Goal: Information Seeking & Learning: Learn about a topic

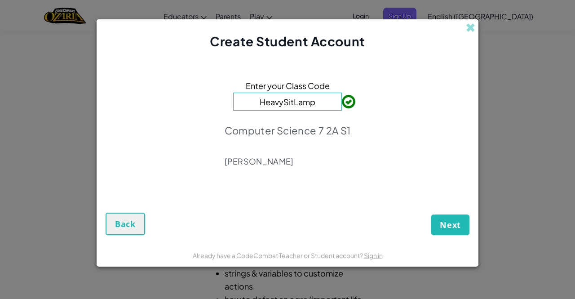
click at [321, 103] on input "HeavySitLamp" at bounding box center [287, 102] width 109 height 18
click at [441, 227] on span "Next" at bounding box center [450, 224] width 21 height 11
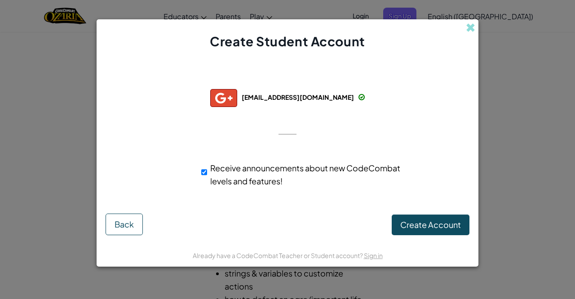
click at [373, 44] on div "Create Student Account" at bounding box center [288, 34] width 382 height 31
click at [443, 233] on button "Create Account" at bounding box center [431, 224] width 78 height 21
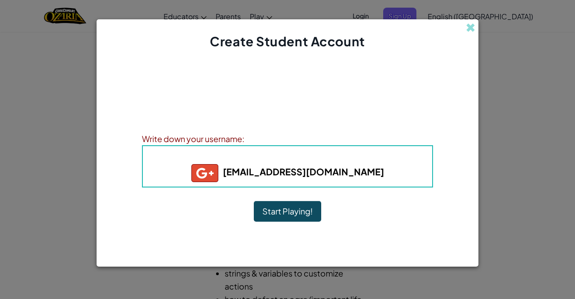
click at [288, 213] on button "Start Playing!" at bounding box center [287, 211] width 67 height 21
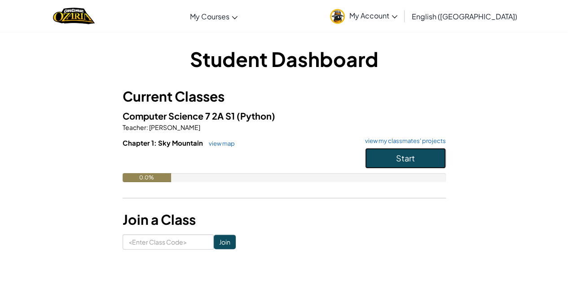
click at [397, 157] on span "Start" at bounding box center [405, 158] width 19 height 10
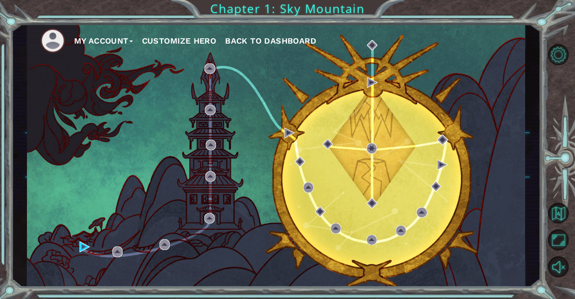
click at [91, 234] on div "My Account Customize Hero Back to Dashboard" at bounding box center [276, 155] width 498 height 263
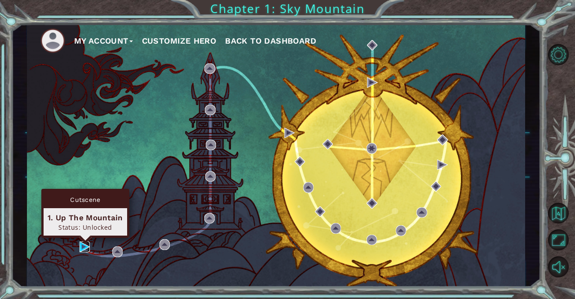
click at [84, 246] on img at bounding box center [84, 246] width 10 height 10
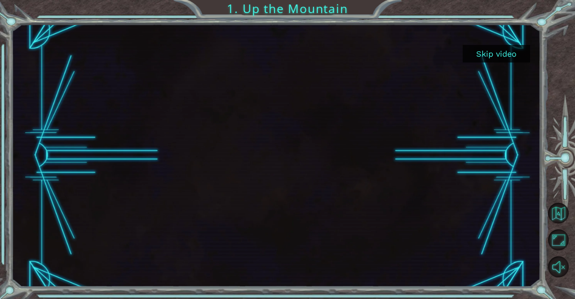
click at [507, 54] on button "Skip video" at bounding box center [496, 54] width 67 height 18
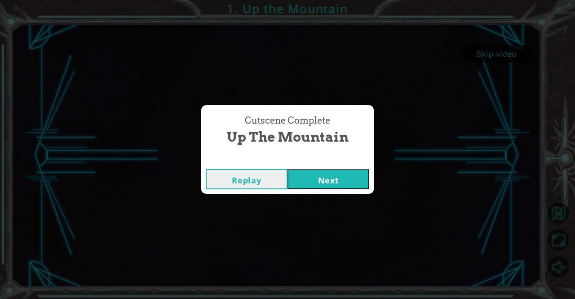
click at [318, 180] on button "Next" at bounding box center [328, 179] width 82 height 20
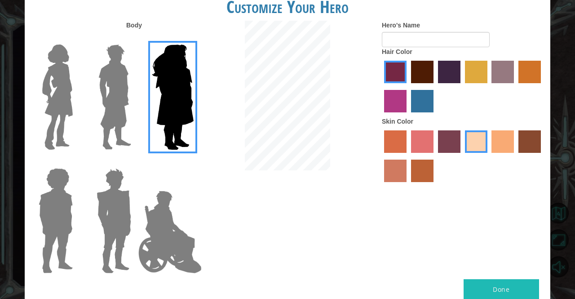
click at [116, 102] on img at bounding box center [115, 97] width 40 height 112
click at [135, 39] on input "Hero Lars" at bounding box center [135, 39] width 0 height 0
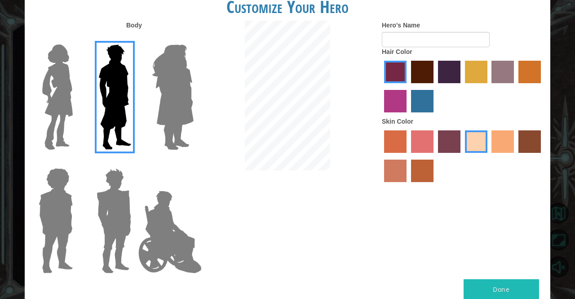
click at [124, 164] on img at bounding box center [114, 220] width 42 height 112
click at [135, 162] on input "Hero Garnet" at bounding box center [135, 162] width 0 height 0
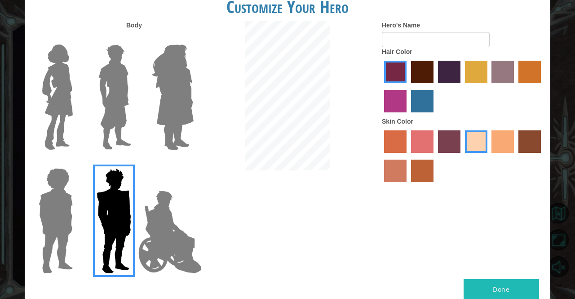
click at [73, 193] on img at bounding box center [55, 220] width 41 height 112
click at [76, 162] on input "Hero Steven" at bounding box center [76, 162] width 0 height 0
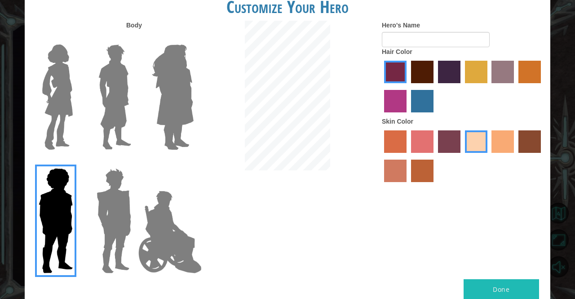
click at [177, 207] on img at bounding box center [170, 232] width 71 height 90
click at [193, 162] on input "Hero Jamie" at bounding box center [193, 162] width 0 height 0
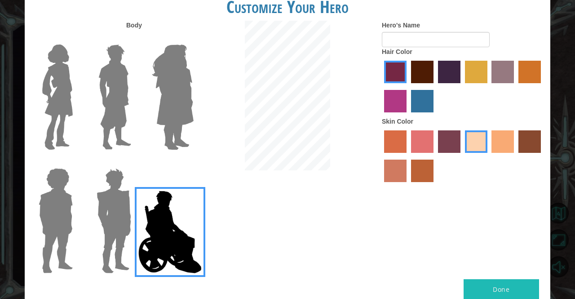
click at [97, 93] on img at bounding box center [115, 97] width 40 height 112
click at [135, 39] on input "Hero Lars" at bounding box center [135, 39] width 0 height 0
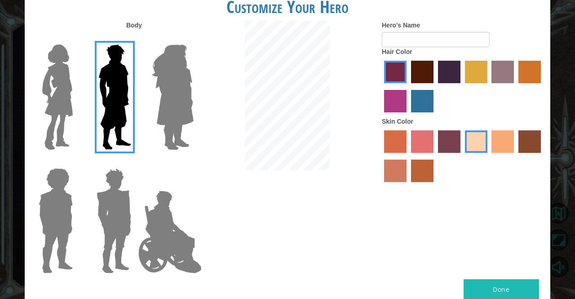
click at [418, 106] on label "lachmara hair color" at bounding box center [422, 101] width 22 height 22
click at [408, 115] on input "lachmara hair color" at bounding box center [408, 115] width 0 height 0
click at [418, 73] on label "maroon hair color" at bounding box center [422, 72] width 22 height 22
click at [408, 86] on input "maroon hair color" at bounding box center [408, 86] width 0 height 0
click at [496, 142] on label "tacao skin color" at bounding box center [502, 141] width 22 height 22
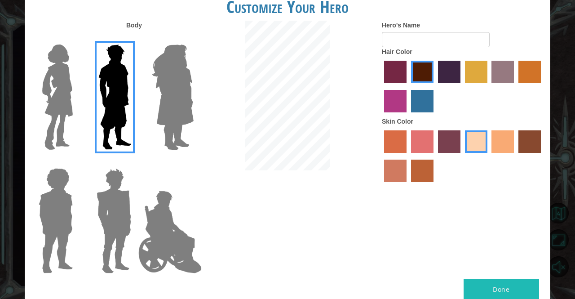
click at [489, 156] on input "tacao skin color" at bounding box center [489, 156] width 0 height 0
click at [481, 137] on label "sandy beach skin color" at bounding box center [476, 141] width 22 height 22
click at [462, 156] on input "sandy beach skin color" at bounding box center [462, 156] width 0 height 0
click at [422, 30] on form "Hero's Name" at bounding box center [463, 34] width 162 height 26
click at [422, 33] on input "Hero's Name" at bounding box center [436, 39] width 108 height 15
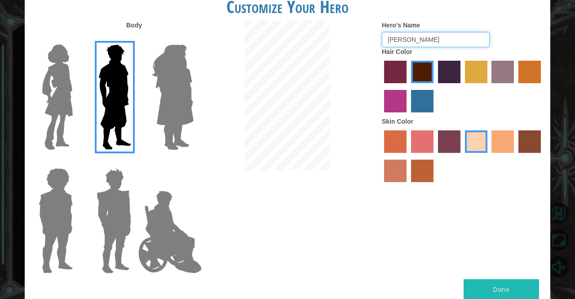
type input "[PERSON_NAME]"
click at [508, 285] on button "Done" at bounding box center [500, 289] width 75 height 20
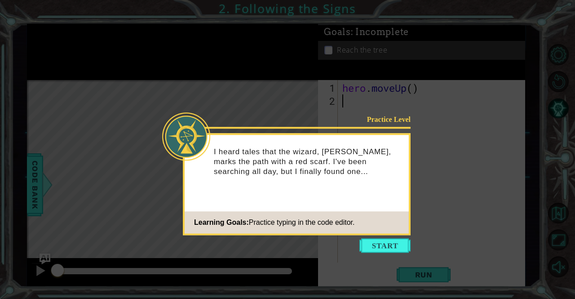
click at [391, 228] on footer "Learning Goals: Practice typing in the code editor." at bounding box center [297, 222] width 224 height 22
click at [386, 241] on button "Start" at bounding box center [384, 245] width 51 height 14
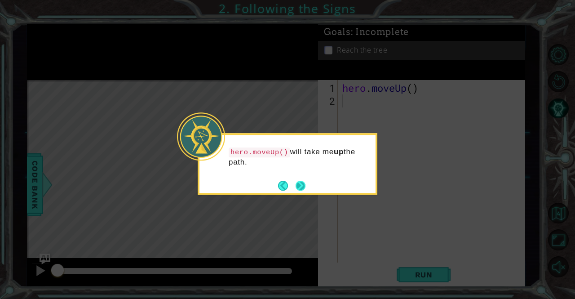
click at [300, 181] on footer at bounding box center [291, 185] width 27 height 13
click at [300, 181] on button "Next" at bounding box center [300, 186] width 10 height 10
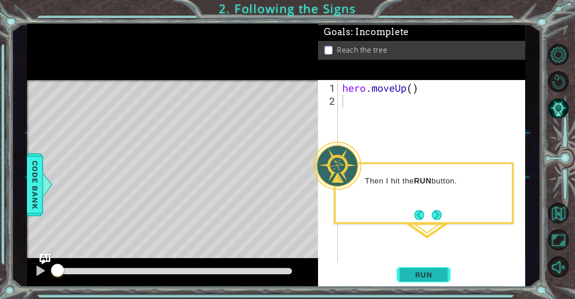
click at [410, 276] on span "Run" at bounding box center [423, 274] width 35 height 9
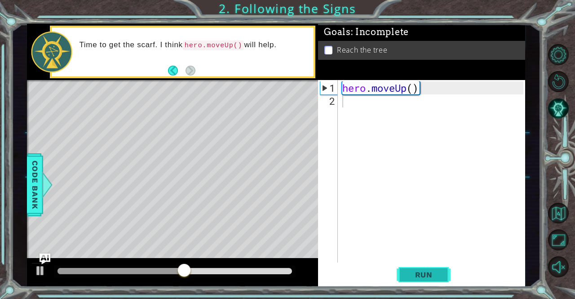
click at [427, 270] on button "Run" at bounding box center [424, 274] width 54 height 21
click at [428, 272] on span "Run" at bounding box center [423, 274] width 35 height 9
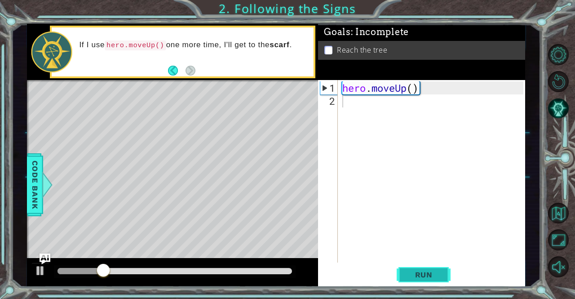
click at [428, 272] on span "Run" at bounding box center [423, 274] width 35 height 9
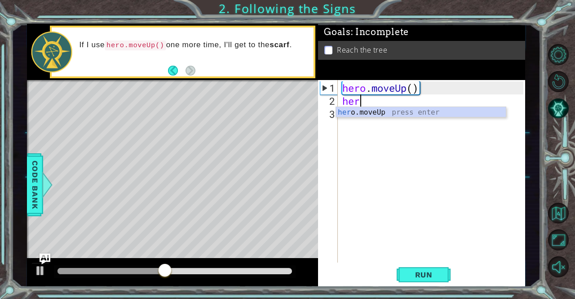
type textarea "hero"
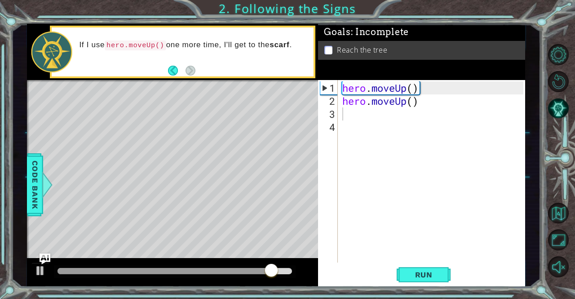
drag, startPoint x: 431, startPoint y: 277, endPoint x: 244, endPoint y: 208, distance: 199.0
click at [244, 208] on div "Level Map" at bounding box center [234, 212] width 415 height 264
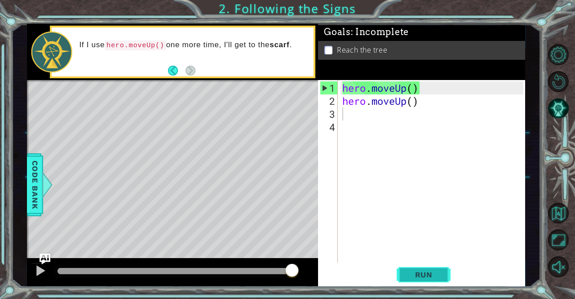
click at [431, 276] on span "Run" at bounding box center [423, 274] width 35 height 9
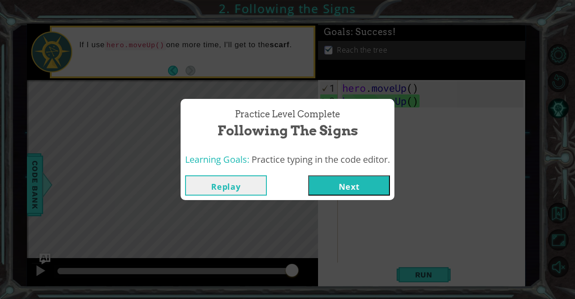
click at [338, 191] on button "Next" at bounding box center [349, 185] width 82 height 20
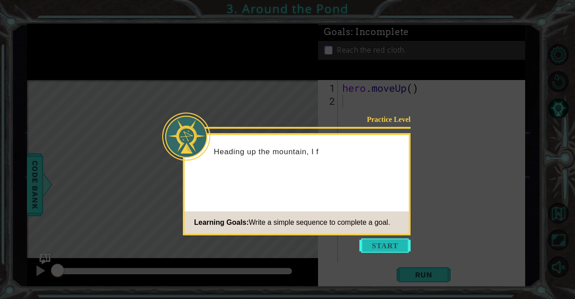
click at [376, 241] on button "Start" at bounding box center [384, 245] width 51 height 14
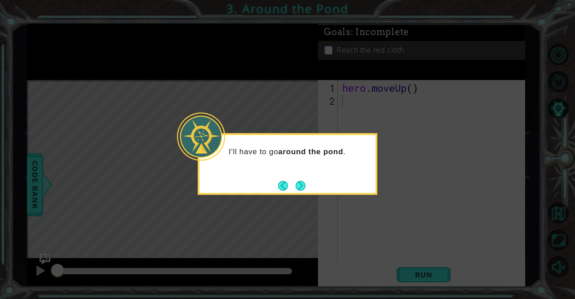
click at [308, 184] on div "I'll have to go around the pond ." at bounding box center [288, 164] width 180 height 62
click at [307, 184] on div "I'll have to go around the pond ." at bounding box center [288, 164] width 180 height 62
click at [305, 183] on button "Next" at bounding box center [300, 186] width 10 height 10
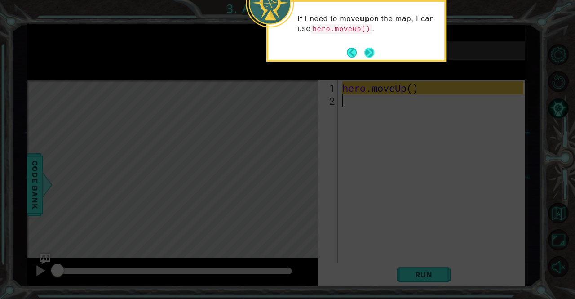
click at [368, 51] on button "Next" at bounding box center [369, 53] width 10 height 10
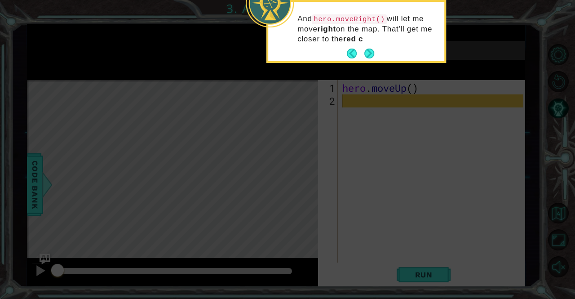
click at [370, 47] on footer at bounding box center [360, 53] width 27 height 13
click at [368, 49] on button "Next" at bounding box center [369, 53] width 10 height 10
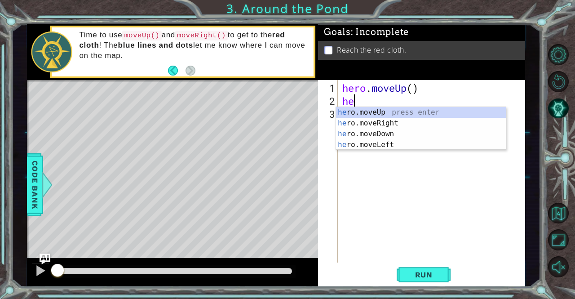
type textarea "her"
click at [366, 110] on div "her o.moveUp press enter her o.moveRight press enter her o.moveDown press enter…" at bounding box center [421, 139] width 170 height 65
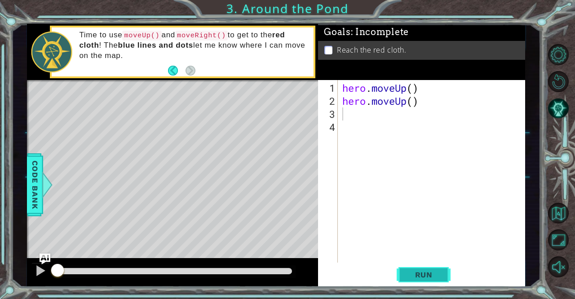
click at [409, 273] on span "Run" at bounding box center [423, 274] width 35 height 9
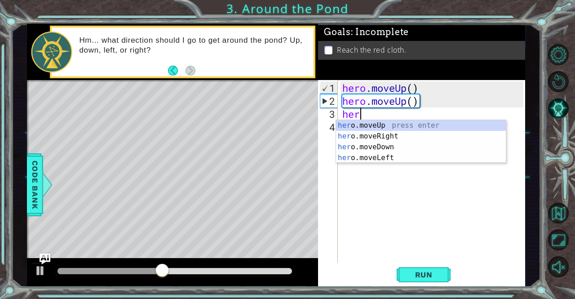
scroll to position [0, 0]
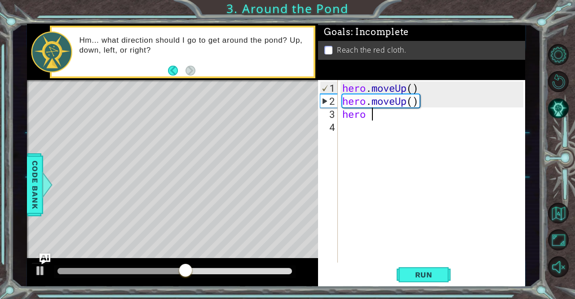
type textarea "hero m"
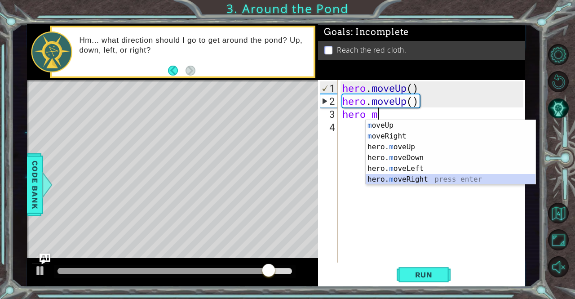
click at [401, 176] on div "m oveUp press enter m oveRight press enter hero. m oveUp press enter hero. m ov…" at bounding box center [451, 163] width 170 height 86
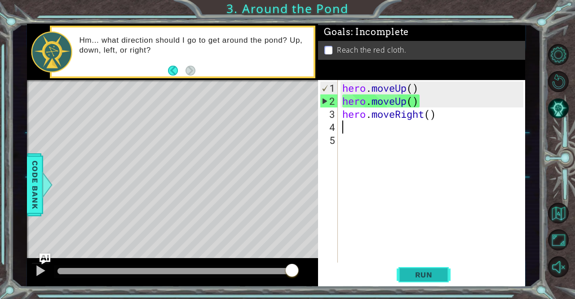
click at [428, 271] on span "Run" at bounding box center [423, 274] width 35 height 9
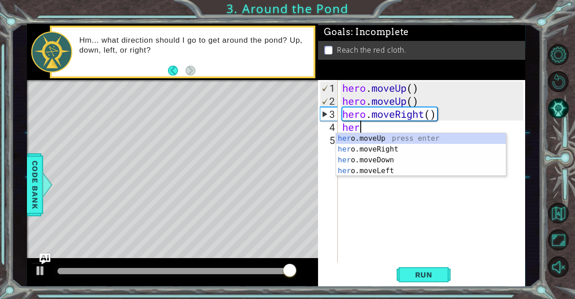
scroll to position [0, 0]
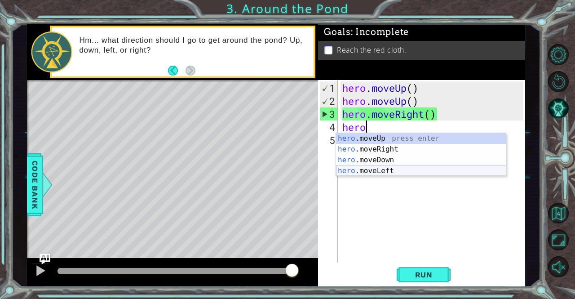
click at [394, 168] on div "hero .moveUp press enter hero .moveRight press enter hero .moveDown press enter…" at bounding box center [421, 165] width 170 height 65
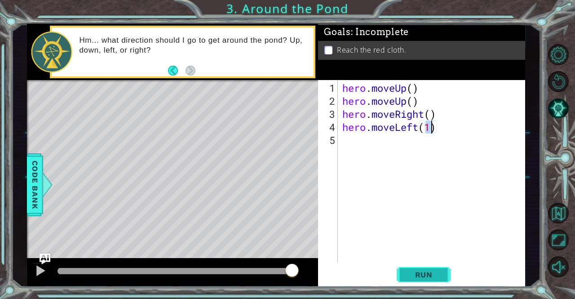
click at [414, 275] on span "Run" at bounding box center [423, 274] width 35 height 9
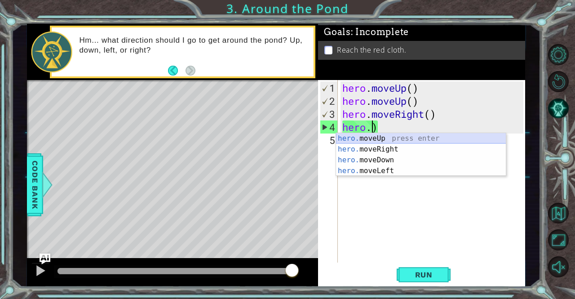
click at [401, 137] on div "hero. moveUp press enter hero. moveRight press enter hero. moveDown press enter…" at bounding box center [421, 165] width 170 height 65
type textarea "hero.moveUp()"
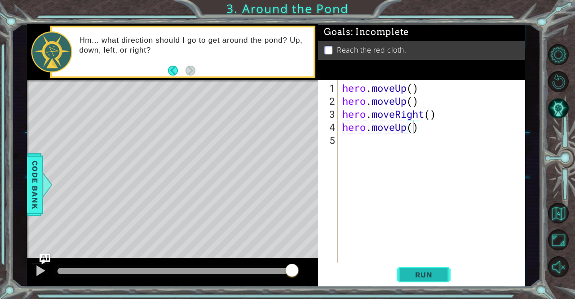
click at [428, 274] on span "Run" at bounding box center [423, 274] width 35 height 9
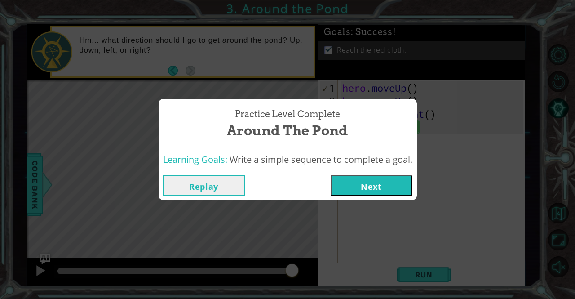
click at [390, 183] on button "Next" at bounding box center [372, 185] width 82 height 20
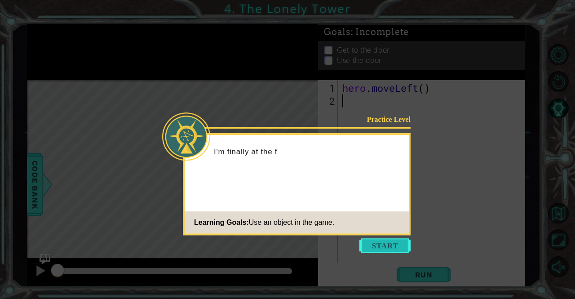
click at [402, 247] on button "Start" at bounding box center [384, 245] width 51 height 14
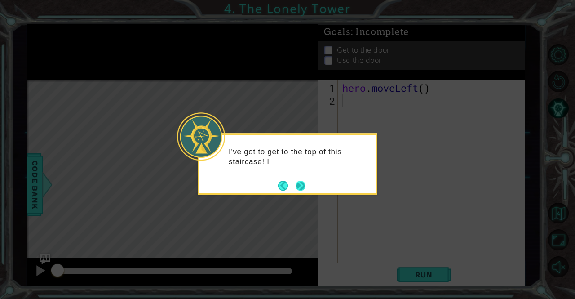
click at [304, 181] on button "Next" at bounding box center [300, 186] width 10 height 10
click at [298, 181] on button "Next" at bounding box center [300, 186] width 10 height 10
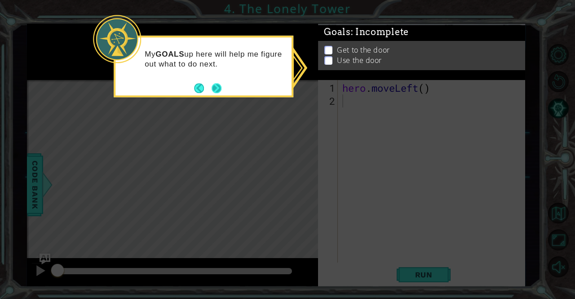
click at [217, 83] on button "Next" at bounding box center [217, 88] width 10 height 10
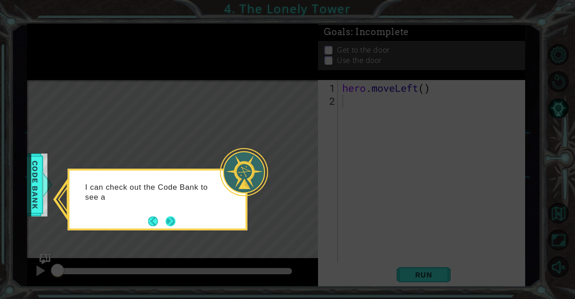
click at [171, 216] on button "Next" at bounding box center [171, 221] width 10 height 10
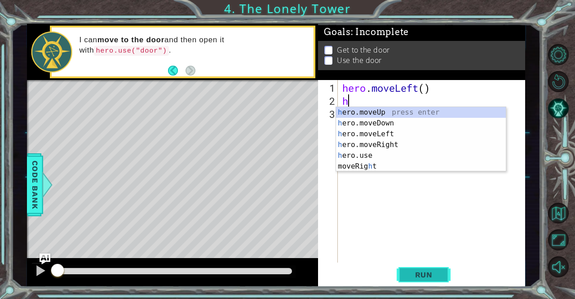
type textarea "h"
click at [419, 280] on button "Run" at bounding box center [424, 274] width 54 height 21
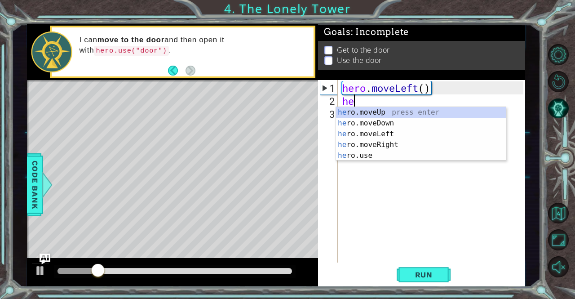
type textarea "her"
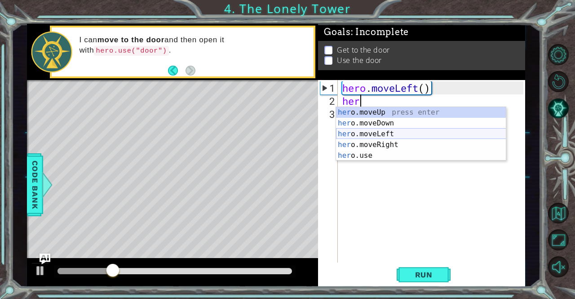
click at [383, 132] on div "her o.moveUp press enter her o.moveDown press enter her o.moveLeft press enter …" at bounding box center [421, 144] width 170 height 75
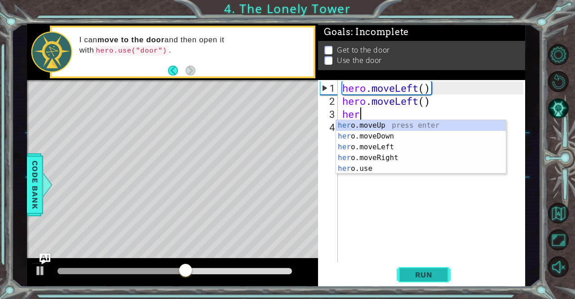
type textarea "hero"
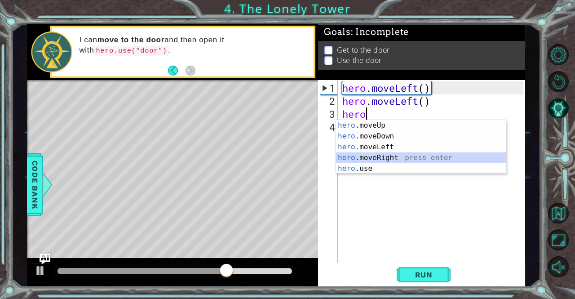
click at [387, 157] on div "hero .moveUp press enter hero .moveDown press enter hero .moveLeft press enter …" at bounding box center [421, 157] width 170 height 75
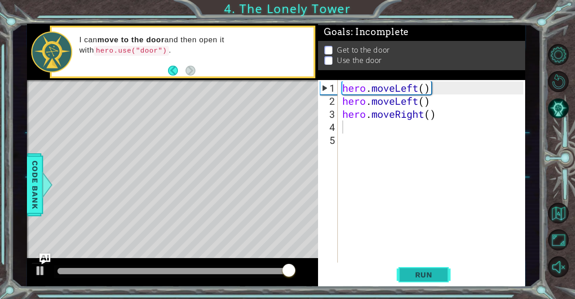
click at [419, 275] on span "Run" at bounding box center [423, 274] width 35 height 9
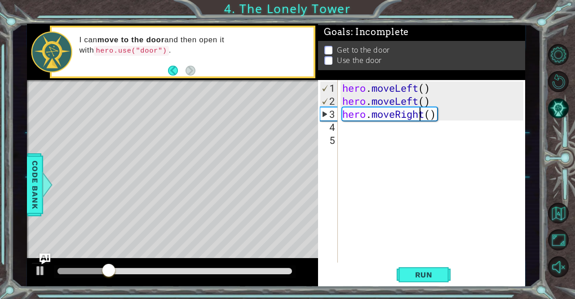
click at [421, 114] on div "hero . moveLeft ( ) hero . moveLeft ( ) hero . moveRight ( )" at bounding box center [433, 185] width 187 height 208
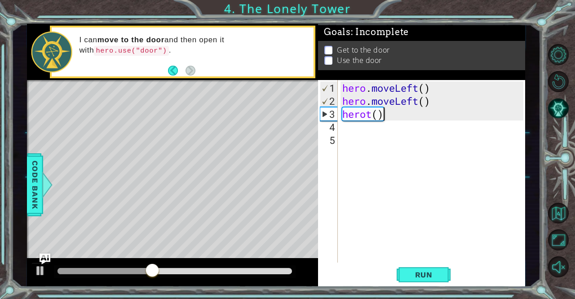
click at [419, 116] on div "hero . moveLeft ( ) hero . moveLeft ( ) herot ( )" at bounding box center [433, 185] width 187 height 208
click at [377, 115] on div "hero . moveLeft ( ) hero . moveLeft ( ) herot ( )" at bounding box center [433, 185] width 187 height 208
click at [373, 115] on div "hero . moveLeft ( ) hero . moveLeft ( ) herot ( )" at bounding box center [433, 185] width 187 height 208
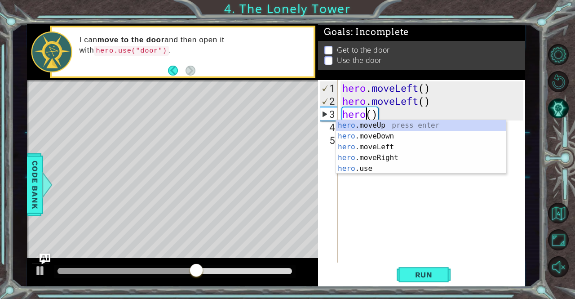
click at [375, 120] on div "hero .moveUp press enter hero .moveDown press enter hero .moveLeft press enter …" at bounding box center [421, 157] width 170 height 75
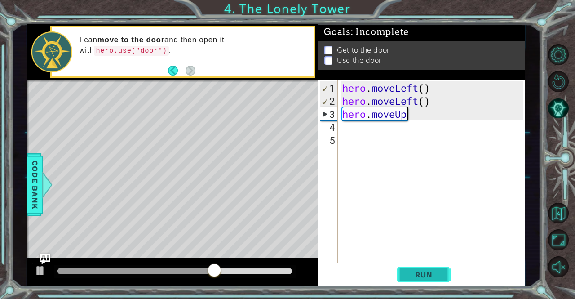
click at [422, 275] on span "Run" at bounding box center [423, 274] width 35 height 9
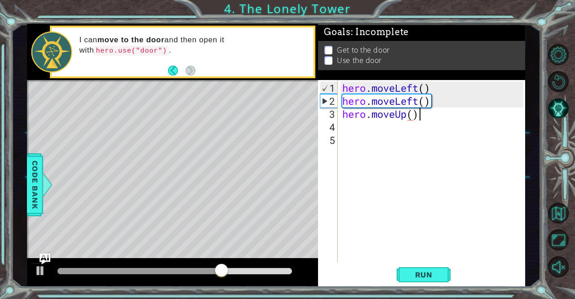
scroll to position [0, 3]
type textarea "hero.moveUp()"
click at [419, 275] on span "Run" at bounding box center [423, 274] width 35 height 9
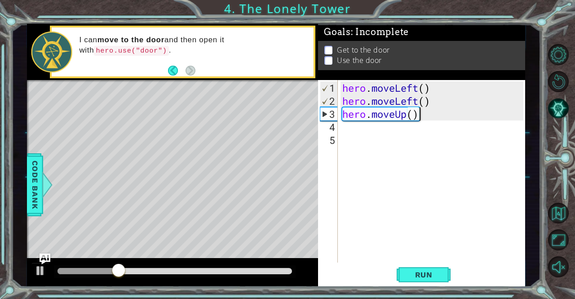
click at [367, 139] on div "hero . moveLeft ( ) hero . moveLeft ( ) hero . moveUp ( )" at bounding box center [433, 185] width 187 height 208
click at [359, 132] on div "hero . moveLeft ( ) hero . moveLeft ( ) hero . moveUp ( )" at bounding box center [433, 185] width 187 height 208
click at [357, 131] on div "hero . moveLeft ( ) hero . moveLeft ( ) hero . moveUp ( )" at bounding box center [433, 185] width 187 height 208
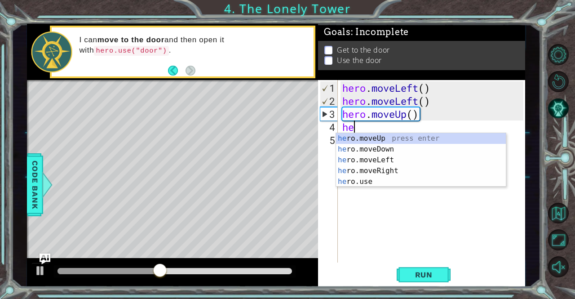
scroll to position [0, 0]
type textarea "hero"
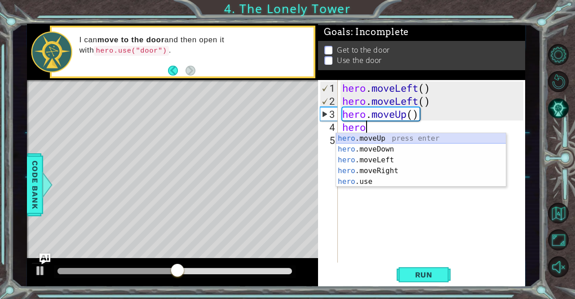
click at [363, 137] on div "hero .moveUp press enter hero .moveDown press enter hero .moveLeft press enter …" at bounding box center [421, 170] width 170 height 75
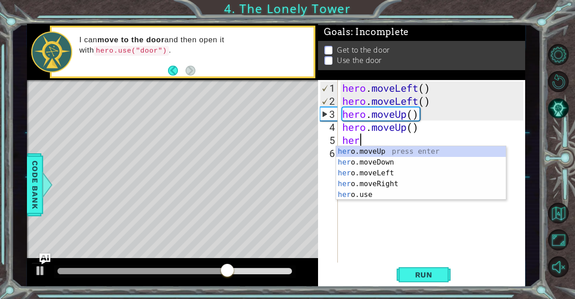
type textarea "hero"
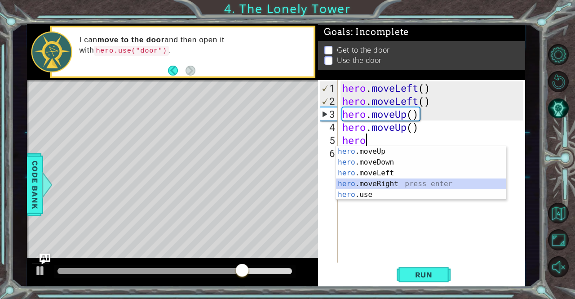
click at [393, 181] on div "hero .moveUp press enter hero .moveDown press enter hero .moveLeft press enter …" at bounding box center [421, 183] width 170 height 75
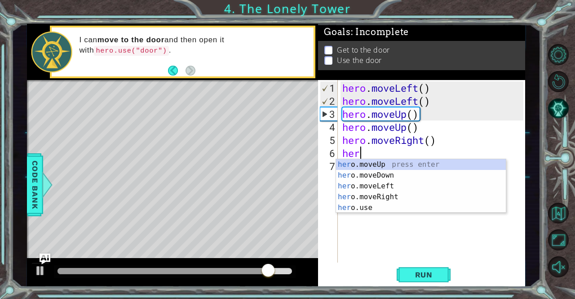
scroll to position [0, 0]
type textarea "hero"
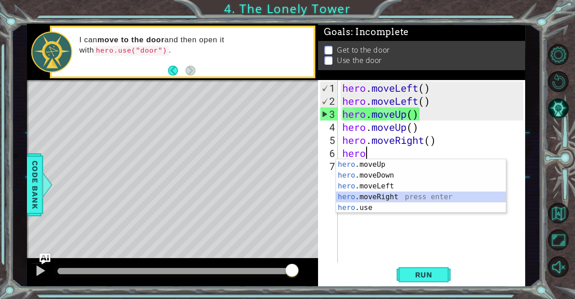
click at [387, 193] on div "hero .moveUp press enter hero .moveDown press enter hero .moveLeft press enter …" at bounding box center [421, 196] width 170 height 75
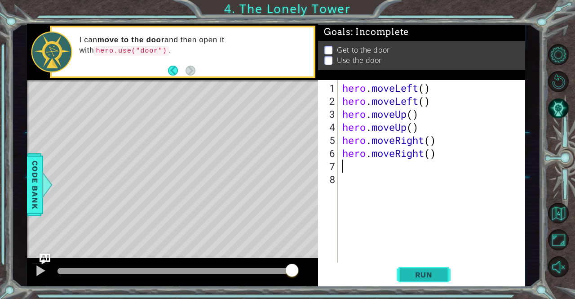
click at [437, 272] on span "Run" at bounding box center [423, 274] width 35 height 9
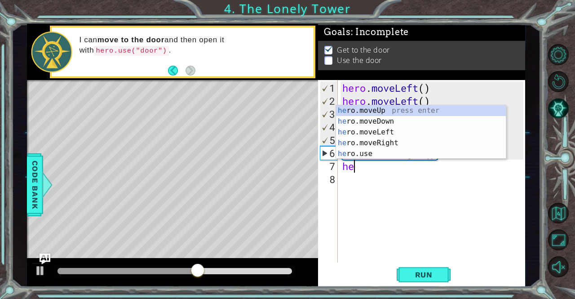
type textarea "hero"
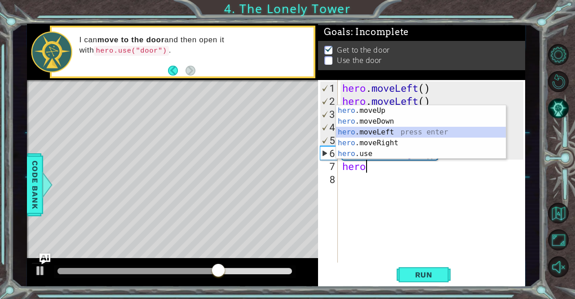
click at [389, 132] on div "hero .moveUp press enter hero .moveDown press enter hero .moveLeft press enter …" at bounding box center [421, 142] width 170 height 75
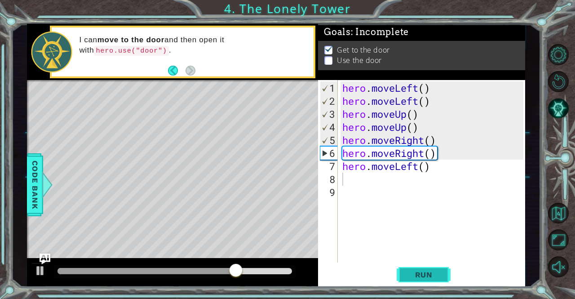
click at [424, 278] on span "Run" at bounding box center [423, 274] width 35 height 9
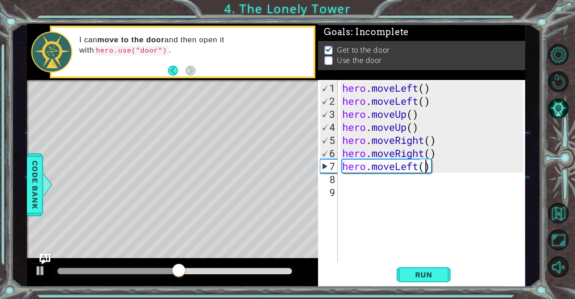
click at [426, 168] on div "hero . moveLeft ( ) hero . moveLeft ( ) hero . moveUp ( ) hero . moveUp ( ) her…" at bounding box center [433, 185] width 187 height 208
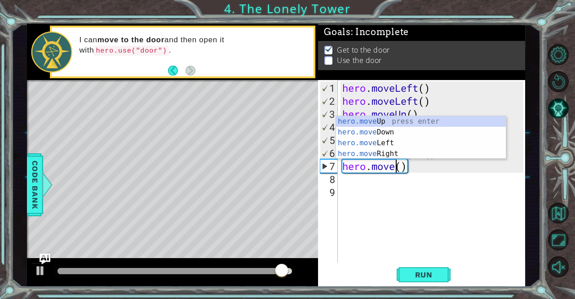
scroll to position [0, 3]
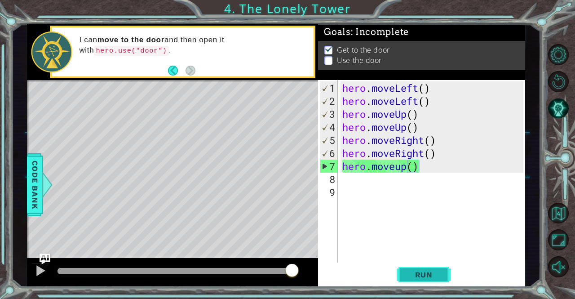
click at [428, 273] on span "Run" at bounding box center [423, 274] width 35 height 9
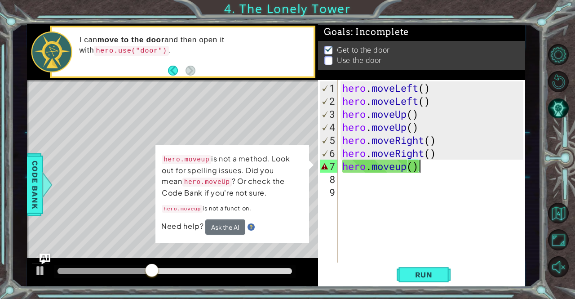
click at [424, 165] on div "hero . moveLeft ( ) hero . moveLeft ( ) hero . moveUp ( ) hero . moveUp ( ) her…" at bounding box center [433, 185] width 187 height 208
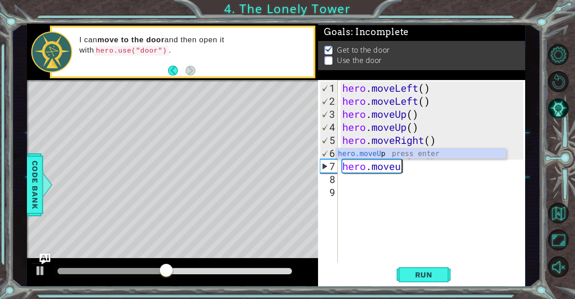
type textarea "hero.move"
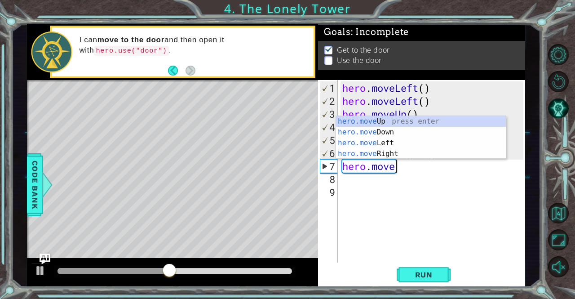
scroll to position [0, 2]
click at [395, 118] on div "hero.move Up press enter hero.move Down press enter hero.move Left press enter …" at bounding box center [421, 148] width 170 height 65
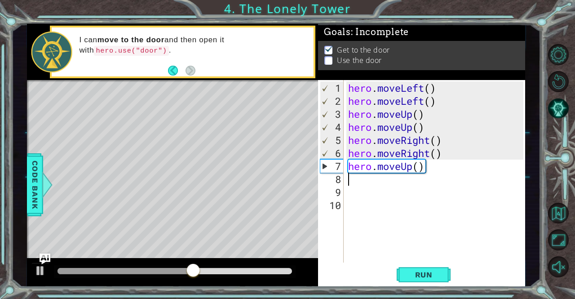
scroll to position [0, 0]
click at [408, 279] on button "Run" at bounding box center [424, 274] width 54 height 21
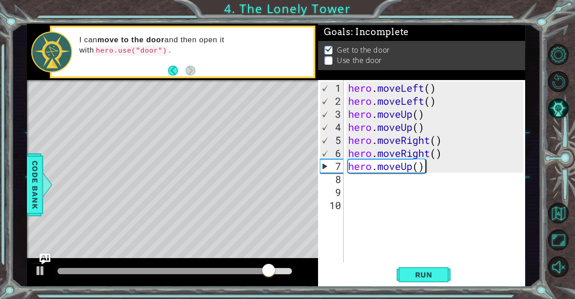
click at [429, 165] on div "hero . moveLeft ( ) hero . moveLeft ( ) hero . moveUp ( ) hero . moveUp ( ) her…" at bounding box center [436, 185] width 181 height 208
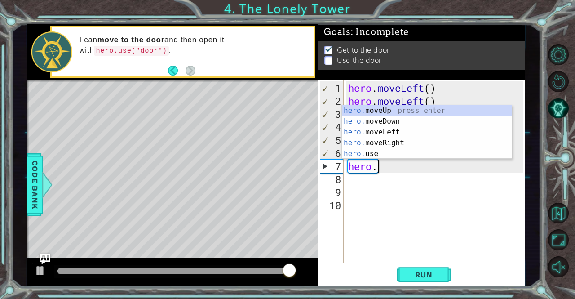
type textarea "h"
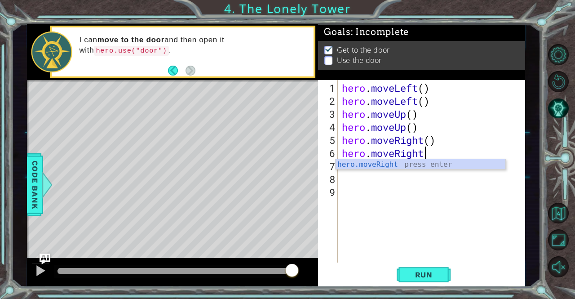
type textarea "hero.moveRight()"
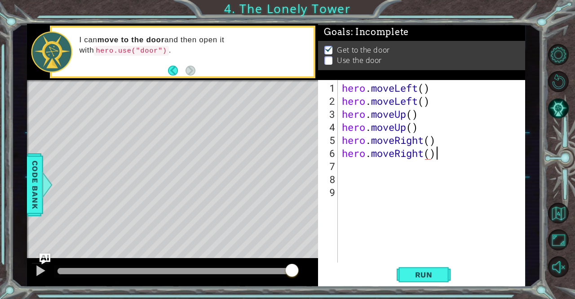
scroll to position [0, 4]
click at [387, 170] on div "hero . moveLeft ( ) hero . moveLeft ( ) hero . moveUp ( ) hero . moveUp ( ) her…" at bounding box center [433, 185] width 187 height 208
click at [430, 270] on span "Run" at bounding box center [423, 274] width 35 height 9
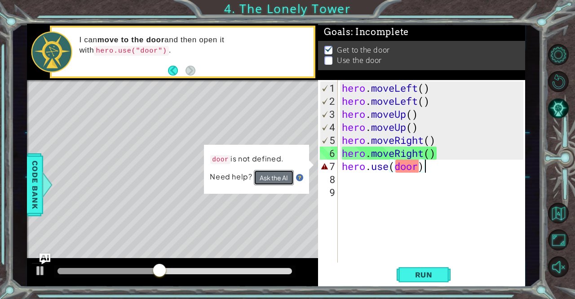
click at [278, 174] on button "Ask the AI" at bounding box center [274, 178] width 40 height 16
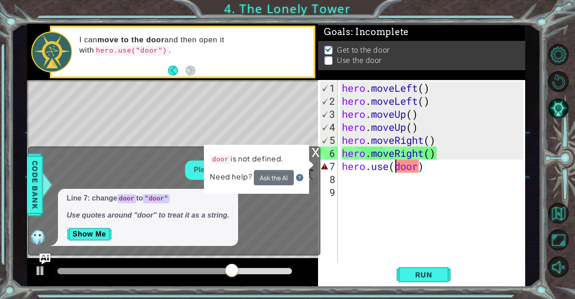
click at [393, 167] on div "hero . moveLeft ( ) hero . moveLeft ( ) hero . moveUp ( ) hero . moveUp ( ) her…" at bounding box center [433, 185] width 187 height 208
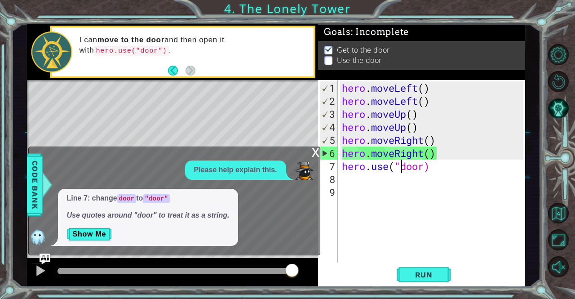
click at [424, 164] on div "hero . moveLeft ( ) hero . moveLeft ( ) hero . moveUp ( ) hero . moveUp ( ) her…" at bounding box center [433, 185] width 187 height 208
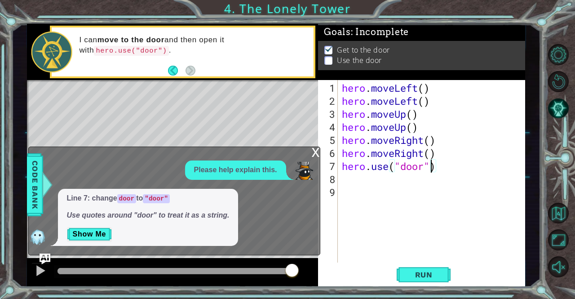
scroll to position [0, 4]
type textarea "hero.use("door")"
click at [445, 272] on button "Run" at bounding box center [424, 274] width 54 height 21
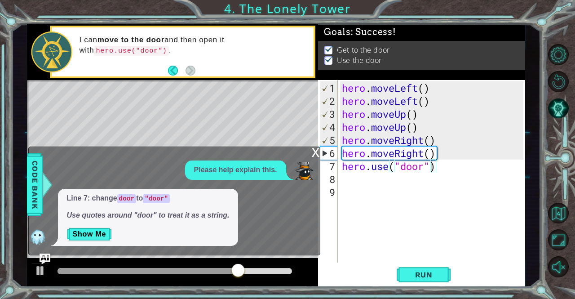
click at [309, 150] on div "x Please help explain this. Line 7: change door to "door" Use quotes around "do…" at bounding box center [174, 200] width 292 height 109
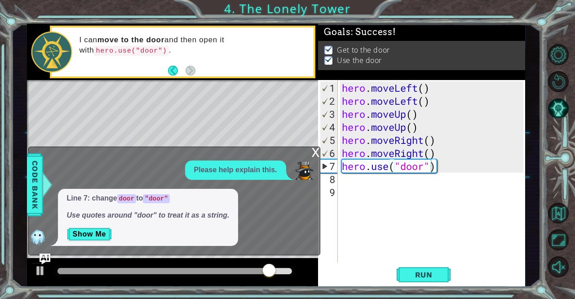
click at [311, 153] on div "x Please help explain this. Line 7: change door to "door" Use quotes around "do…" at bounding box center [174, 200] width 292 height 109
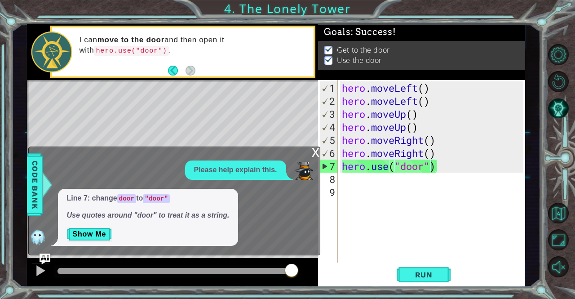
click at [315, 158] on body "1 2 3 4 5 6 7 8 hero . moveLeft ( ) hero . moveLeft ( ) hero . moveUp ( ) hero …" at bounding box center [287, 149] width 575 height 299
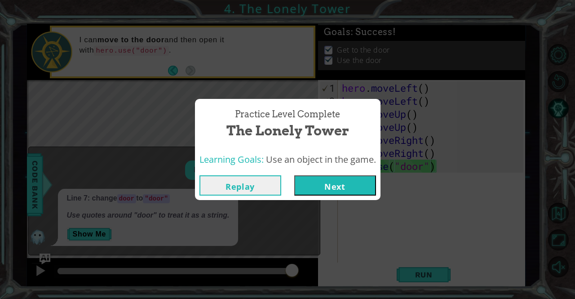
click at [307, 188] on button "Next" at bounding box center [335, 185] width 82 height 20
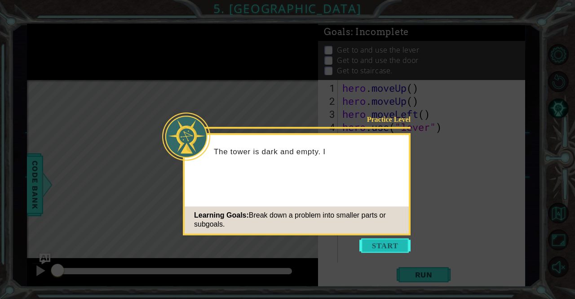
click at [380, 246] on button "Start" at bounding box center [384, 245] width 51 height 14
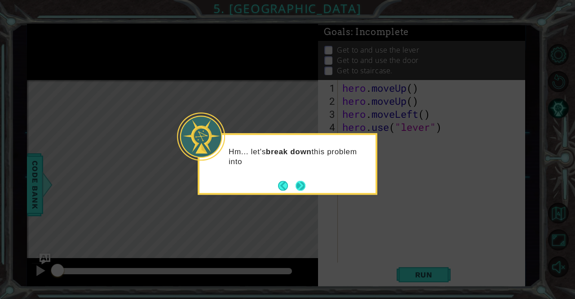
click at [304, 186] on button "Next" at bounding box center [300, 186] width 10 height 10
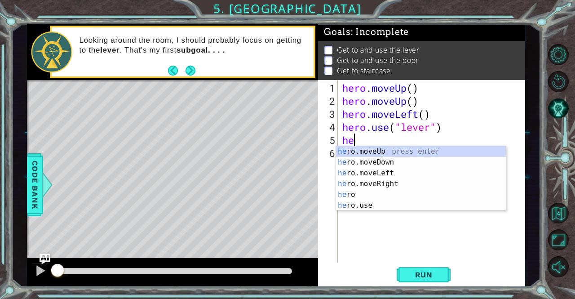
type textarea "h"
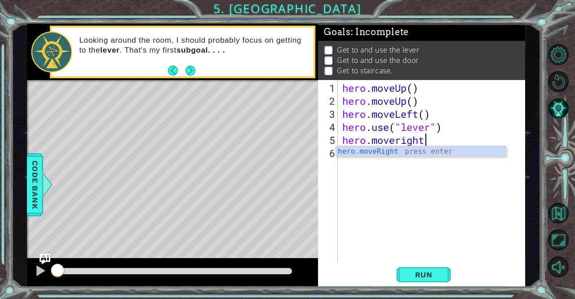
scroll to position [0, 4]
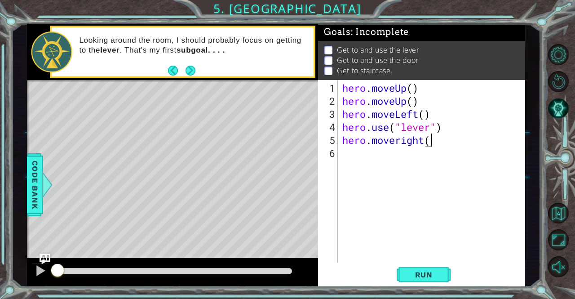
type textarea "hero.moveright()"
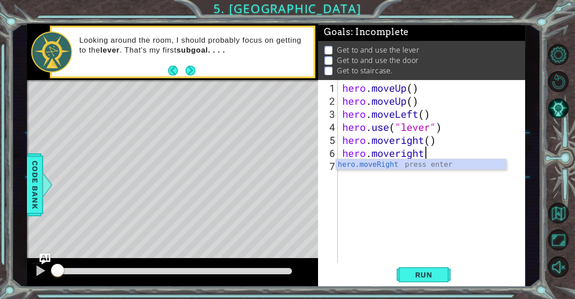
type textarea "hero.moveright()"
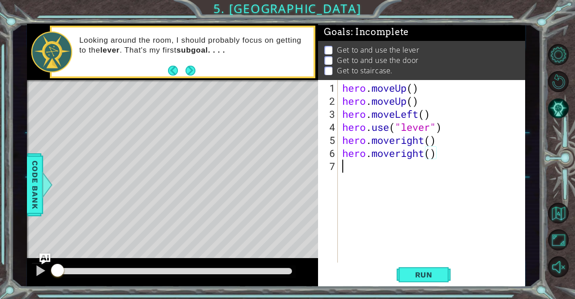
click at [362, 233] on div "hero . moveUp ( ) hero . moveUp ( ) hero . moveLeft ( ) hero . use ( "lever" ) …" at bounding box center [433, 185] width 187 height 208
click at [441, 271] on button "Run" at bounding box center [424, 274] width 54 height 21
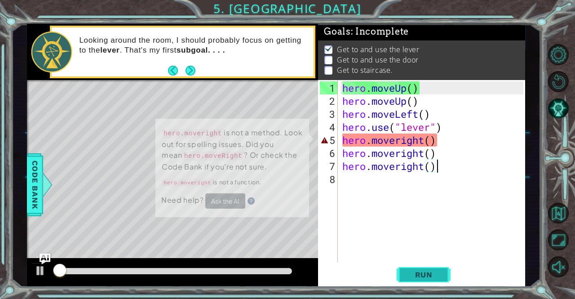
scroll to position [6, 0]
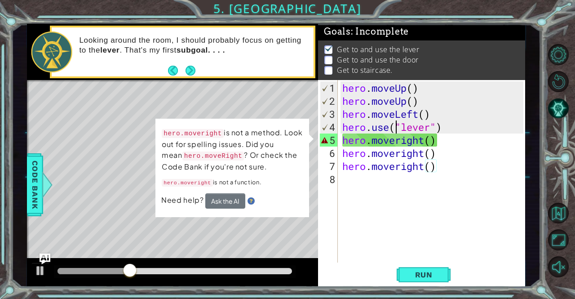
click at [397, 128] on div "hero . moveUp ( ) hero . moveUp ( ) hero . moveLeft ( ) hero . use ( "lever" ) …" at bounding box center [433, 185] width 187 height 208
click at [431, 144] on div "hero . moveUp ( ) hero . moveUp ( ) hero . moveLeft ( ) hero . use ( "lever" ) …" at bounding box center [433, 185] width 187 height 208
click at [432, 143] on div "hero . moveUp ( ) hero . moveUp ( ) hero . moveLeft ( ) hero . use ( "lever" ) …" at bounding box center [433, 185] width 187 height 208
click at [434, 143] on div "hero . moveUp ( ) hero . moveUp ( ) hero . moveLeft ( ) hero . use ( "lever" ) …" at bounding box center [433, 185] width 187 height 208
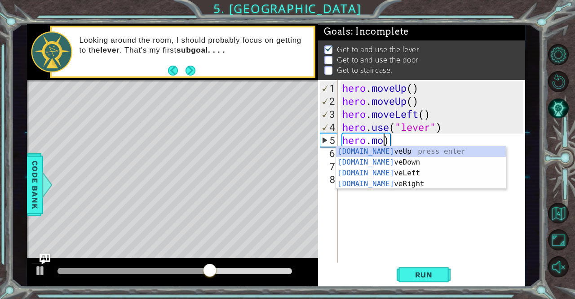
scroll to position [0, 1]
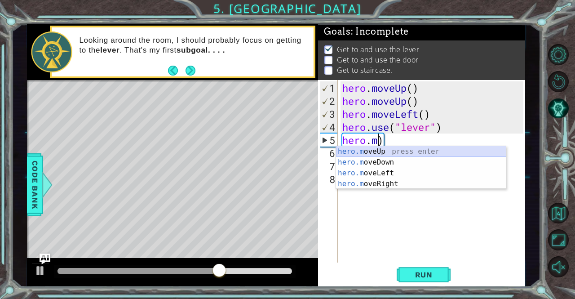
click at [430, 147] on div "hero.m oveUp press enter hero.m oveDown press enter hero.m oveLeft press enter …" at bounding box center [421, 178] width 170 height 65
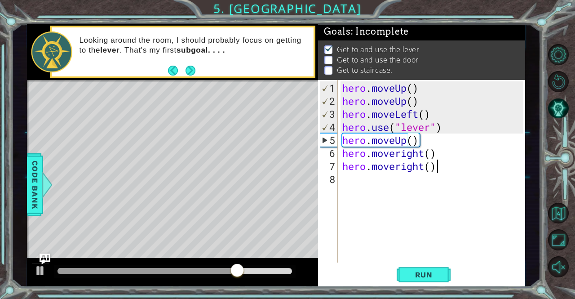
click at [436, 159] on div "hero . moveUp ( ) hero . moveUp ( ) hero . moveLeft ( ) hero . use ( "lever" ) …" at bounding box center [433, 185] width 187 height 208
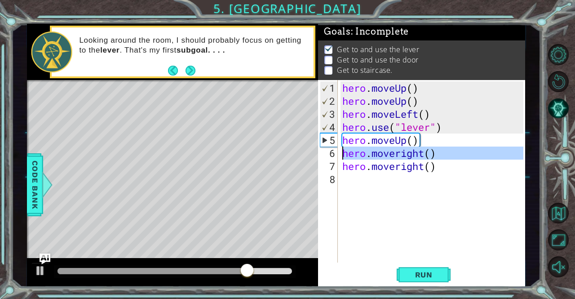
click at [329, 146] on div "6" at bounding box center [329, 152] width 18 height 13
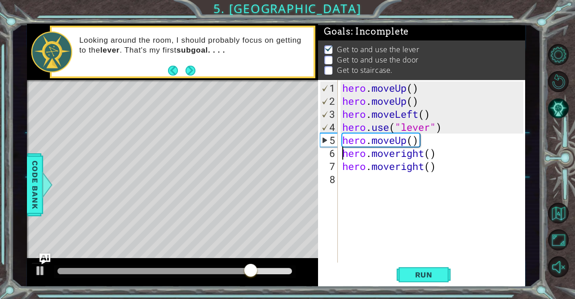
click at [329, 148] on div "6" at bounding box center [329, 152] width 18 height 13
click at [436, 156] on div "hero . moveUp ( ) hero . moveUp ( ) hero . moveLeft ( ) hero . use ( "lever" ) …" at bounding box center [433, 185] width 187 height 208
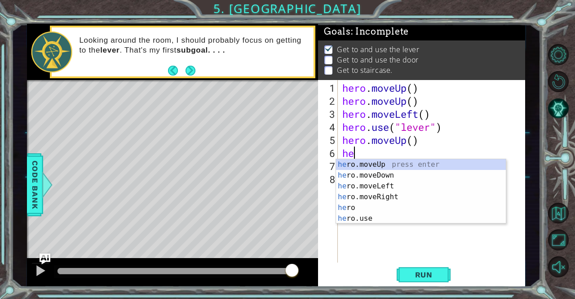
scroll to position [0, 0]
type textarea "h"
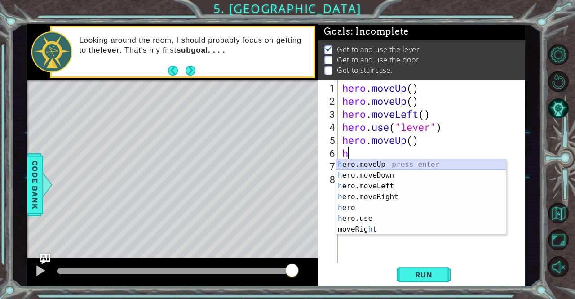
click at [381, 164] on div "h ero.moveUp press enter h ero.moveDown press enter h ero.moveLeft press enter …" at bounding box center [421, 207] width 170 height 97
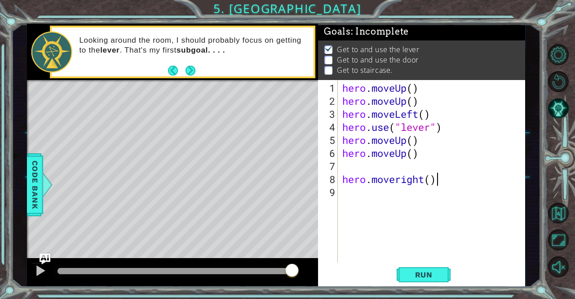
click at [437, 180] on div "hero . moveUp ( ) hero . moveUp ( ) hero . moveLeft ( ) hero . use ( "lever" ) …" at bounding box center [433, 185] width 187 height 208
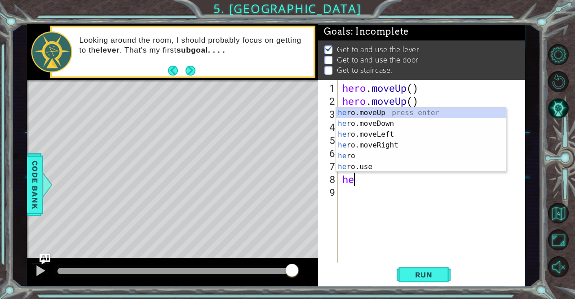
type textarea "h"
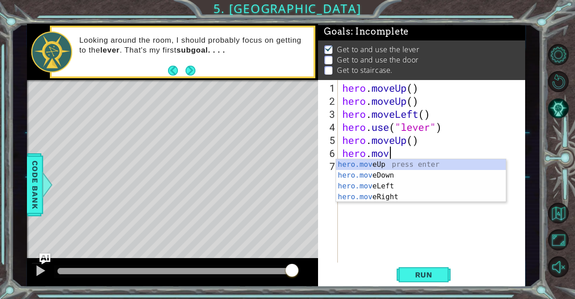
type textarea "[DOMAIN_NAME]"
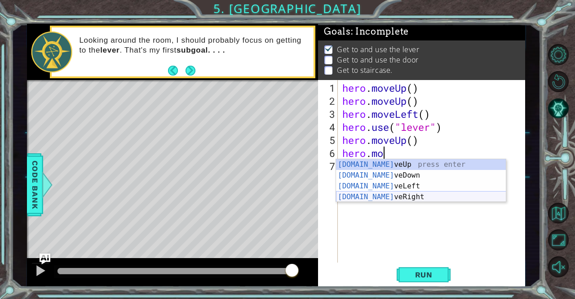
click at [398, 194] on div "[DOMAIN_NAME] veUp press enter [DOMAIN_NAME] veDown press enter [DOMAIN_NAME] v…" at bounding box center [421, 191] width 170 height 65
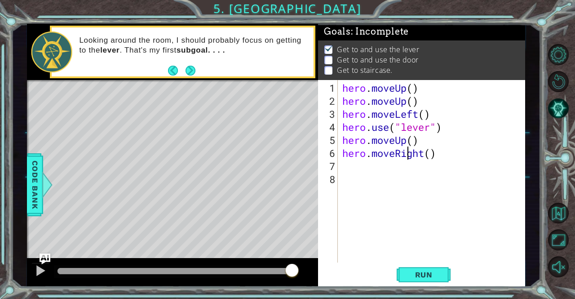
click at [406, 146] on div "hero . moveUp ( ) hero . moveUp ( ) hero . moveLeft ( ) hero . use ( "lever" ) …" at bounding box center [433, 185] width 187 height 208
click at [406, 141] on div "hero . moveUp ( ) hero . moveUp ( ) hero . moveLeft ( ) hero . use ( "lever" ) …" at bounding box center [433, 185] width 187 height 208
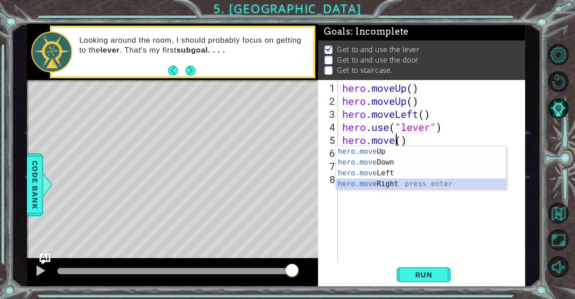
click at [392, 183] on div "hero.move Up press enter hero.move Down press enter hero.move Left press enter …" at bounding box center [421, 178] width 170 height 65
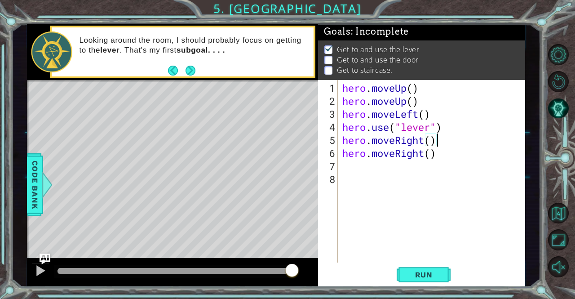
scroll to position [0, 4]
type textarea "hero.moveRight()"
click at [443, 267] on button "Run" at bounding box center [424, 274] width 54 height 21
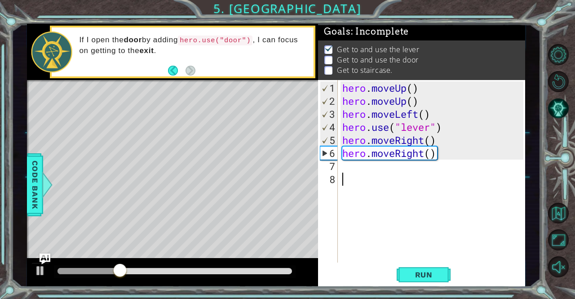
click at [354, 174] on div "hero . moveUp ( ) hero . moveUp ( ) hero . moveLeft ( ) hero . use ( "lever" ) …" at bounding box center [433, 185] width 187 height 208
click at [353, 173] on div "hero . moveUp ( ) hero . moveUp ( ) hero . moveLeft ( ) hero . use ( "lever" ) …" at bounding box center [433, 185] width 187 height 208
click at [350, 169] on div "hero . moveUp ( ) hero . moveUp ( ) hero . moveLeft ( ) hero . use ( "lever" ) …" at bounding box center [433, 185] width 187 height 208
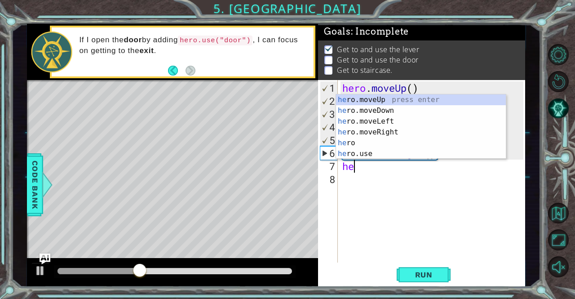
type textarea "heo"
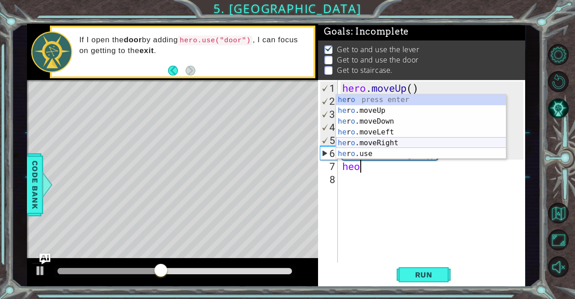
click at [387, 141] on div "he r o press enter he r o .moveUp press enter he r o .moveDown press enter he r…" at bounding box center [421, 137] width 170 height 86
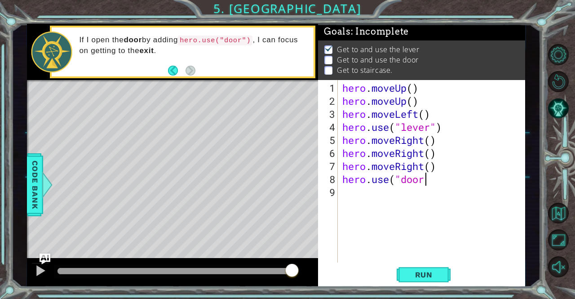
scroll to position [0, 4]
type textarea "hero.use("door")"
click at [419, 272] on span "Run" at bounding box center [423, 274] width 35 height 9
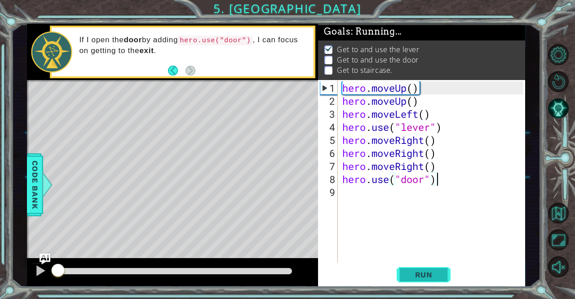
scroll to position [6, 0]
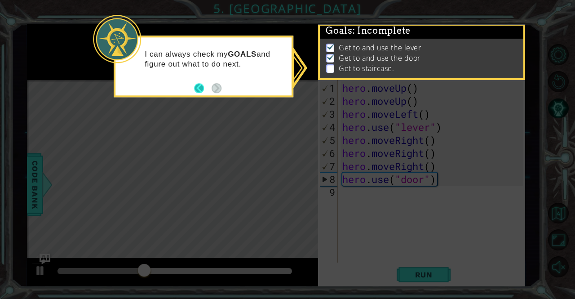
click at [197, 89] on button "Back" at bounding box center [203, 88] width 18 height 10
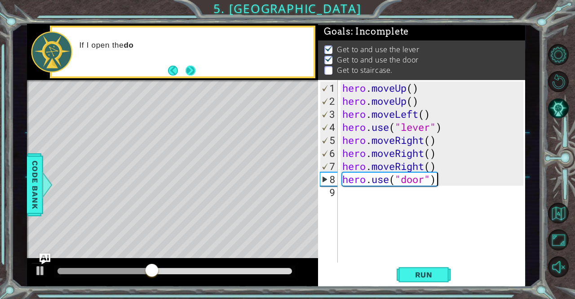
click at [192, 70] on button "Next" at bounding box center [190, 71] width 10 height 10
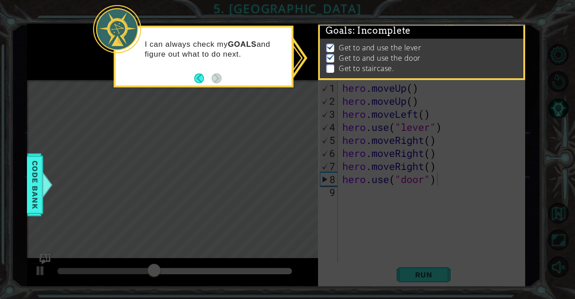
scroll to position [6, 0]
click at [214, 73] on footer at bounding box center [207, 77] width 27 height 13
click at [333, 64] on p at bounding box center [330, 68] width 8 height 9
click at [332, 53] on img at bounding box center [330, 56] width 9 height 7
click at [329, 53] on img at bounding box center [330, 56] width 9 height 7
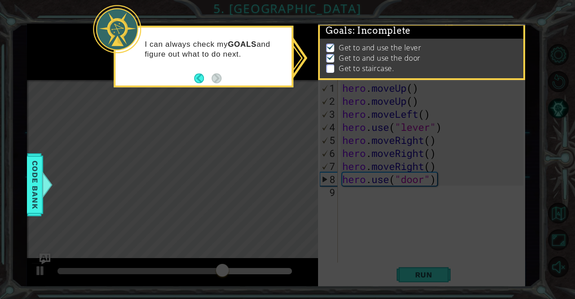
drag, startPoint x: 376, startPoint y: 70, endPoint x: 388, endPoint y: 85, distance: 19.5
click at [388, 85] on div "1 ההההההההההההההההההההההההההההההההההההההההההההההההההההההההההההההההההההההההההההה…" at bounding box center [287, 149] width 575 height 299
drag, startPoint x: 402, startPoint y: 49, endPoint x: 401, endPoint y: 62, distance: 13.5
click at [401, 62] on ul "Get to and use the lever Get to and use the door Get to staircase." at bounding box center [421, 58] width 195 height 31
click at [40, 198] on span "Code Bank" at bounding box center [35, 184] width 14 height 55
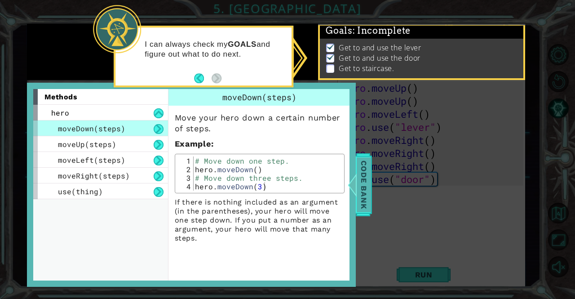
click at [368, 184] on span "Code Bank" at bounding box center [364, 184] width 14 height 55
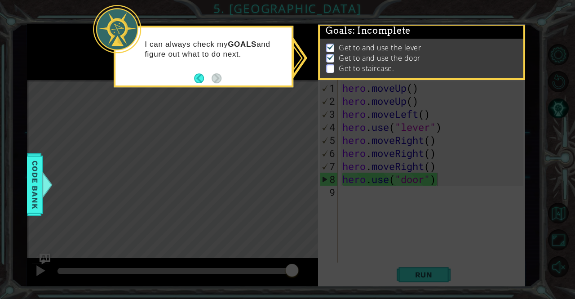
click at [329, 64] on p at bounding box center [330, 68] width 8 height 9
click at [326, 64] on p at bounding box center [330, 68] width 8 height 9
click at [201, 71] on footer at bounding box center [207, 77] width 27 height 13
click at [193, 77] on div "I can always check my GOALS and figure out what to do next." at bounding box center [204, 57] width 180 height 62
click at [198, 78] on button "Back" at bounding box center [203, 78] width 18 height 10
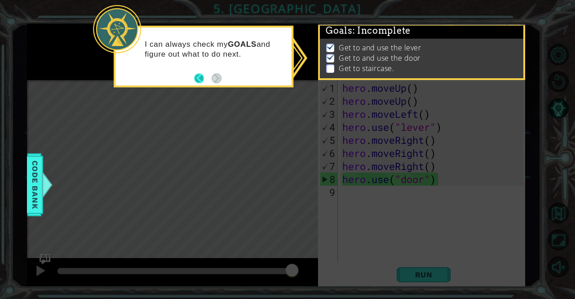
scroll to position [4, 0]
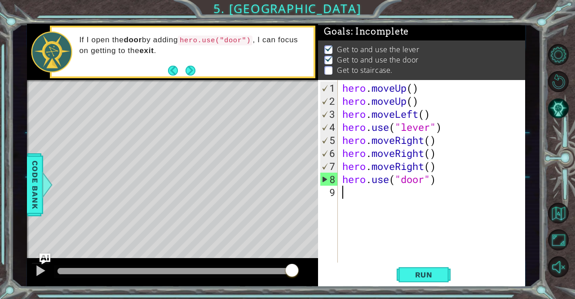
click at [365, 195] on div "hero . moveUp ( ) hero . moveUp ( ) hero . moveLeft ( ) hero . use ( "lever" ) …" at bounding box center [433, 185] width 187 height 208
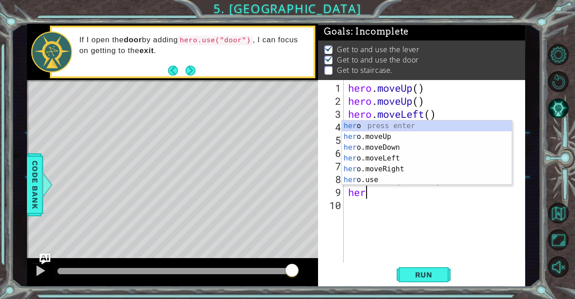
scroll to position [0, 0]
type textarea "hero"
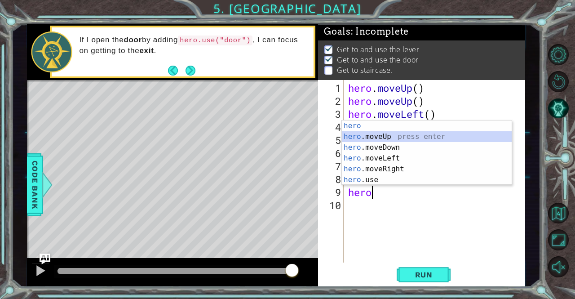
click at [379, 137] on div "hero press enter hero .moveUp press enter hero .moveDown press enter hero .move…" at bounding box center [427, 163] width 170 height 86
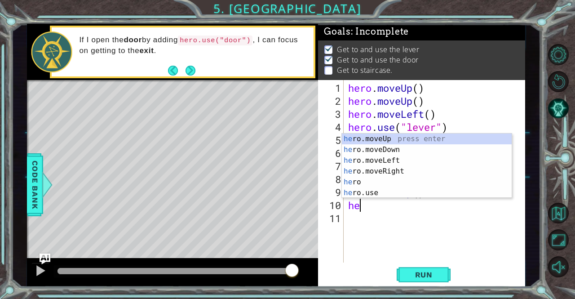
scroll to position [0, 0]
type textarea "hero"
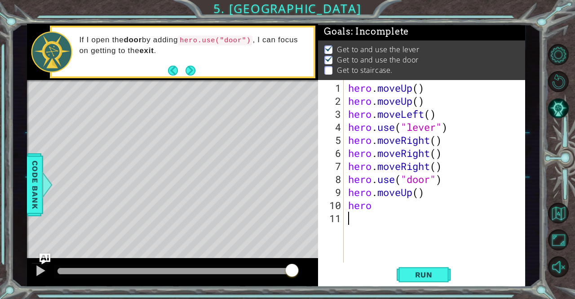
click at [389, 217] on div "hero . moveUp ( ) hero . moveUp ( ) hero . moveLeft ( ) hero . use ( "lever" ) …" at bounding box center [436, 185] width 181 height 208
click at [419, 195] on div "hero . moveUp ( ) hero . moveUp ( ) hero . moveLeft ( ) hero . use ( "lever" ) …" at bounding box center [436, 185] width 181 height 208
click at [377, 203] on div "hero . moveUp ( ) hero . moveUp ( ) hero . moveLeft ( ) hero . use ( "lever" ) …" at bounding box center [436, 185] width 181 height 208
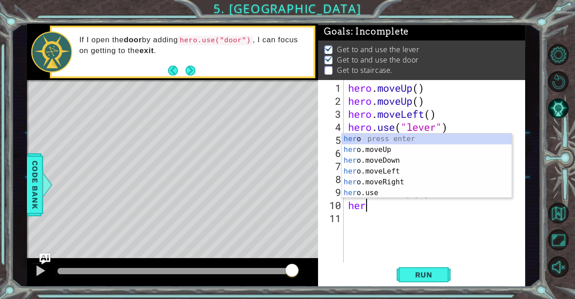
scroll to position [0, 0]
type textarea "h"
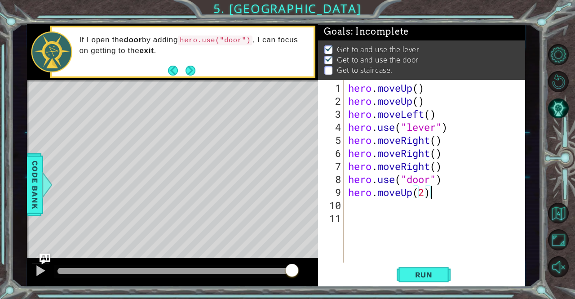
click at [428, 191] on div "hero . moveUp ( ) hero . moveUp ( ) hero . moveLeft ( ) hero . use ( "lever" ) …" at bounding box center [436, 185] width 181 height 208
type textarea "hero.moveUp(2)"
click at [424, 191] on div "hero . moveUp ( ) hero . moveUp ( ) hero . moveLeft ( ) hero . use ( "lever" ) …" at bounding box center [436, 185] width 181 height 208
click at [431, 272] on span "Run" at bounding box center [423, 274] width 35 height 9
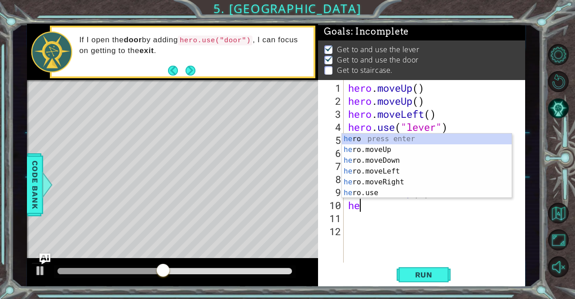
type textarea "hero"
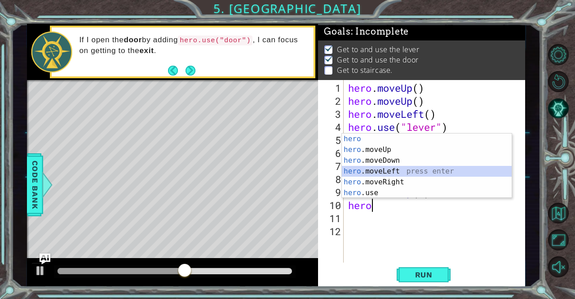
click at [401, 167] on div "hero press enter hero .moveUp press enter hero .moveDown press enter hero .move…" at bounding box center [427, 176] width 170 height 86
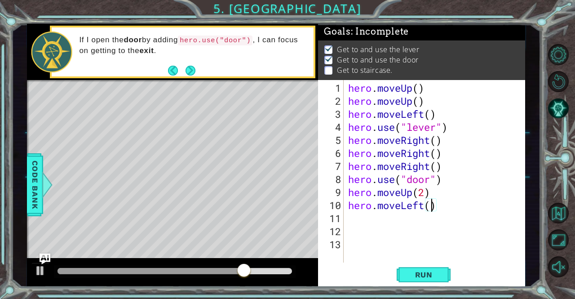
click at [429, 209] on div "hero . moveUp ( ) hero . moveUp ( ) hero . moveLeft ( ) hero . use ( "lever" ) …" at bounding box center [436, 185] width 181 height 208
type textarea "hero.moveLeft(3)"
click at [352, 214] on div "hero . moveUp ( ) hero . moveUp ( ) hero . moveLeft ( ) hero . use ( "lever" ) …" at bounding box center [436, 185] width 181 height 208
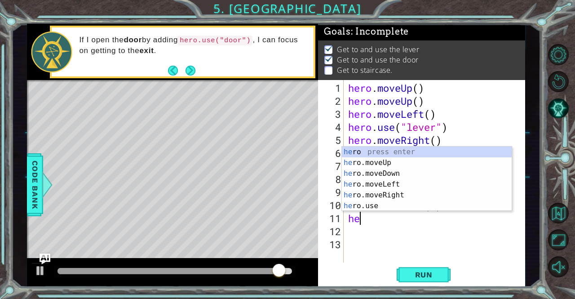
type textarea "hero"
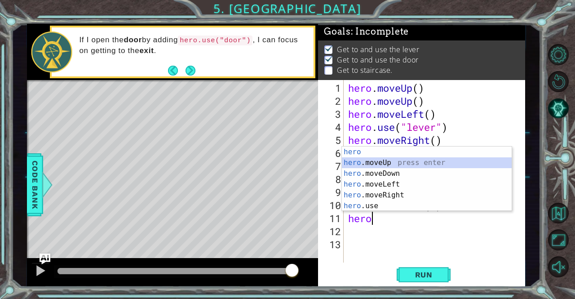
click at [395, 163] on div "hero press enter hero .moveUp press enter hero .moveDown press enter hero .move…" at bounding box center [427, 189] width 170 height 86
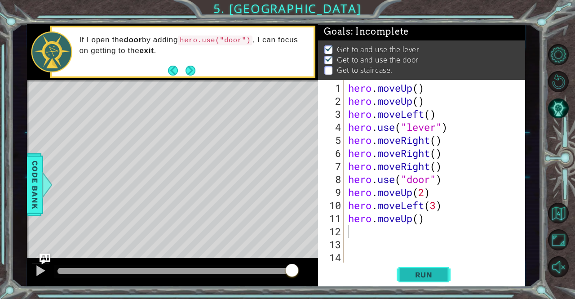
click at [414, 282] on button "Run" at bounding box center [424, 274] width 54 height 21
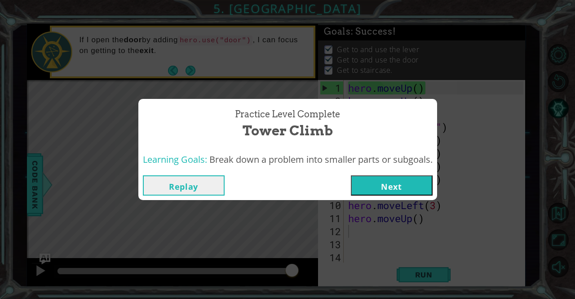
click at [417, 193] on button "Next" at bounding box center [392, 185] width 82 height 20
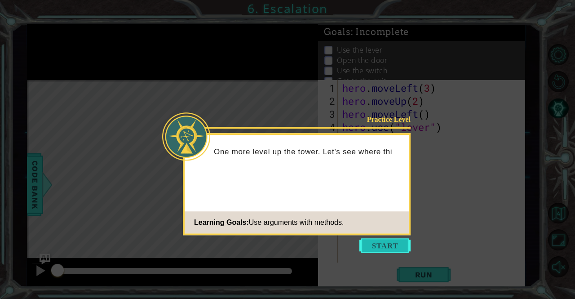
click at [391, 242] on button "Start" at bounding box center [384, 245] width 51 height 14
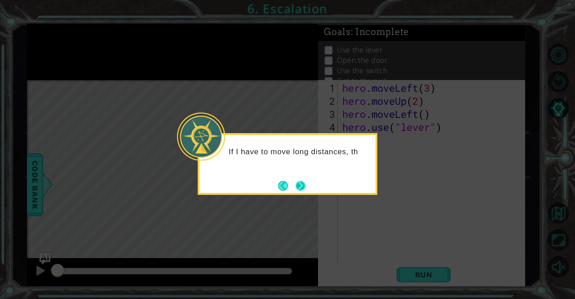
click at [300, 182] on button "Next" at bounding box center [300, 186] width 10 height 10
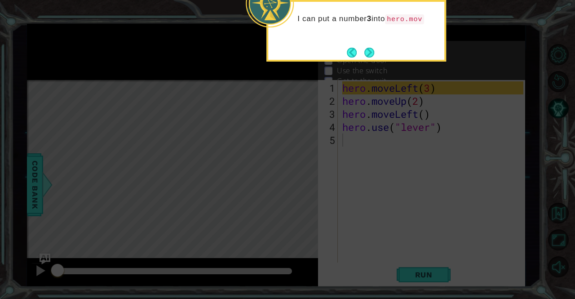
click at [373, 43] on div "I can put a number 3 into hero.mov" at bounding box center [356, 31] width 180 height 62
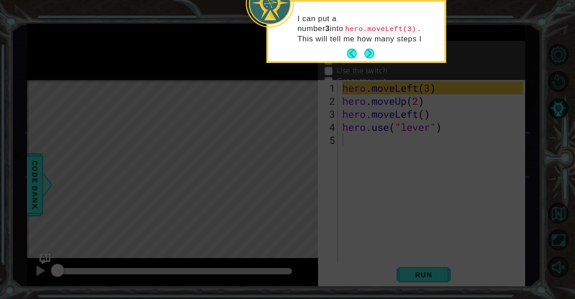
click at [372, 44] on div "I can put a number 3 into hero.moveLeft(3) . This will tell me how many steps I" at bounding box center [356, 33] width 176 height 56
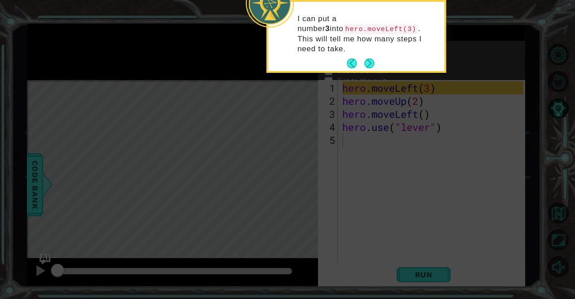
click at [370, 46] on div "I can put a number 3 into hero.moveLeft(3) . This will tell me how many steps I…" at bounding box center [356, 38] width 176 height 66
click at [370, 42] on p "I can put a number 3 into hero.moveLeft(3) . This will tell me how many steps I…" at bounding box center [367, 34] width 141 height 40
click at [370, 57] on footer at bounding box center [360, 63] width 27 height 13
click at [371, 58] on button "Next" at bounding box center [369, 63] width 10 height 10
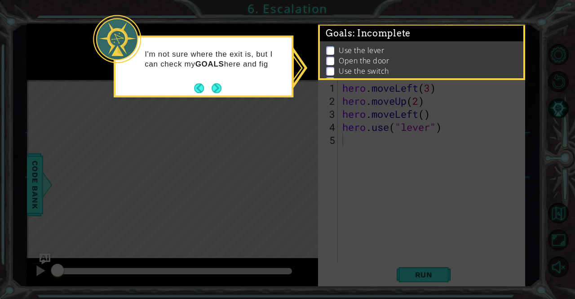
click at [219, 81] on div "I'm not sure where the exit is, but I can check my GOALS here and fig" at bounding box center [203, 63] width 176 height 45
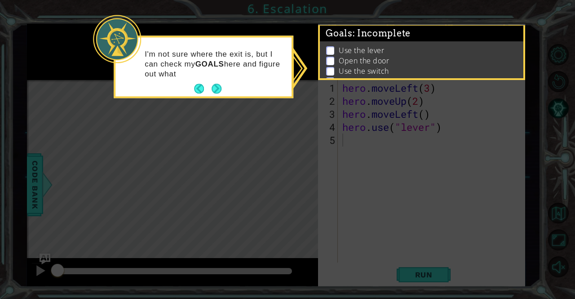
click at [219, 81] on div "I'm not sure where the exit is, but I can check my GOALS here and figure out wh…" at bounding box center [203, 68] width 176 height 55
click at [217, 84] on button "Next" at bounding box center [217, 89] width 10 height 10
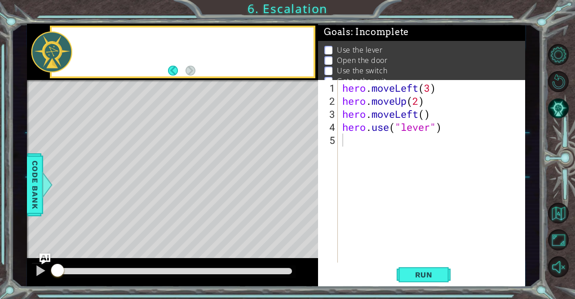
click at [217, 83] on div "Level Map" at bounding box center [234, 212] width 415 height 264
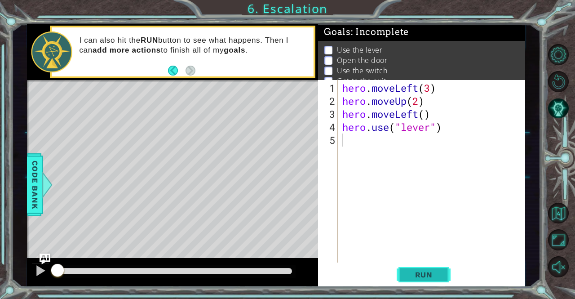
click at [435, 272] on span "Run" at bounding box center [423, 274] width 35 height 9
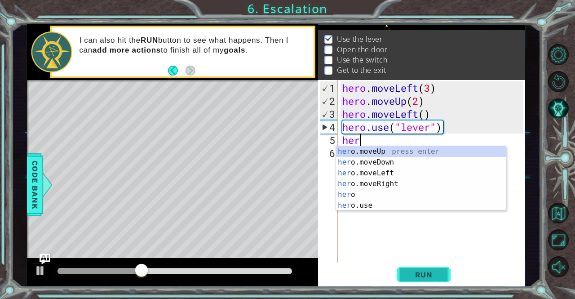
scroll to position [0, 0]
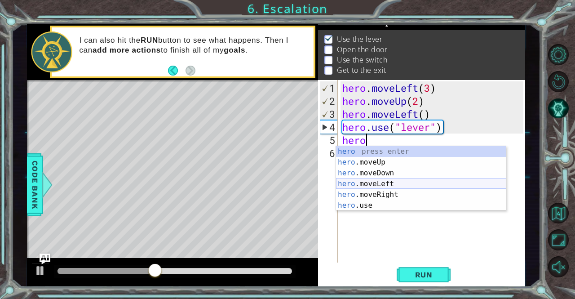
click at [407, 183] on div "hero press enter hero .moveUp press enter hero .moveDown press enter hero .move…" at bounding box center [421, 189] width 170 height 86
type textarea "hero.moveLeft(1)"
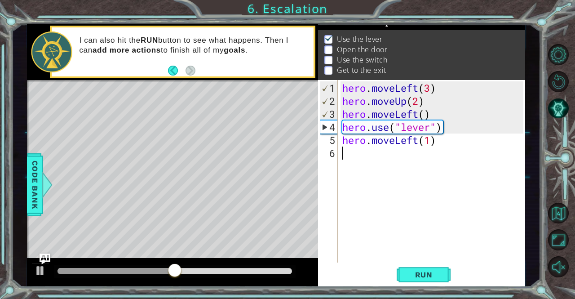
click at [353, 152] on div "hero . moveLeft ( 3 ) hero . moveUp ( 2 ) hero . moveLeft ( ) hero . use ( "lev…" at bounding box center [433, 185] width 187 height 208
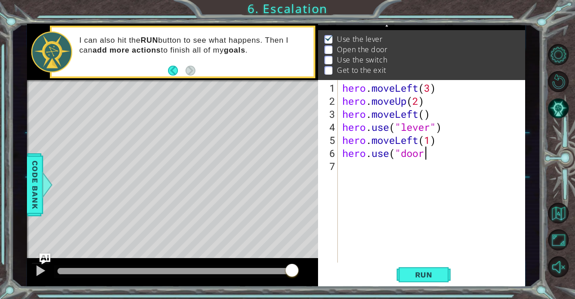
scroll to position [0, 4]
type textarea "hero.use("door")"
click at [347, 162] on div "hero . moveLeft ( 3 ) hero . moveUp ( 2 ) hero . moveLeft ( ) hero . use ( "lev…" at bounding box center [433, 185] width 187 height 208
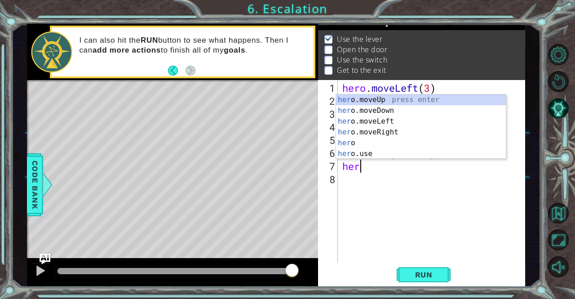
scroll to position [0, 0]
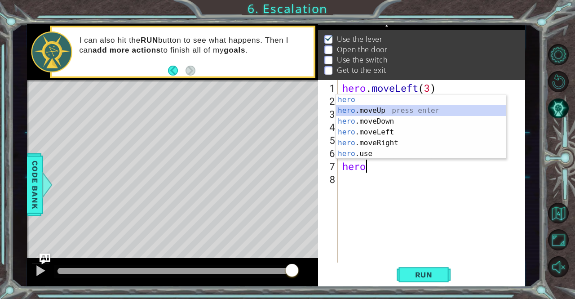
click at [375, 106] on div "hero press enter hero .moveUp press enter hero .moveDown press enter hero .move…" at bounding box center [421, 137] width 170 height 86
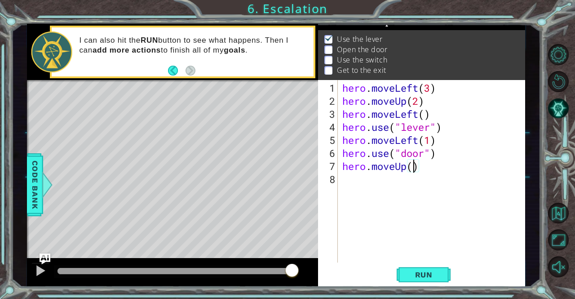
type textarea "hero.moveUp(2)"
click at [375, 179] on div "hero . moveLeft ( 3 ) hero . moveUp ( 2 ) hero . moveLeft ( ) hero . use ( "lev…" at bounding box center [433, 185] width 187 height 208
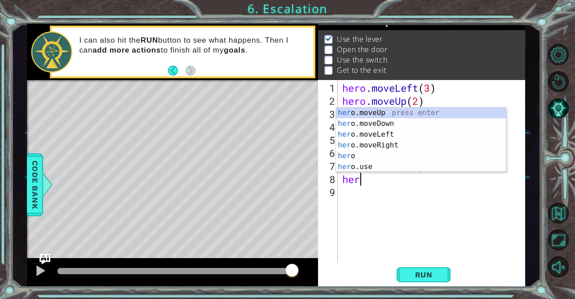
scroll to position [0, 0]
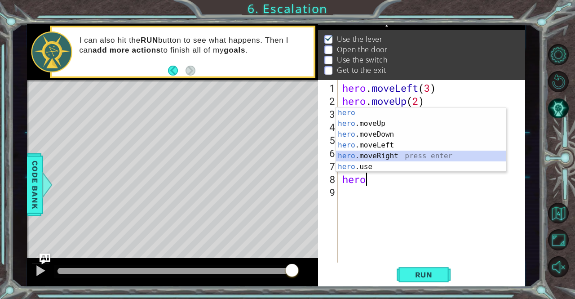
click at [390, 154] on div "hero press enter hero .moveUp press enter hero .moveDown press enter hero .move…" at bounding box center [421, 150] width 170 height 86
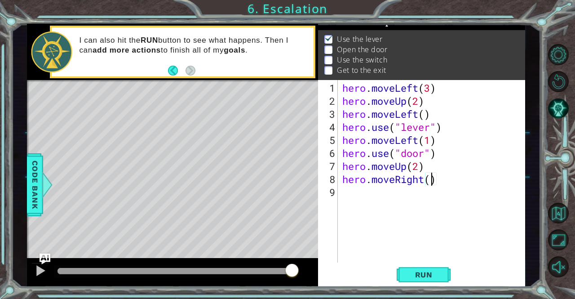
type textarea "hero.moveRight(2)"
click at [365, 196] on div "hero . moveLeft ( 3 ) hero . moveUp ( 2 ) hero . moveLeft ( ) hero . use ( "lev…" at bounding box center [433, 185] width 187 height 208
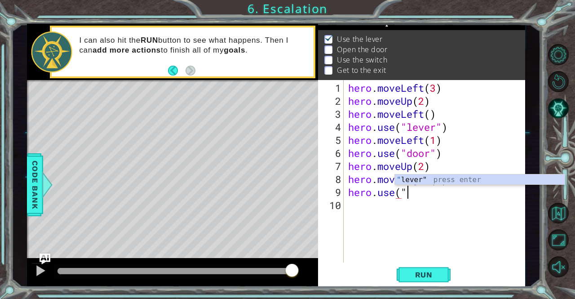
scroll to position [0, 2]
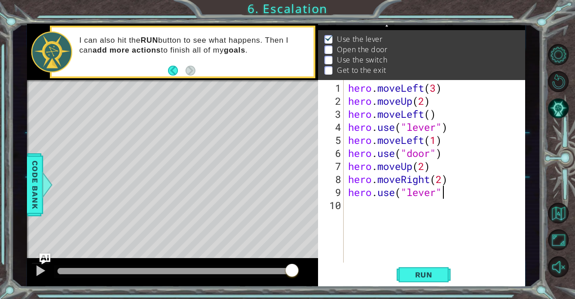
type textarea "hero.use("lever")"
click at [371, 216] on div "hero . moveLeft ( 3 ) hero . moveUp ( 2 ) hero . moveLeft ( ) hero . use ( "lev…" at bounding box center [436, 185] width 181 height 208
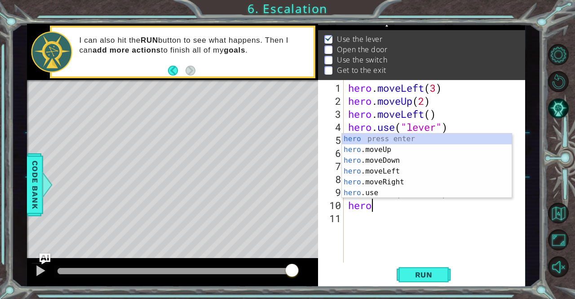
scroll to position [0, 0]
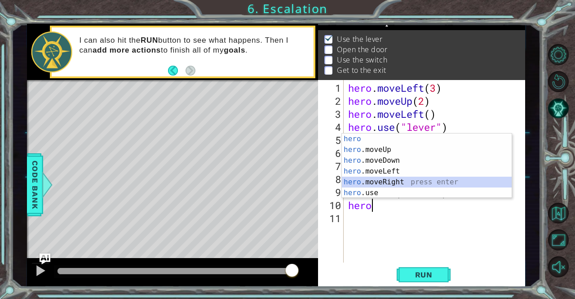
drag, startPoint x: 403, startPoint y: 179, endPoint x: 399, endPoint y: 171, distance: 8.8
click at [399, 171] on div "hero press enter hero .moveUp press enter hero .moveDown press enter hero .move…" at bounding box center [427, 176] width 170 height 86
type textarea "hero.moveRight(1)"
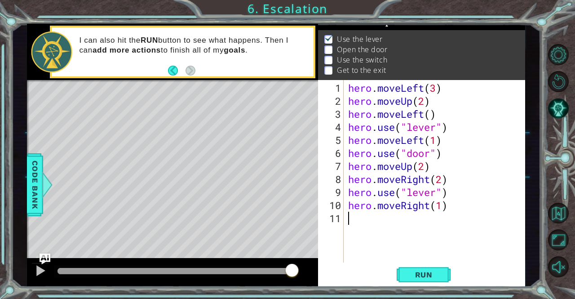
click at [363, 223] on div "hero . moveLeft ( 3 ) hero . moveUp ( 2 ) hero . moveLeft ( ) hero . use ( "lev…" at bounding box center [436, 185] width 181 height 208
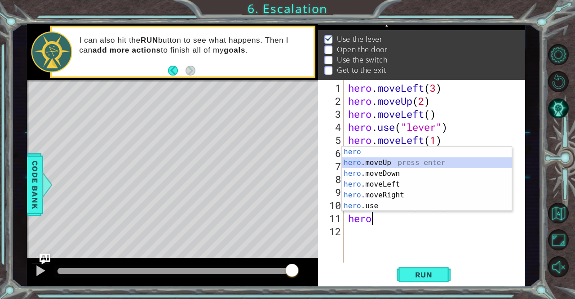
click at [375, 161] on div "hero press enter hero .moveUp press enter hero .moveDown press enter hero .move…" at bounding box center [427, 189] width 170 height 86
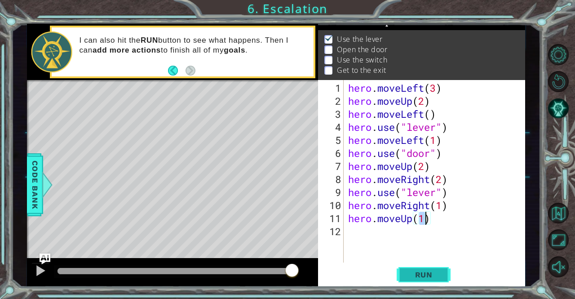
click at [424, 278] on span "Run" at bounding box center [423, 274] width 35 height 9
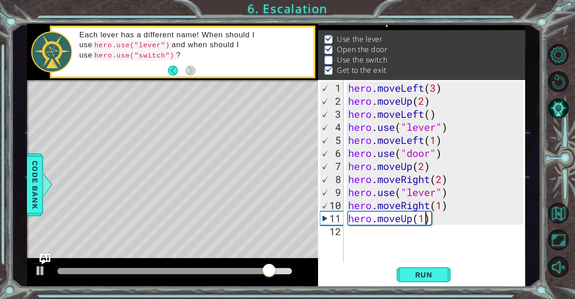
click at [436, 195] on div "hero . moveLeft ( 3 ) hero . moveUp ( 2 ) hero . moveLeft ( ) hero . use ( "lev…" at bounding box center [436, 185] width 181 height 208
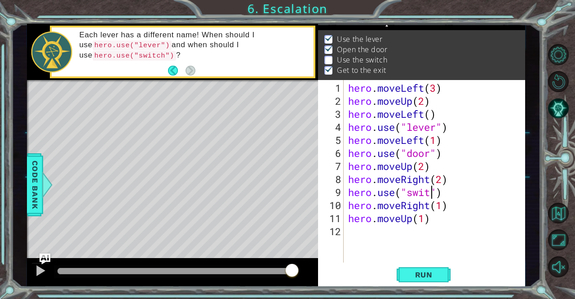
scroll to position [0, 4]
type textarea "hero.use("switch")"
click at [433, 272] on span "Run" at bounding box center [423, 274] width 35 height 9
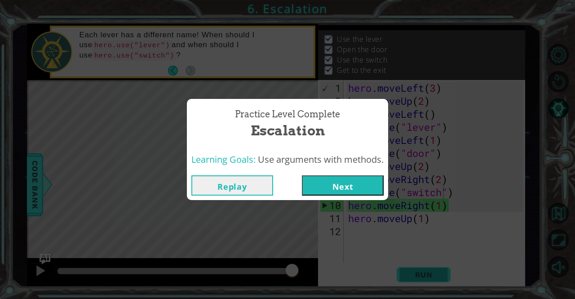
click at [359, 191] on button "Next" at bounding box center [343, 185] width 82 height 20
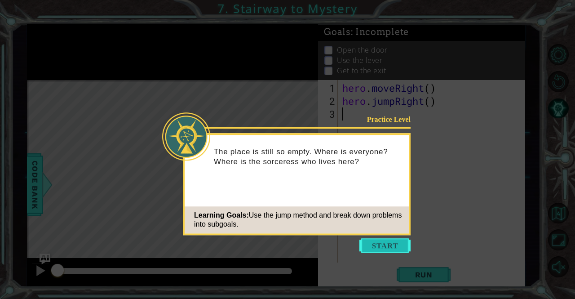
click at [382, 250] on button "Start" at bounding box center [384, 245] width 51 height 14
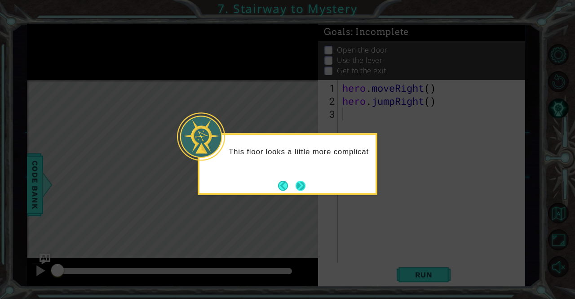
click at [305, 181] on button "Next" at bounding box center [300, 186] width 10 height 10
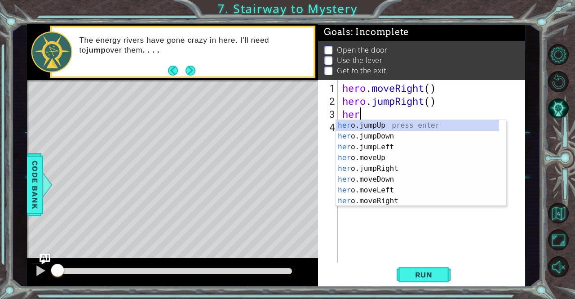
type textarea "hero"
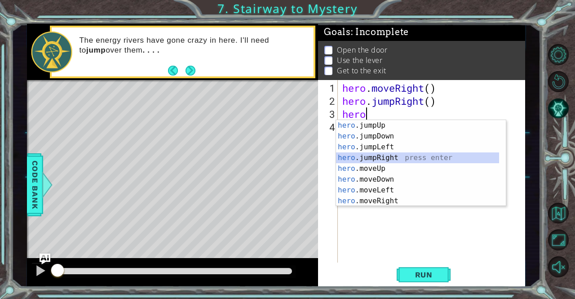
click at [376, 156] on div "hero .jumpUp press enter hero .jumpDown press enter hero .jumpLeft press enter …" at bounding box center [417, 174] width 163 height 108
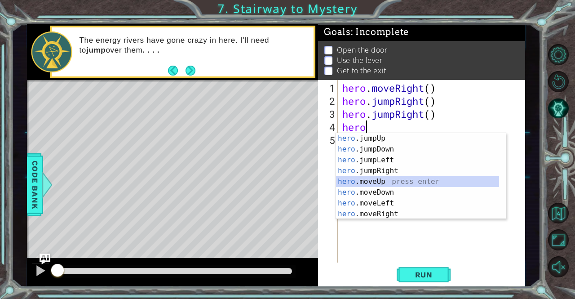
click at [375, 178] on div "hero .jumpUp press enter hero .jumpDown press enter hero .jumpLeft press enter …" at bounding box center [417, 187] width 163 height 108
type textarea "hero.moveUp(1)"
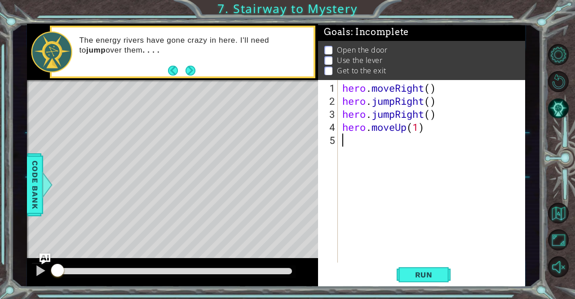
click at [355, 154] on div "hero . moveRight ( ) hero . jumpRight ( ) hero . jumpRight ( ) hero . moveUp ( …" at bounding box center [433, 185] width 187 height 208
click at [409, 268] on button "Run" at bounding box center [424, 274] width 54 height 21
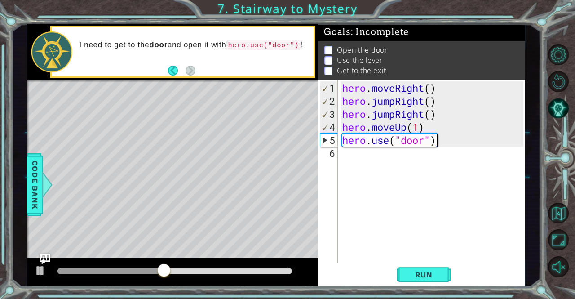
click at [439, 140] on div "hero . moveRight ( ) hero . jumpRight ( ) hero . jumpRight ( ) hero . moveUp ( …" at bounding box center [433, 185] width 187 height 208
click at [422, 115] on div "hero . moveRight ( ) hero . jumpRight ( ) hero . jumpRight ( ) hero . moveUp ( …" at bounding box center [433, 185] width 187 height 208
click at [397, 113] on div "hero . moveRight ( ) hero . jumpRight ( ) hero . jumpRight ( ) hero . moveUp ( …" at bounding box center [433, 185] width 187 height 208
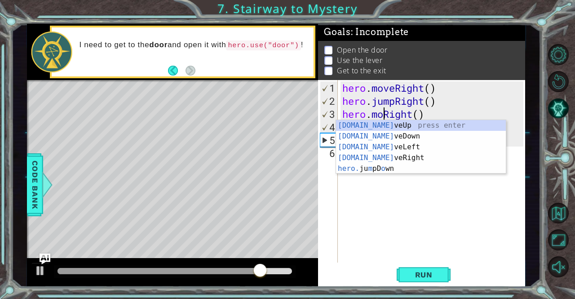
scroll to position [0, 2]
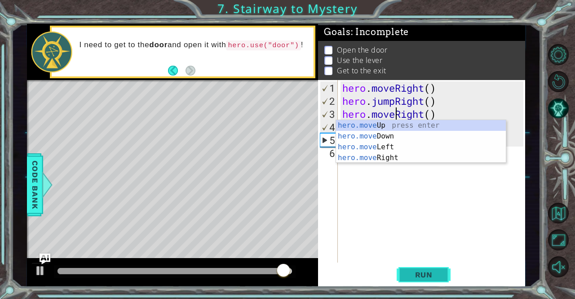
type textarea "hero.moveRight()"
click at [425, 266] on button "Run" at bounding box center [424, 274] width 54 height 21
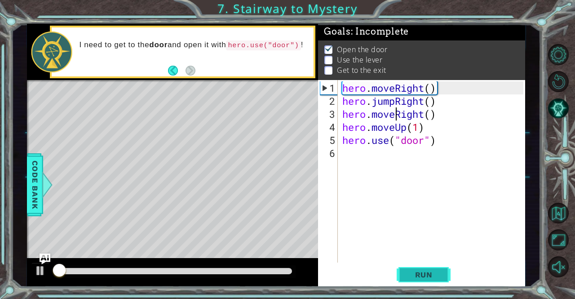
scroll to position [6, 0]
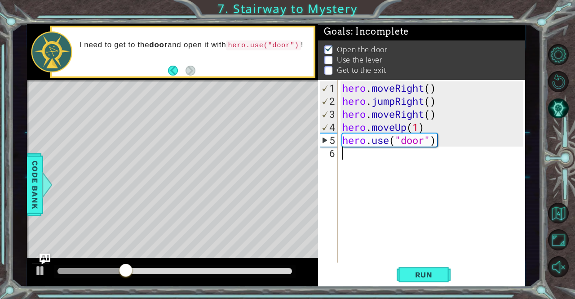
click at [354, 169] on div "hero . moveRight ( ) hero . jumpRight ( ) hero . moveRight ( ) hero . moveUp ( …" at bounding box center [433, 185] width 187 height 208
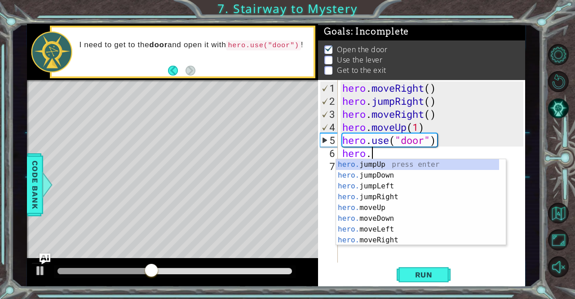
scroll to position [0, 1]
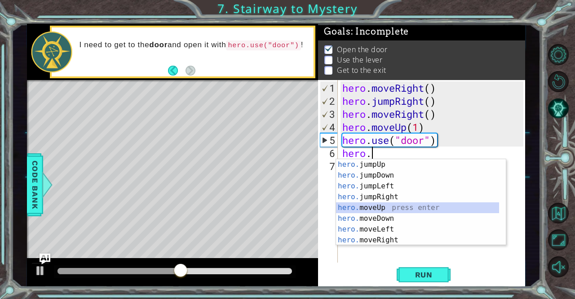
click at [386, 208] on div "hero. jumpUp press enter hero. jumpDown press enter hero. jumpLeft press enter …" at bounding box center [417, 213] width 163 height 108
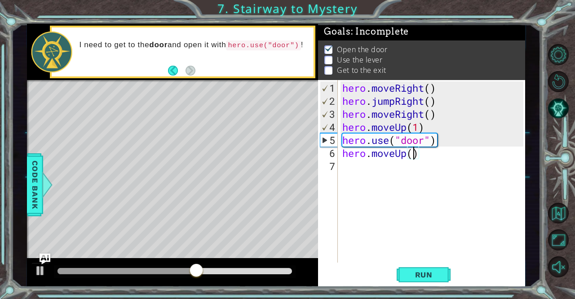
type textarea "hero.moveUp(2)"
click at [353, 174] on div "hero . moveRight ( ) hero . jumpRight ( ) hero . moveRight ( ) hero . moveUp ( …" at bounding box center [433, 185] width 187 height 208
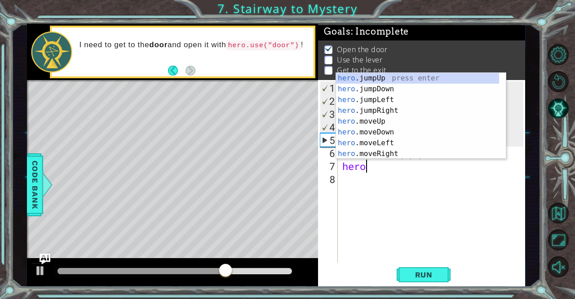
scroll to position [0, 0]
click at [388, 142] on div "hero .jumpUp press enter hero .jumpDown press enter hero .jumpLeft press enter …" at bounding box center [417, 127] width 163 height 108
type textarea "hero.moveLeft(1)"
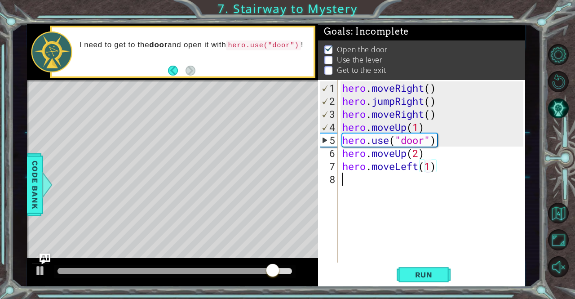
click at [370, 185] on div "hero . moveRight ( ) hero . jumpRight ( ) hero . moveRight ( ) hero . moveUp ( …" at bounding box center [433, 185] width 187 height 208
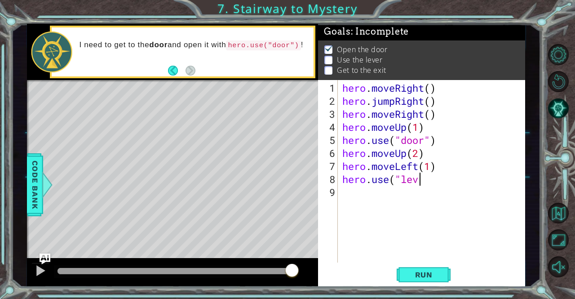
scroll to position [0, 4]
type textarea "hero.use("lever")"
click at [349, 201] on div "hero . moveRight ( ) hero . jumpRight ( ) hero . moveRight ( ) hero . moveUp ( …" at bounding box center [433, 185] width 187 height 208
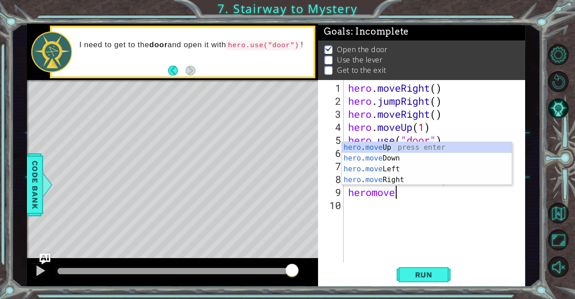
scroll to position [0, 2]
click at [390, 168] on div "hero . move Up press enter hero . move Down press enter hero . move Left press …" at bounding box center [427, 174] width 170 height 65
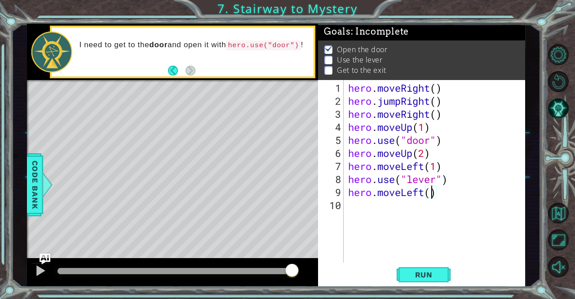
type textarea "hero.moveLeft(2)"
click at [359, 215] on div "hero . moveRight ( ) hero . jumpRight ( ) hero . moveRight ( ) hero . moveUp ( …" at bounding box center [436, 185] width 181 height 208
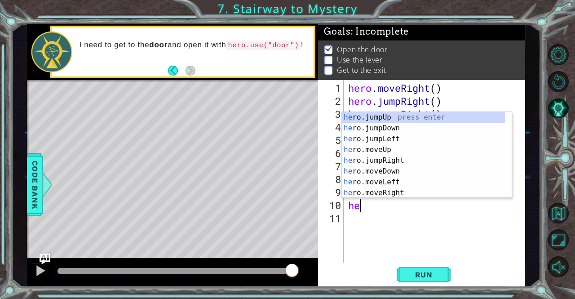
type textarea "hero"
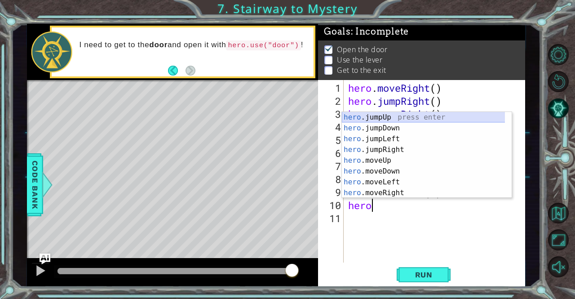
click at [389, 116] on div "hero .jumpUp press enter hero .jumpDown press enter hero .jumpLeft press enter …" at bounding box center [423, 166] width 163 height 108
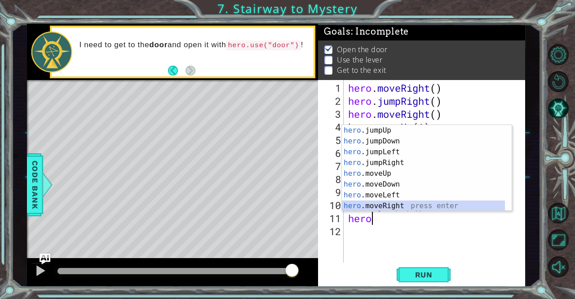
click at [389, 203] on div "hero .jumpUp press enter hero .jumpDown press enter hero .jumpLeft press enter …" at bounding box center [423, 179] width 163 height 108
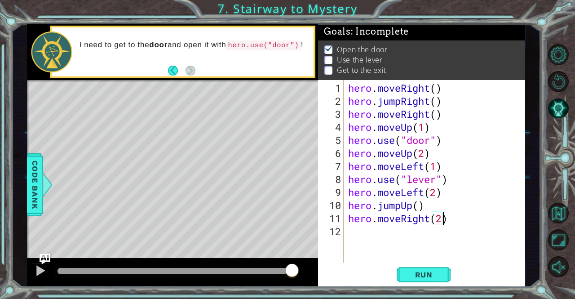
scroll to position [0, 4]
type textarea "hero.moveRight(2)"
click at [428, 271] on span "Run" at bounding box center [423, 274] width 35 height 9
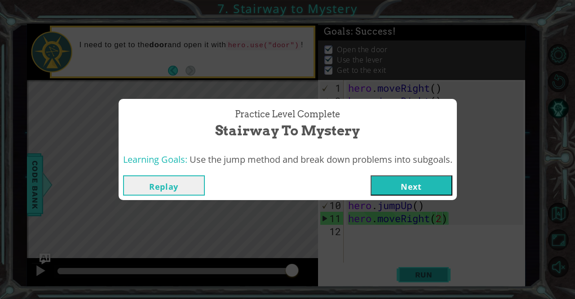
click at [413, 190] on button "Next" at bounding box center [411, 185] width 82 height 20
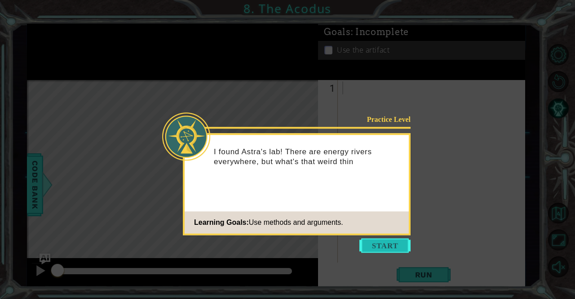
click at [403, 239] on button "Start" at bounding box center [384, 245] width 51 height 14
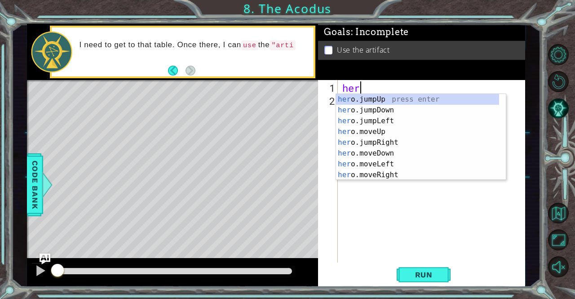
scroll to position [0, 0]
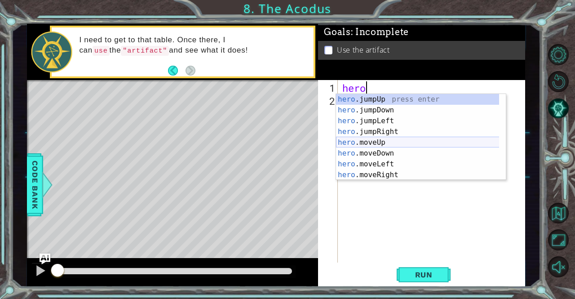
click at [375, 138] on div "hero .jumpUp press enter hero .jumpDown press enter hero .jumpLeft press enter …" at bounding box center [417, 148] width 163 height 108
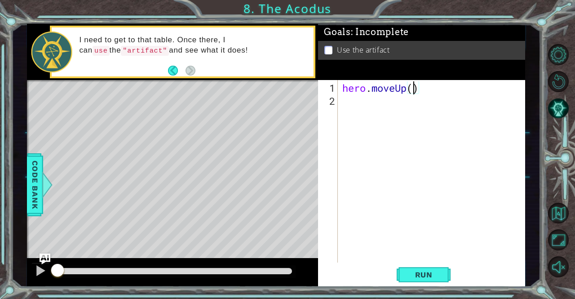
type textarea "hero.moveUp(2)"
click at [373, 104] on div "hero . moveUp ( 2 )" at bounding box center [433, 185] width 187 height 208
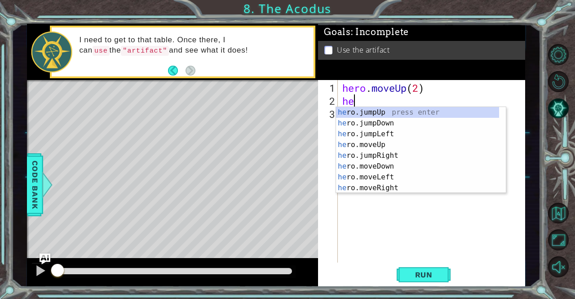
scroll to position [0, 0]
type textarea "hero"
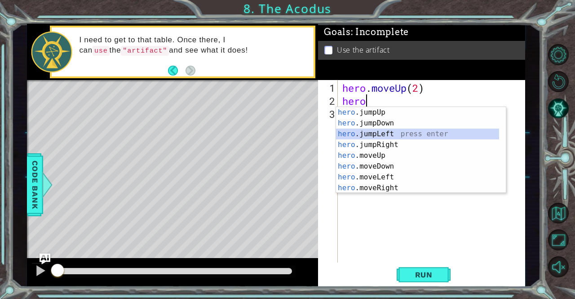
click at [378, 131] on div "hero .jumpUp press enter hero .jumpDown press enter hero .jumpLeft press enter …" at bounding box center [417, 161] width 163 height 108
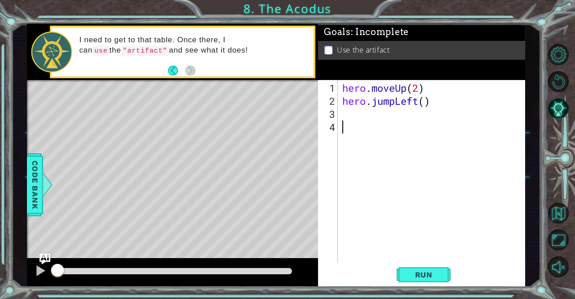
click at [360, 143] on div "hero . moveUp ( 2 ) hero . jumpLeft ( )" at bounding box center [433, 185] width 187 height 208
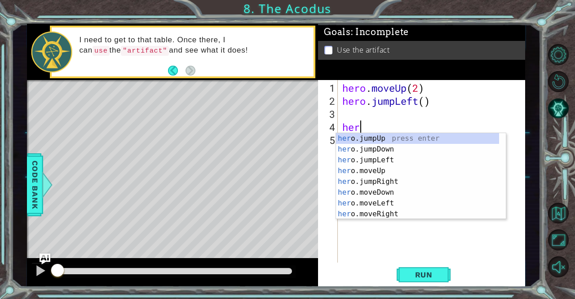
scroll to position [0, 0]
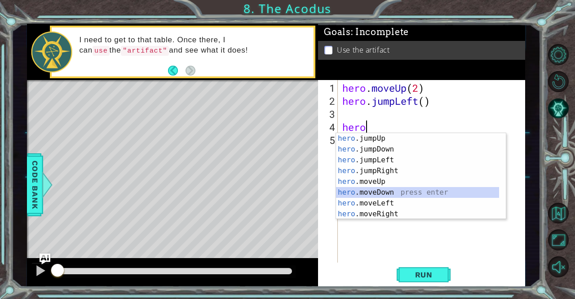
click at [388, 191] on div "hero .jumpUp press enter hero .jumpDown press enter hero .jumpLeft press enter …" at bounding box center [417, 187] width 163 height 108
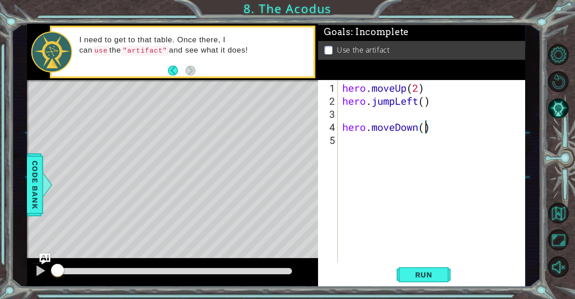
type textarea "hero.moveDown(2)"
click at [360, 141] on div "hero . moveUp ( 2 ) hero . jumpLeft ( ) hero . moveDown ( 2 )" at bounding box center [433, 185] width 187 height 208
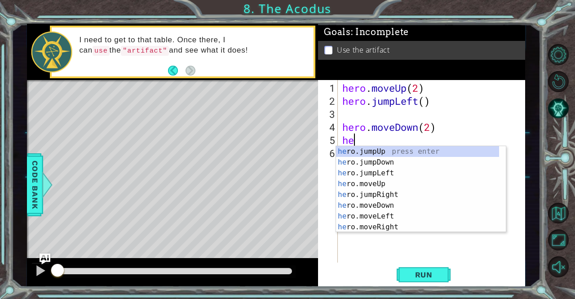
scroll to position [0, 0]
type textarea "hero"
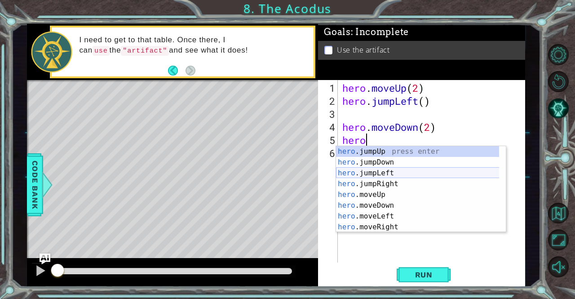
click at [399, 172] on div "hero .jumpUp press enter hero .jumpDown press enter hero .jumpLeft press enter …" at bounding box center [417, 200] width 163 height 108
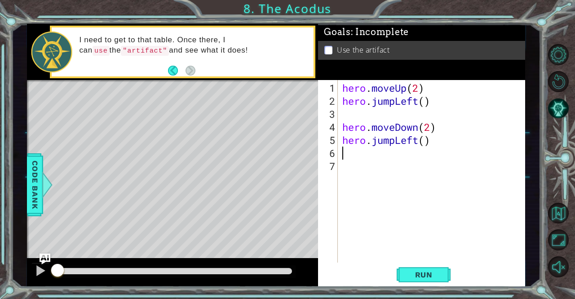
scroll to position [0, 0]
click at [361, 119] on div "hero . moveUp ( 2 ) hero . jumpLeft ( ) hero . moveDown ( 2 ) hero . jumpLeft (…" at bounding box center [433, 185] width 187 height 208
type textarea "hero.moveDown(2)"
click at [357, 111] on div "hero . moveUp ( 2 ) hero . jumpLeft ( ) hero . moveDown ( 2 ) hero . jumpLeft (…" at bounding box center [433, 185] width 187 height 208
type textarea "hero.jumpLeft()"
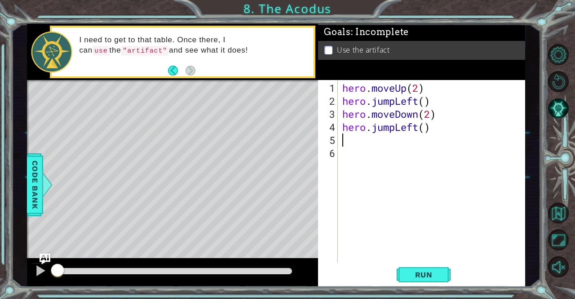
click at [352, 140] on div "hero . moveUp ( 2 ) hero . jumpLeft ( ) hero . moveDown ( 2 ) hero . jumpLeft (…" at bounding box center [433, 185] width 187 height 208
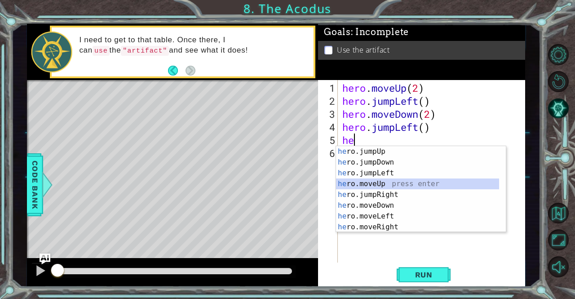
click at [379, 182] on div "he ro.jumpUp press enter he ro.jumpDown press enter he ro.jumpLeft press enter …" at bounding box center [417, 200] width 163 height 108
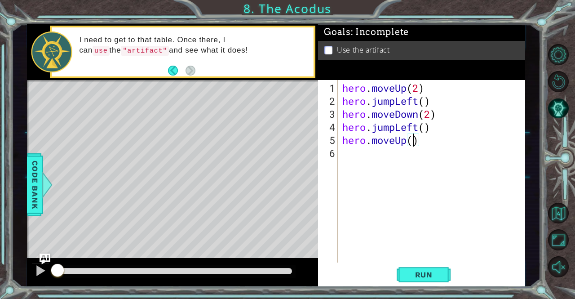
type textarea "hero.moveUp(2)"
click at [365, 163] on div "hero . moveUp ( 2 ) hero . jumpLeft ( ) hero . moveDown ( 2 ) hero . jumpLeft (…" at bounding box center [433, 185] width 187 height 208
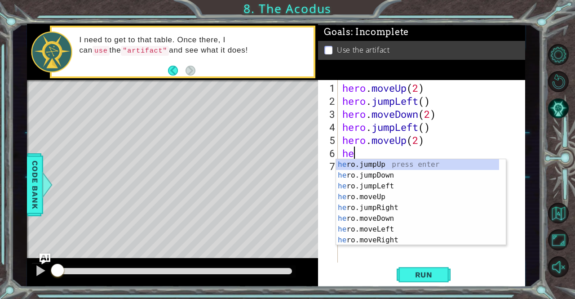
scroll to position [0, 0]
type textarea "hero"
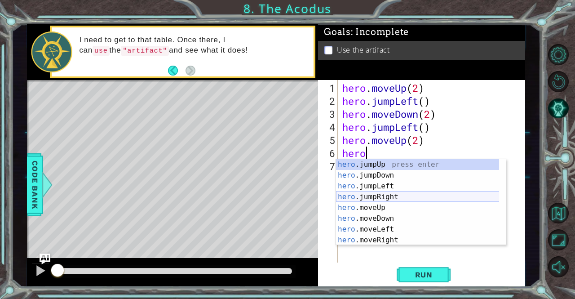
click at [382, 194] on div "hero .jumpUp press enter hero .jumpDown press enter hero .jumpLeft press enter …" at bounding box center [417, 213] width 163 height 108
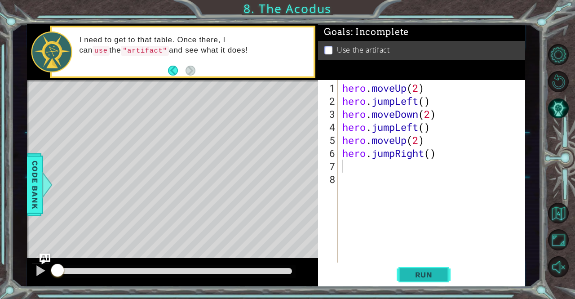
click at [422, 271] on span "Run" at bounding box center [423, 274] width 35 height 9
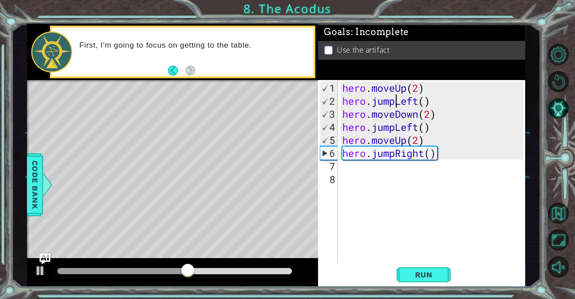
click at [396, 103] on div "hero . moveUp ( 2 ) hero . jumpLeft ( ) hero . moveDown ( 2 ) hero . jumpLeft (…" at bounding box center [433, 185] width 187 height 208
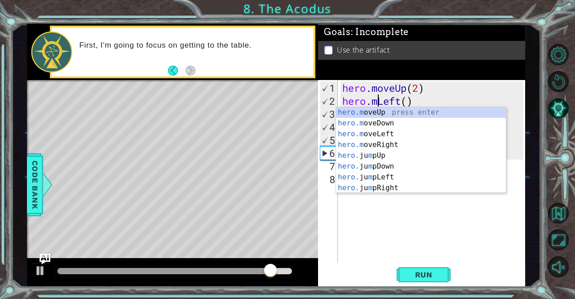
scroll to position [0, 2]
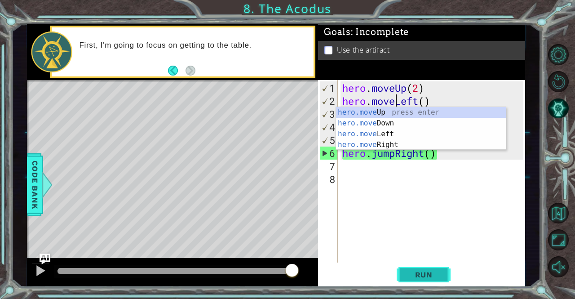
click at [405, 275] on button "Run" at bounding box center [424, 274] width 54 height 21
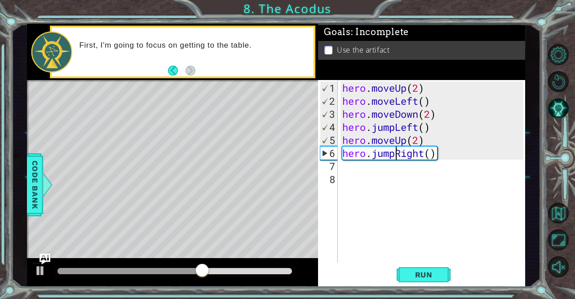
click at [394, 154] on div "hero . moveUp ( 2 ) hero . moveLeft ( ) hero . moveDown ( 2 ) hero . jumpLeft (…" at bounding box center [433, 185] width 187 height 208
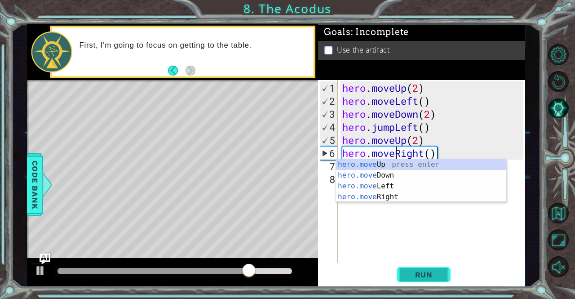
type textarea "hero.moveRight()"
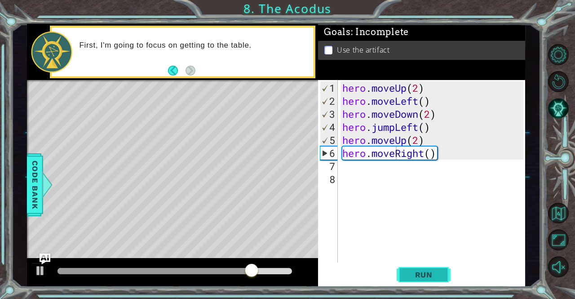
click at [432, 276] on span "Run" at bounding box center [423, 274] width 35 height 9
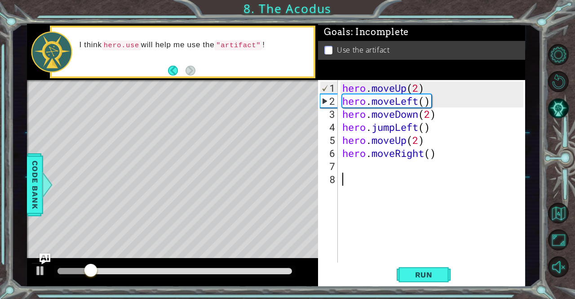
click at [363, 176] on div "hero . moveUp ( 2 ) hero . moveLeft ( ) hero . moveDown ( 2 ) hero . jumpLeft (…" at bounding box center [433, 185] width 187 height 208
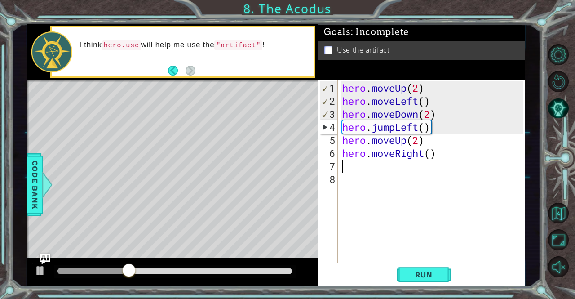
click at [353, 168] on div "hero . moveUp ( 2 ) hero . moveLeft ( ) hero . moveDown ( 2 ) hero . jumpLeft (…" at bounding box center [433, 185] width 187 height 208
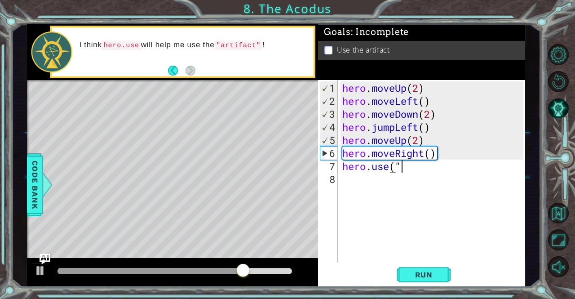
scroll to position [0, 2]
drag, startPoint x: 228, startPoint y: 45, endPoint x: 251, endPoint y: 50, distance: 23.8
click at [251, 50] on code ""artifact"" at bounding box center [238, 45] width 48 height 10
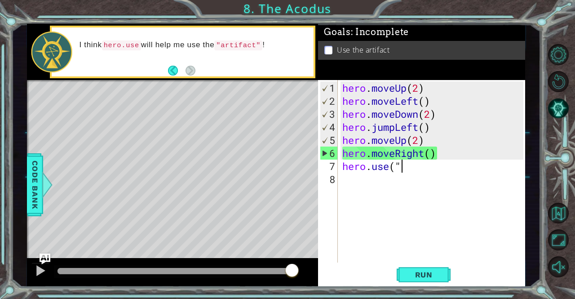
click at [404, 169] on div "hero . moveUp ( 2 ) hero . moveLeft ( ) hero . moveDown ( 2 ) hero . jumpLeft (…" at bounding box center [433, 185] width 187 height 208
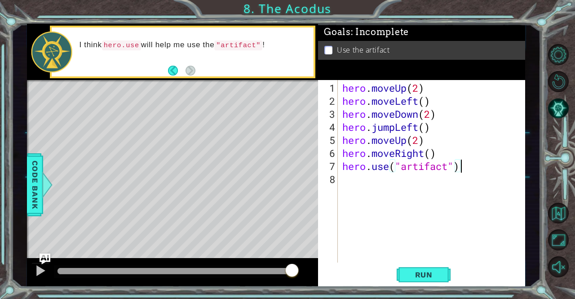
scroll to position [0, 5]
type textarea "hero.use("artifact")"
click at [423, 281] on button "Run" at bounding box center [424, 274] width 54 height 21
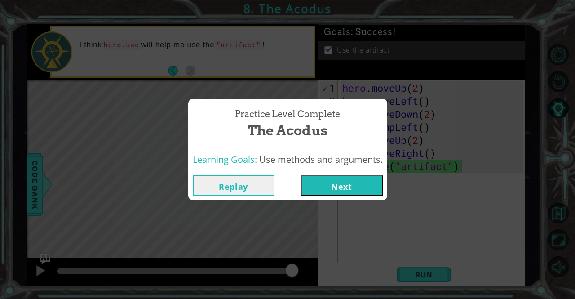
drag, startPoint x: 434, startPoint y: 269, endPoint x: 359, endPoint y: 188, distance: 110.3
click at [359, 188] on div "Practice Level Complete The Acodus Learning Goals: Use methods and arguments. R…" at bounding box center [287, 149] width 575 height 299
click at [359, 188] on button "Next" at bounding box center [342, 185] width 82 height 20
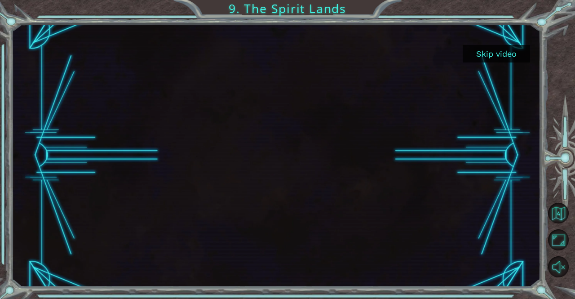
click at [507, 52] on button "Skip video" at bounding box center [496, 54] width 67 height 18
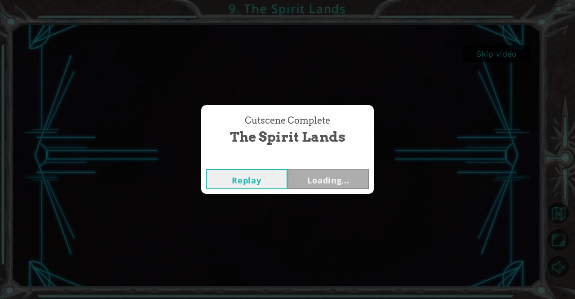
click at [511, 48] on div "Cutscene Complete The Spirit Lands Replay Loading..." at bounding box center [287, 149] width 575 height 299
click at [352, 169] on button "Next" at bounding box center [328, 179] width 82 height 20
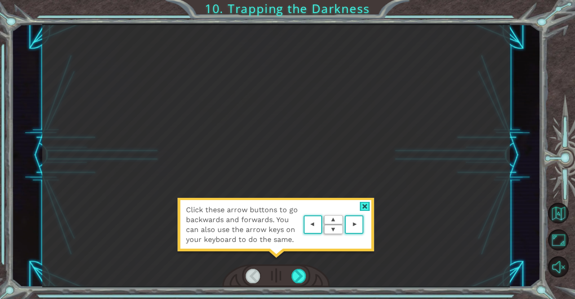
click at [362, 202] on div at bounding box center [365, 206] width 10 height 9
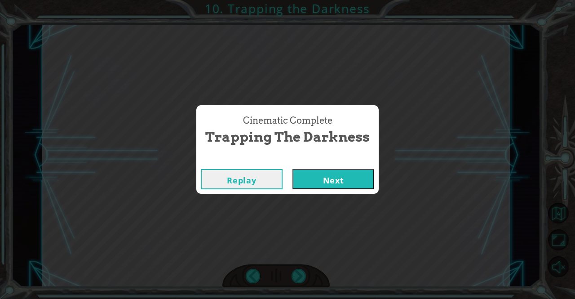
click at [314, 183] on button "Next" at bounding box center [333, 179] width 82 height 20
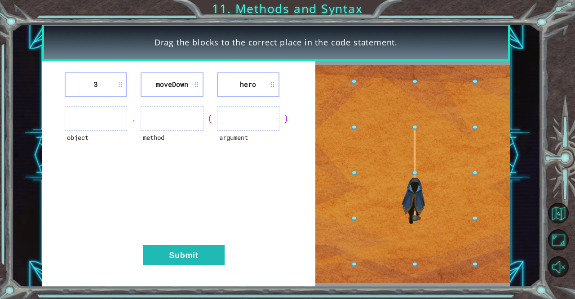
click at [109, 109] on ul at bounding box center [96, 118] width 62 height 25
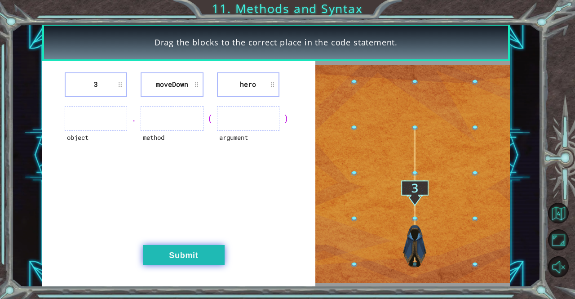
click at [204, 255] on button "Submit" at bounding box center [184, 255] width 82 height 20
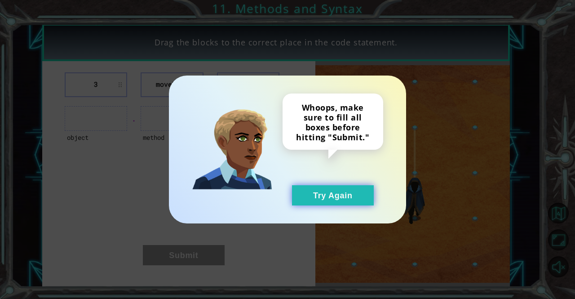
click at [328, 192] on button "Try Again" at bounding box center [333, 195] width 82 height 20
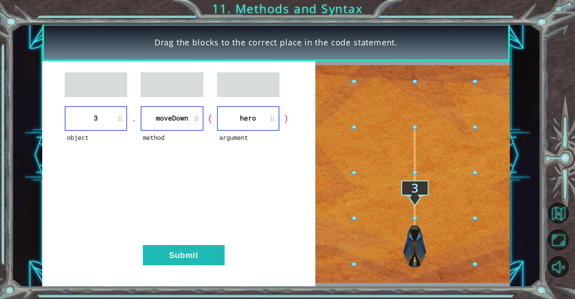
click at [175, 242] on div "object 3 . method [GEOGRAPHIC_DATA] ( argument hero ) Submit" at bounding box center [178, 174] width 273 height 226
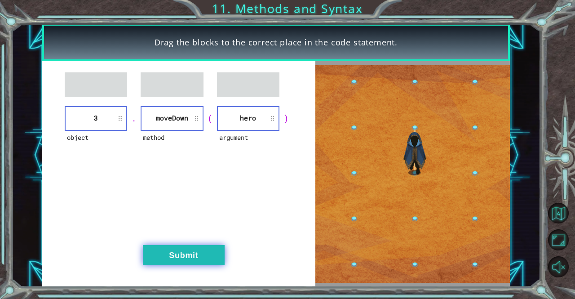
click at [177, 248] on button "Submit" at bounding box center [184, 255] width 82 height 20
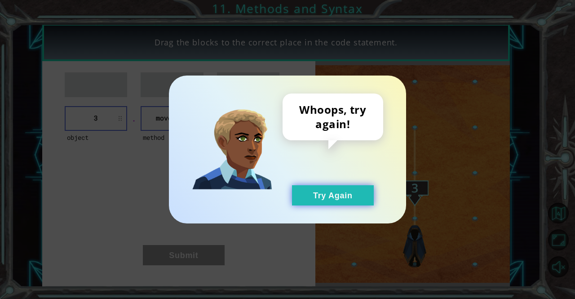
click at [355, 189] on button "Try Again" at bounding box center [333, 195] width 82 height 20
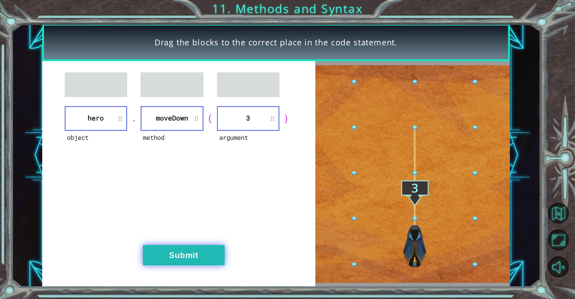
click at [201, 253] on button "Submit" at bounding box center [184, 255] width 82 height 20
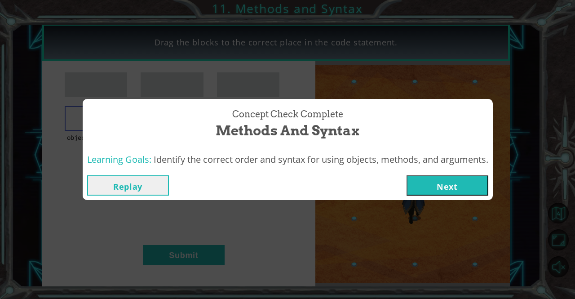
click at [465, 177] on button "Next" at bounding box center [447, 185] width 82 height 20
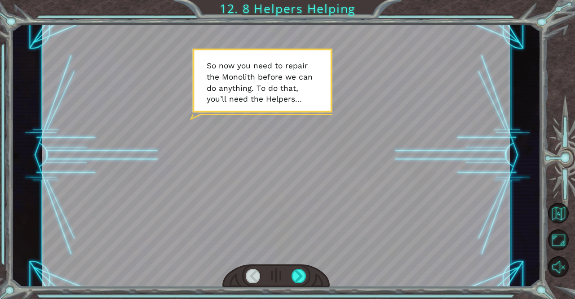
drag, startPoint x: 410, startPoint y: 195, endPoint x: 408, endPoint y: 183, distance: 11.8
click at [408, 183] on div at bounding box center [275, 155] width 467 height 263
click at [302, 267] on div at bounding box center [276, 276] width 108 height 24
click at [295, 273] on div at bounding box center [298, 276] width 15 height 14
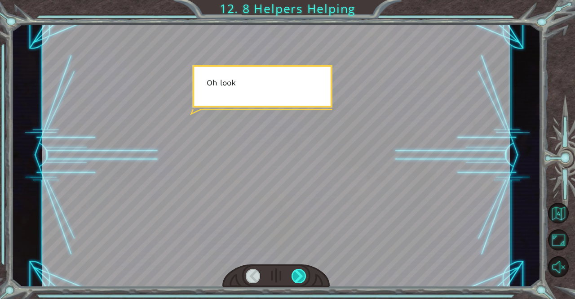
click at [295, 273] on div at bounding box center [298, 276] width 15 height 14
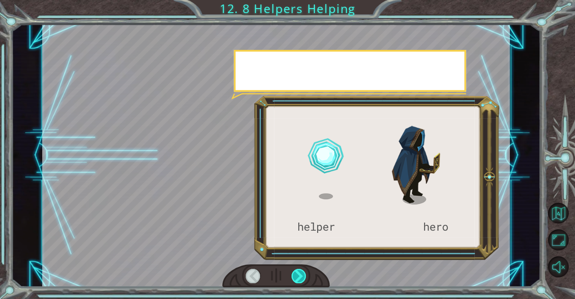
click at [295, 273] on div at bounding box center [298, 276] width 15 height 14
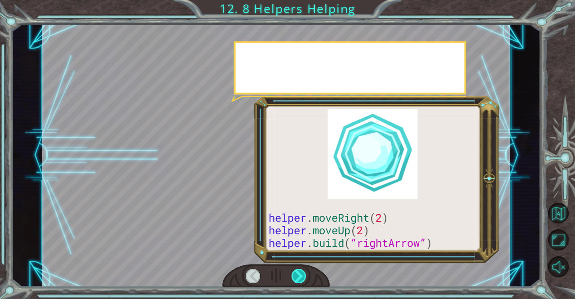
click at [295, 273] on div at bounding box center [298, 276] width 15 height 14
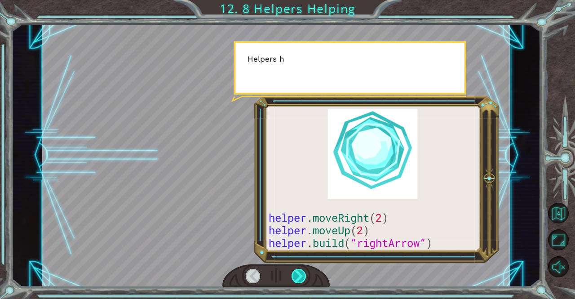
click at [295, 273] on div at bounding box center [298, 276] width 15 height 14
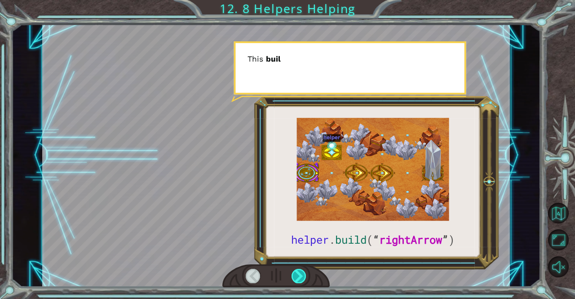
click at [295, 273] on div at bounding box center [298, 276] width 15 height 14
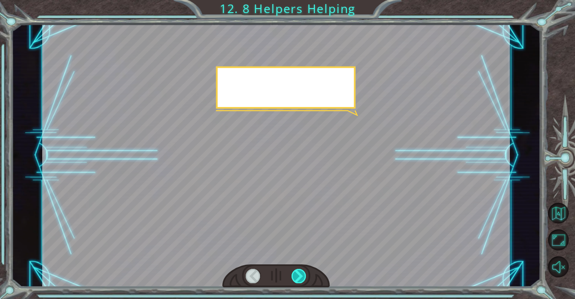
click at [295, 273] on div at bounding box center [298, 276] width 15 height 14
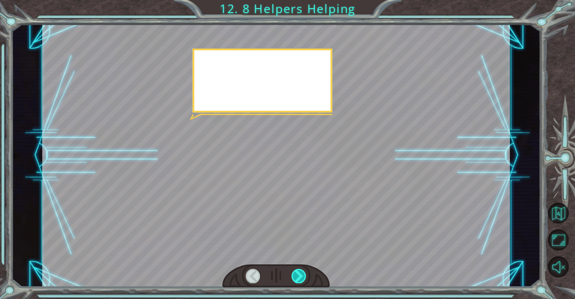
click at [295, 273] on div at bounding box center [298, 276] width 15 height 14
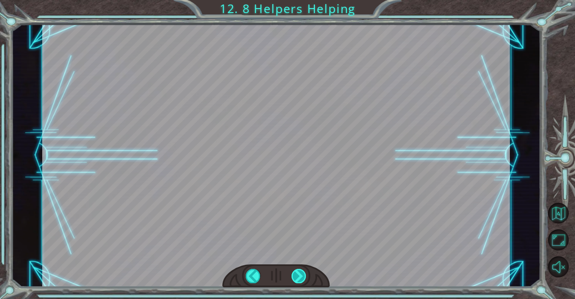
click at [295, 273] on div at bounding box center [298, 276] width 15 height 14
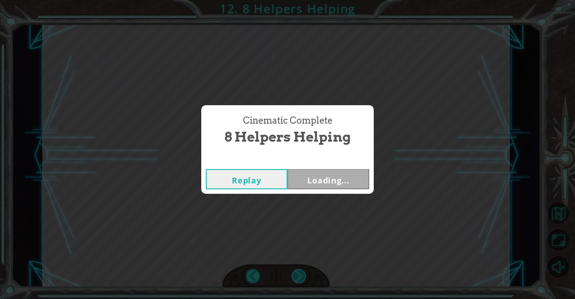
click at [295, 273] on div "Cinematic Complete 8 Helpers Helping Replay Loading..." at bounding box center [287, 149] width 575 height 299
click at [320, 171] on button "Next" at bounding box center [328, 179] width 82 height 20
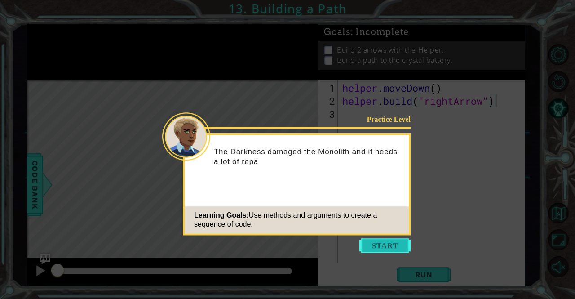
click at [374, 240] on button "Start" at bounding box center [384, 245] width 51 height 14
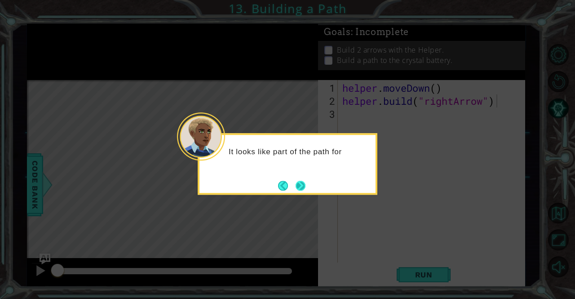
click at [295, 184] on button "Next" at bounding box center [300, 186] width 10 height 10
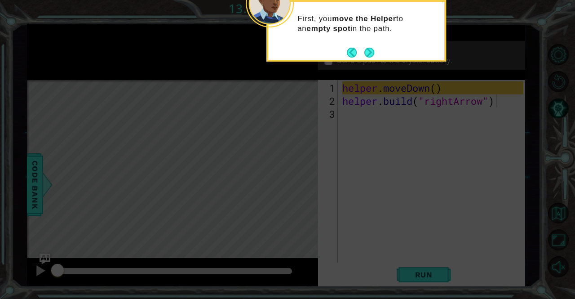
click at [363, 52] on button "Back" at bounding box center [356, 53] width 18 height 10
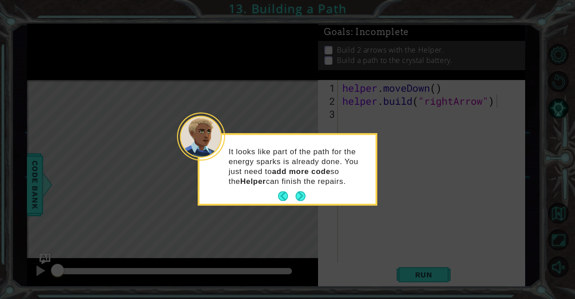
click at [363, 52] on icon at bounding box center [287, 149] width 575 height 299
click at [297, 197] on button "Next" at bounding box center [300, 196] width 10 height 10
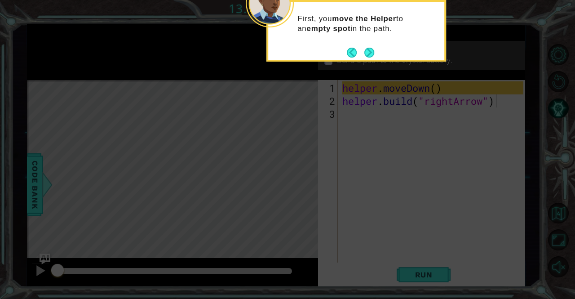
click at [297, 197] on icon at bounding box center [287, 45] width 575 height 508
click at [369, 54] on button "Next" at bounding box center [369, 53] width 10 height 10
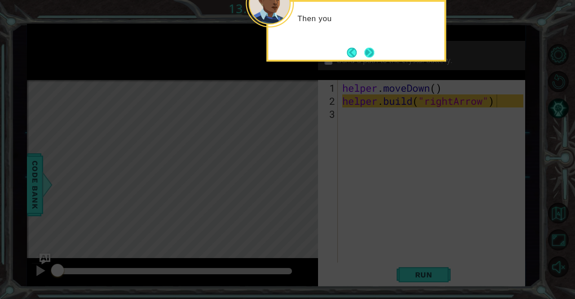
click at [369, 54] on button "Next" at bounding box center [369, 53] width 10 height 10
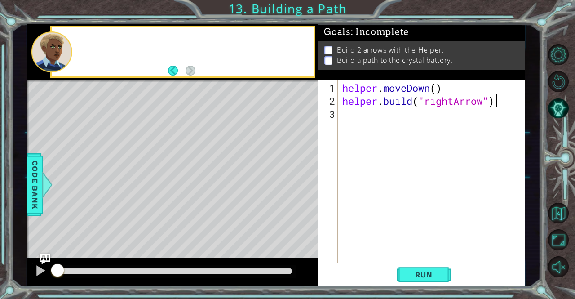
click at [369, 55] on p "Build a path to the crystal battery." at bounding box center [394, 60] width 115 height 10
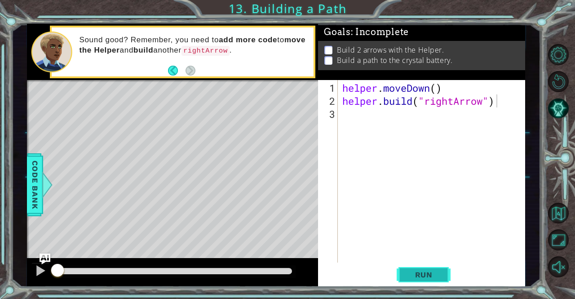
click at [439, 276] on span "Run" at bounding box center [423, 274] width 35 height 9
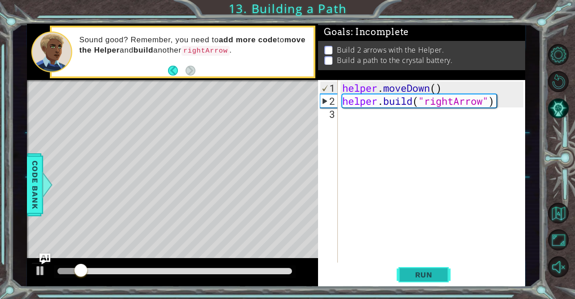
click at [439, 276] on span "Run" at bounding box center [423, 274] width 35 height 9
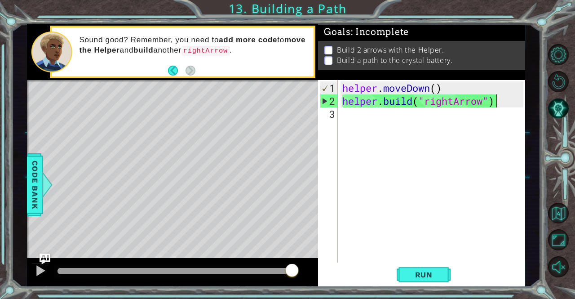
click at [361, 109] on div "helper . moveDown ( ) helper . build ( "rightArrow" )" at bounding box center [433, 185] width 187 height 208
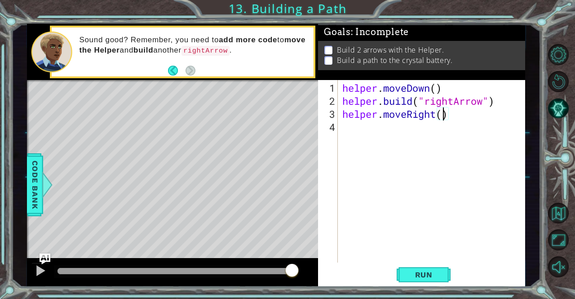
type textarea "helper.moveRight(3)"
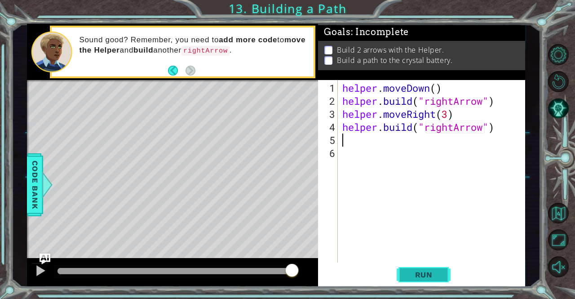
type textarea "[DOMAIN_NAME]("rightArrow")"
click at [405, 276] on button "Run" at bounding box center [424, 274] width 54 height 21
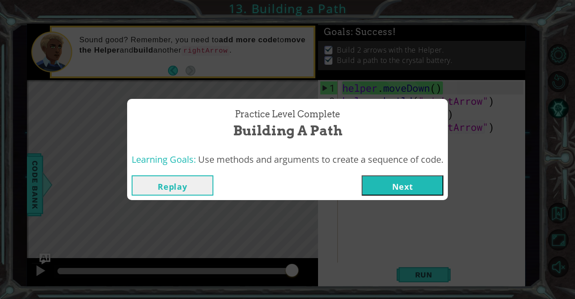
click at [430, 184] on button "Next" at bounding box center [402, 185] width 82 height 20
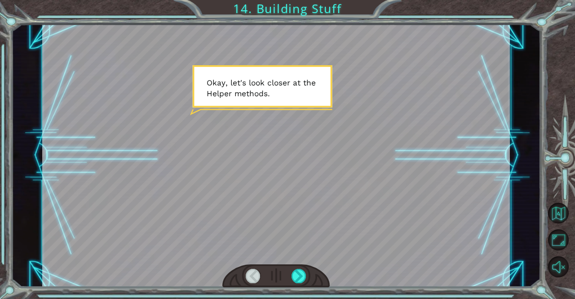
click at [415, 83] on div at bounding box center [275, 155] width 467 height 263
click at [336, 83] on div at bounding box center [275, 155] width 467 height 263
click at [294, 277] on div at bounding box center [298, 276] width 15 height 14
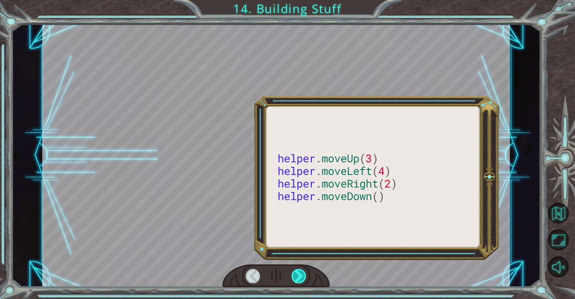
click at [294, 277] on div at bounding box center [298, 276] width 15 height 14
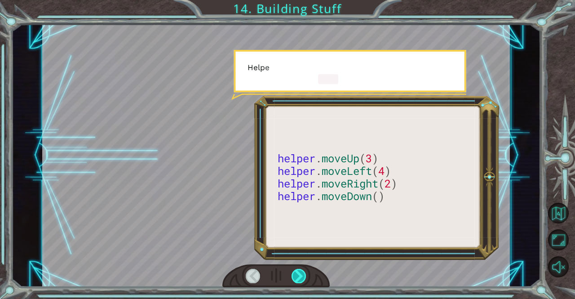
click at [294, 277] on div at bounding box center [298, 276] width 15 height 14
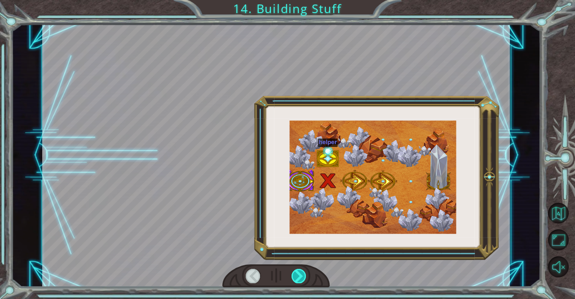
click at [294, 277] on div at bounding box center [298, 276] width 15 height 14
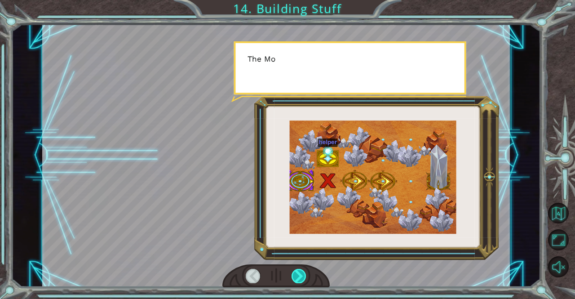
click at [294, 277] on div at bounding box center [298, 276] width 15 height 14
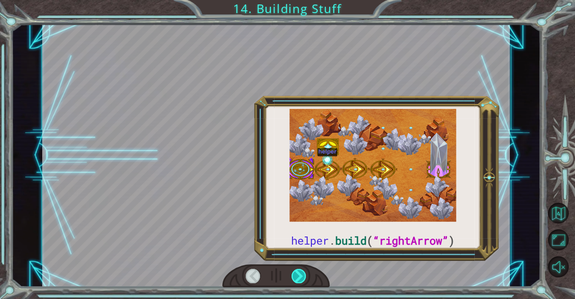
click at [294, 277] on div at bounding box center [298, 276] width 15 height 14
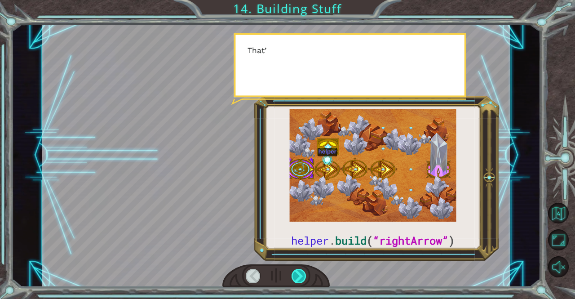
click at [294, 277] on div at bounding box center [298, 276] width 15 height 14
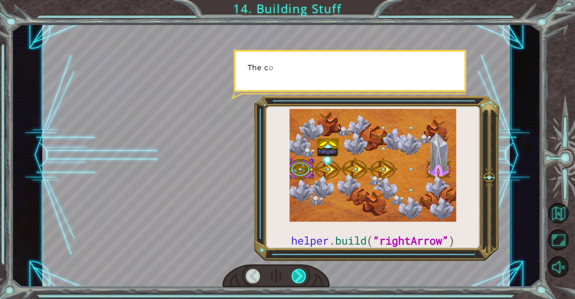
click at [294, 277] on div at bounding box center [298, 276] width 15 height 14
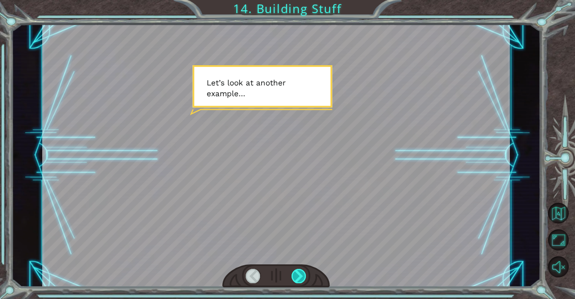
click at [299, 273] on div at bounding box center [298, 276] width 15 height 14
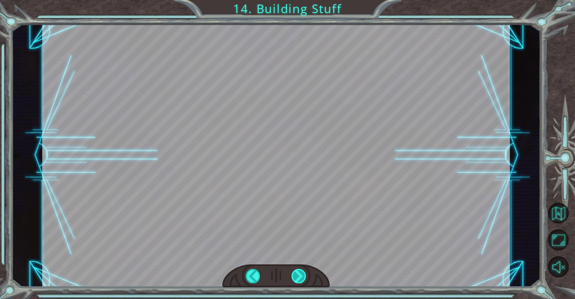
click at [299, 273] on div at bounding box center [298, 276] width 15 height 14
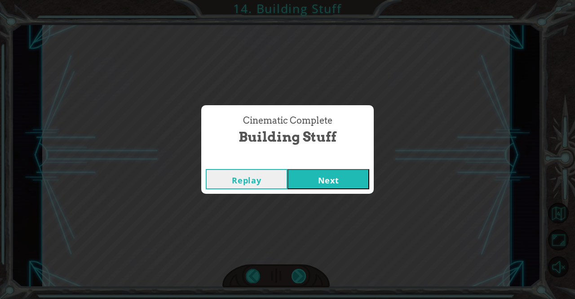
click at [299, 273] on div "Cinematic Complete Building Stuff Replay Next" at bounding box center [287, 149] width 575 height 299
click at [332, 171] on button "Next" at bounding box center [328, 179] width 82 height 20
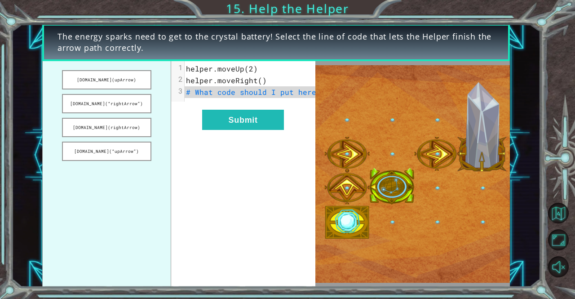
click at [350, 214] on img at bounding box center [412, 173] width 194 height 217
click at [253, 97] on pre "# What code should I put here?" at bounding box center [254, 92] width 138 height 12
click at [119, 98] on button "[DOMAIN_NAME](“rightArrow”)" at bounding box center [106, 103] width 89 height 19
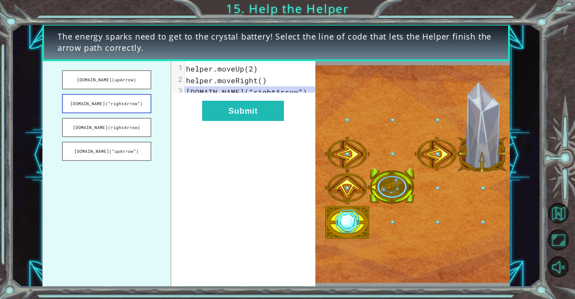
click at [119, 98] on button "[DOMAIN_NAME](“rightArrow”)" at bounding box center [106, 103] width 89 height 19
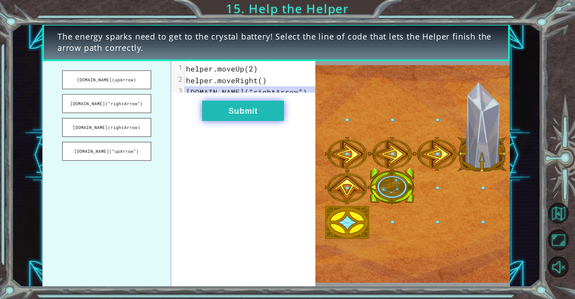
click at [248, 111] on button "Submit" at bounding box center [243, 111] width 82 height 20
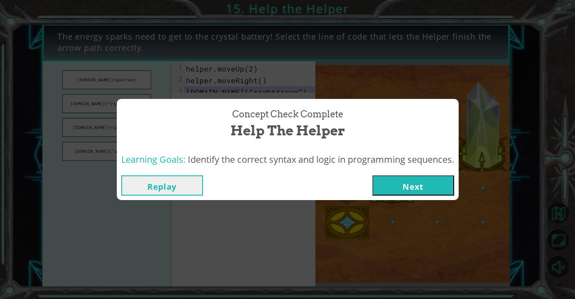
click at [467, 185] on div "Concept Check Complete Help the Helper Learning Goals: Identify the correct syn…" at bounding box center [287, 149] width 575 height 299
click at [434, 185] on button "Next" at bounding box center [413, 185] width 82 height 20
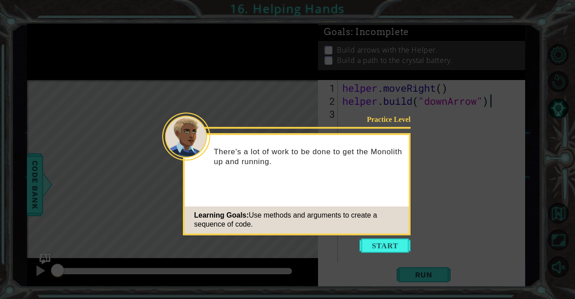
click at [434, 185] on icon at bounding box center [287, 149] width 575 height 299
click at [405, 241] on button "Start" at bounding box center [384, 245] width 51 height 14
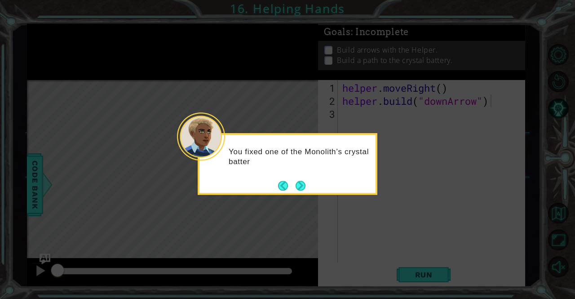
click at [309, 190] on div "You fixed one of the Monolith’s crystal batter" at bounding box center [288, 164] width 180 height 62
click at [305, 188] on button "Next" at bounding box center [300, 186] width 10 height 10
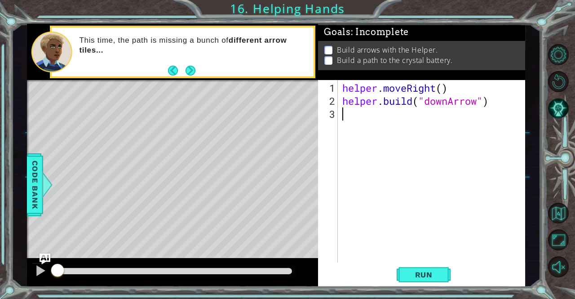
click at [380, 115] on div "helper . moveRight ( ) helper . build ( "downArrow" )" at bounding box center [433, 185] width 187 height 208
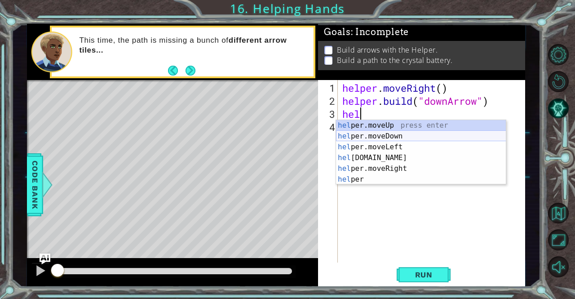
click at [386, 137] on div "hel per.moveUp press enter hel per.moveDown press enter hel per.moveLeft press …" at bounding box center [421, 163] width 170 height 86
type textarea "helper.moveDown(1)"
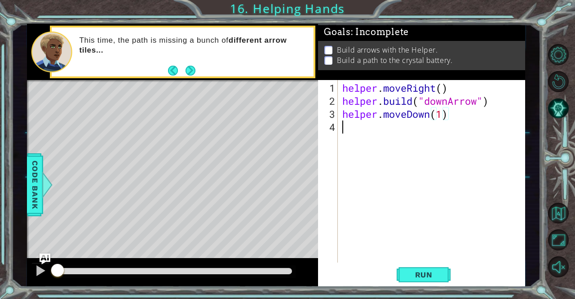
click at [358, 131] on div "helper . moveRight ( ) helper . build ( "downArrow" ) helper . moveDown ( 1 )" at bounding box center [433, 185] width 187 height 208
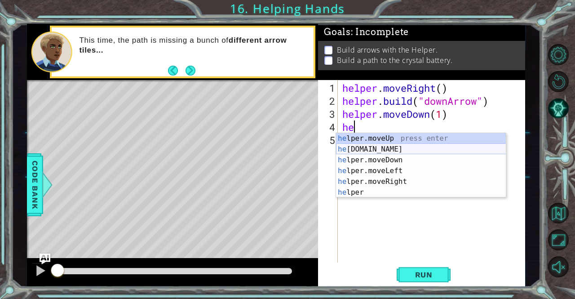
click at [391, 151] on div "he lper.moveUp press enter he [DOMAIN_NAME] press enter he lper.moveDown press …" at bounding box center [421, 176] width 170 height 86
type textarea "[DOMAIN_NAME]("rightArrow")"
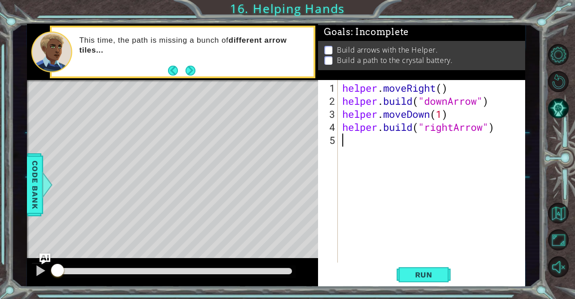
click at [447, 142] on div "helper . moveRight ( ) helper . build ( "downArrow" ) helper . moveDown ( 1 ) h…" at bounding box center [433, 185] width 187 height 208
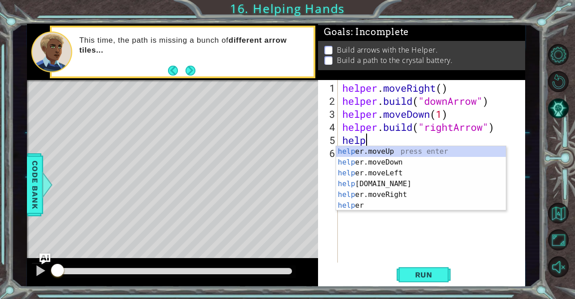
scroll to position [0, 1]
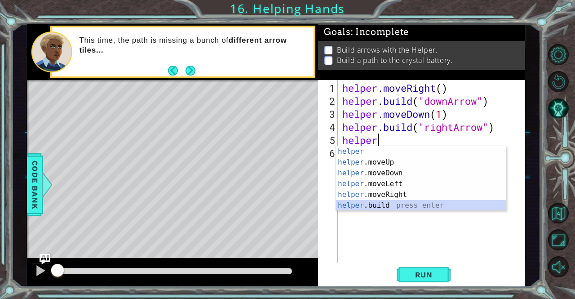
click at [391, 205] on div "helper press enter helper .moveUp press enter helper .moveDown press enter help…" at bounding box center [421, 189] width 170 height 86
type textarea "[DOMAIN_NAME]("rightArrow")"
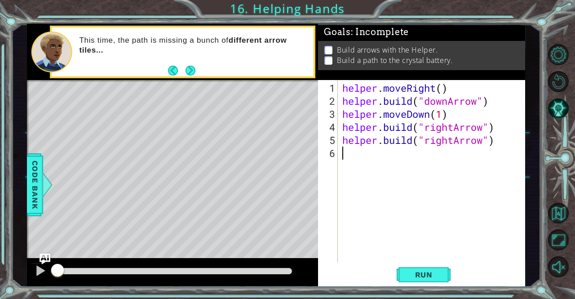
click at [357, 161] on div "helper . moveRight ( ) helper . build ( "downArrow" ) helper . moveDown ( 1 ) h…" at bounding box center [433, 185] width 187 height 208
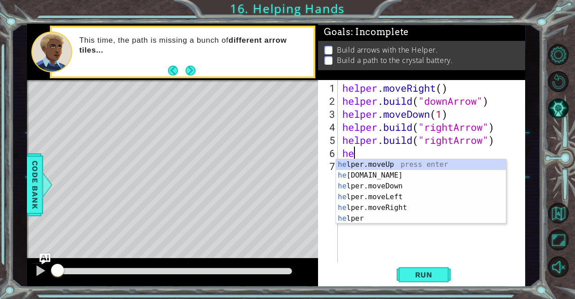
scroll to position [0, 0]
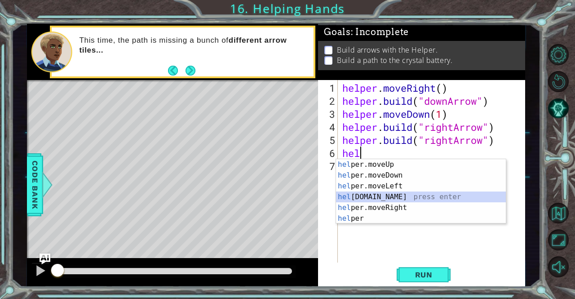
click at [378, 191] on div "hel per.moveUp press enter hel per.moveDown press enter hel per.moveLeft press …" at bounding box center [421, 202] width 170 height 86
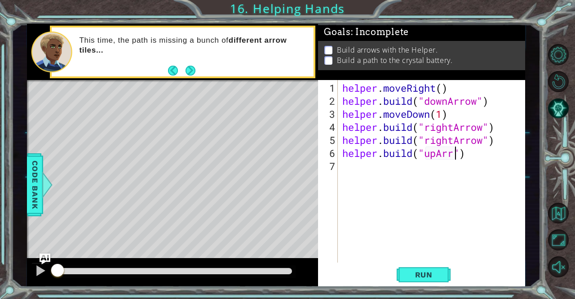
scroll to position [0, 5]
type textarea "[DOMAIN_NAME]("upArrow")"
click at [437, 267] on button "Run" at bounding box center [424, 274] width 54 height 21
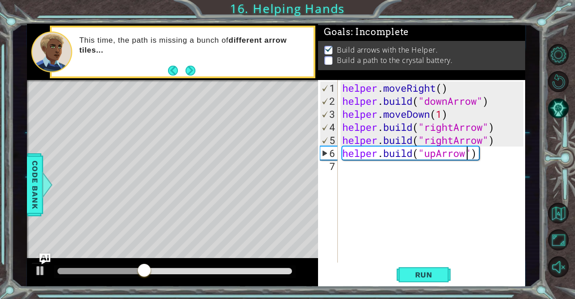
click at [398, 238] on div "helper . moveRight ( ) helper . build ( "downArrow" ) helper . moveDown ( 1 ) h…" at bounding box center [433, 185] width 187 height 208
click at [439, 133] on div "helper . moveRight ( ) helper . build ( "downArrow" ) helper . moveDown ( 1 ) h…" at bounding box center [433, 185] width 187 height 208
click at [407, 134] on div "helper . moveRight ( ) helper . build ( "downArrow" ) helper . moveDown ( 1 ) h…" at bounding box center [433, 185] width 187 height 208
click at [343, 133] on div "helper . moveRight ( ) helper . build ( "downArrow" ) helper . moveDown ( 1 ) h…" at bounding box center [433, 185] width 187 height 208
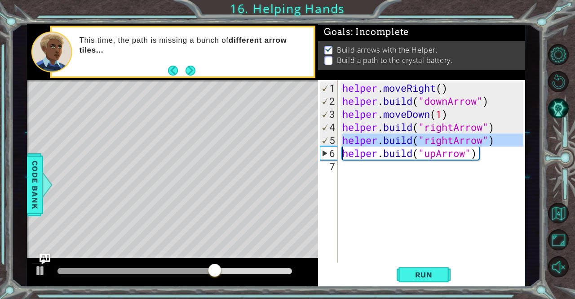
drag, startPoint x: 332, startPoint y: 135, endPoint x: 331, endPoint y: 145, distance: 9.9
click at [331, 145] on div "5" at bounding box center [329, 139] width 18 height 13
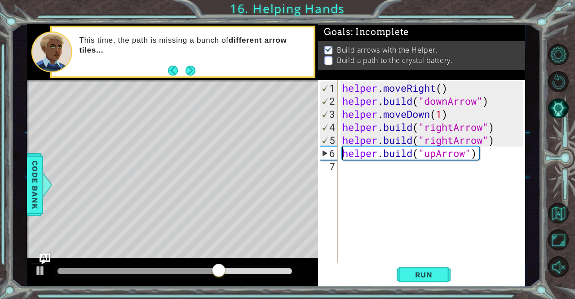
click at [330, 137] on div "5" at bounding box center [329, 139] width 18 height 13
type textarea "[DOMAIN_NAME]("upArrow")"
click at [330, 136] on div "5" at bounding box center [329, 139] width 18 height 13
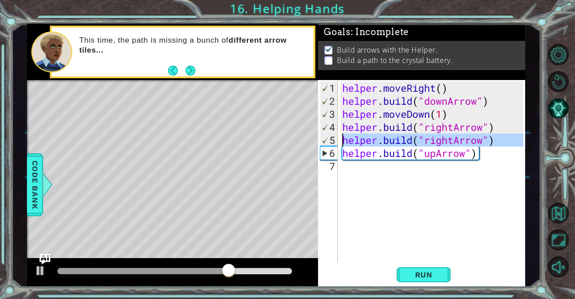
click at [330, 134] on div "5" at bounding box center [329, 139] width 18 height 13
drag, startPoint x: 330, startPoint y: 134, endPoint x: 419, endPoint y: 139, distance: 89.0
click at [419, 139] on div "[DOMAIN_NAME]("rightArrow") 1 2 3 4 5 6 7 helper . moveRight ( ) helper . build…" at bounding box center [420, 171] width 205 height 182
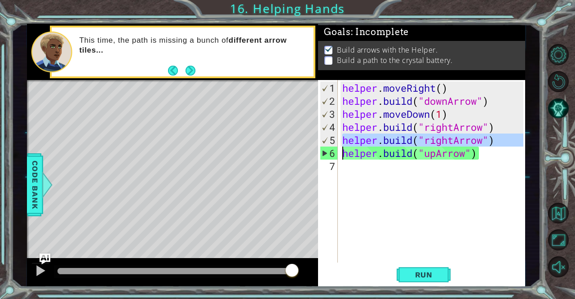
type textarea "[DOMAIN_NAME]("upArrow")"
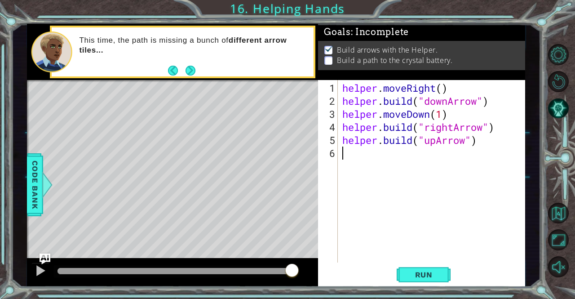
click at [474, 145] on div "helper . moveRight ( ) helper . build ( "downArrow" ) helper . moveDown ( 1 ) h…" at bounding box center [433, 185] width 187 height 208
click at [492, 128] on div "helper . moveRight ( ) helper . build ( "downArrow" ) helper . moveDown ( 1 ) h…" at bounding box center [433, 185] width 187 height 208
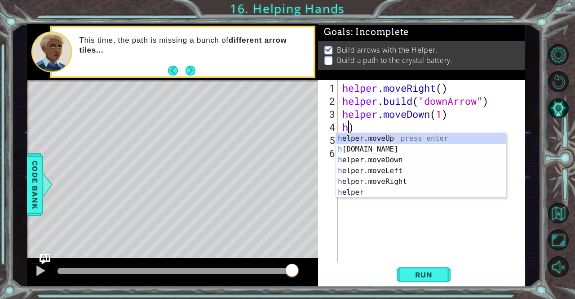
type textarea ")"
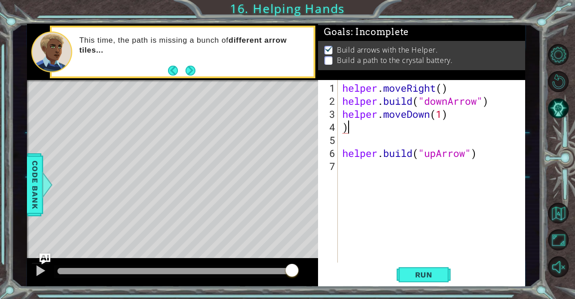
click at [349, 125] on div "helper . moveRight ( ) helper . build ( "downArrow" ) helper . moveDown ( 1 ) )…" at bounding box center [433, 185] width 187 height 208
type textarea ")"
click at [342, 143] on div "helper . moveRight ( ) helper . build ( "downArrow" ) helper . moveDown ( 1 ) h…" at bounding box center [433, 185] width 187 height 208
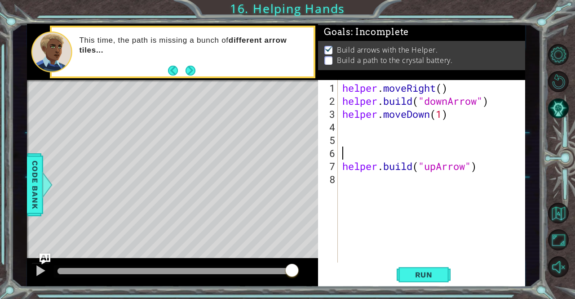
click at [344, 129] on div "helper . moveRight ( ) helper . build ( "downArrow" ) helper . moveDown ( 1 ) h…" at bounding box center [433, 185] width 187 height 208
click at [413, 273] on span "Run" at bounding box center [423, 274] width 35 height 9
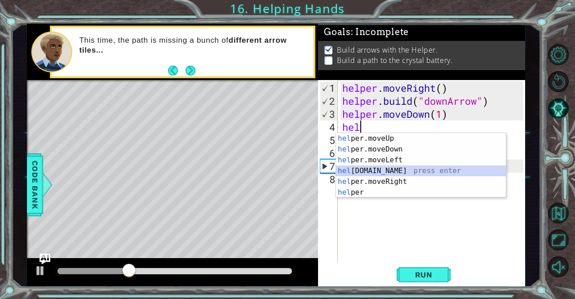
click at [379, 171] on div "hel per.moveUp press enter hel per.moveDown press enter hel per.moveLeft press …" at bounding box center [421, 176] width 170 height 86
type textarea "[DOMAIN_NAME]("rightArrow")"
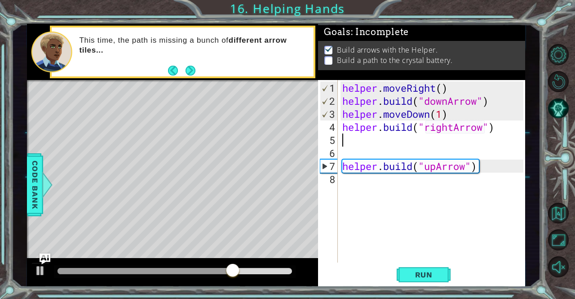
click at [350, 144] on div "helper . moveRight ( ) helper . build ( "downArrow" ) helper . moveDown ( 1 ) h…" at bounding box center [433, 185] width 187 height 208
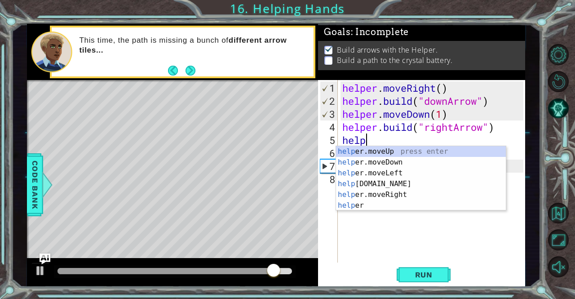
scroll to position [0, 1]
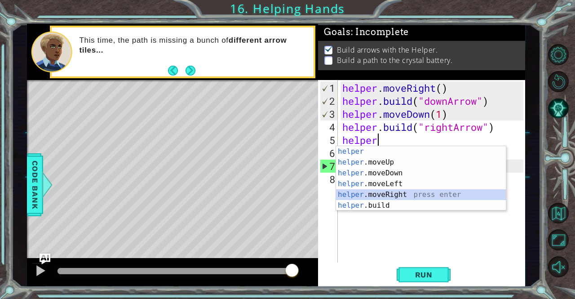
click at [397, 194] on div "helper press enter helper .moveUp press enter helper .moveDown press enter help…" at bounding box center [421, 189] width 170 height 86
type textarea "helper.moveRight(1)"
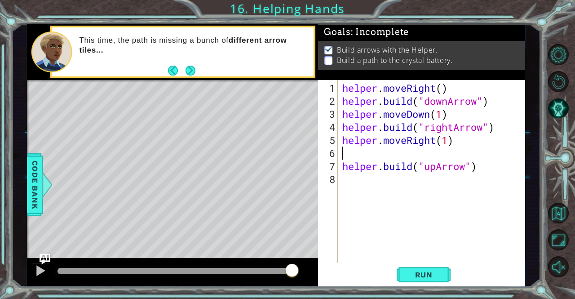
click at [352, 157] on div "helper . moveRight ( ) helper . build ( "downArrow" ) helper . moveDown ( 1 ) h…" at bounding box center [433, 185] width 187 height 208
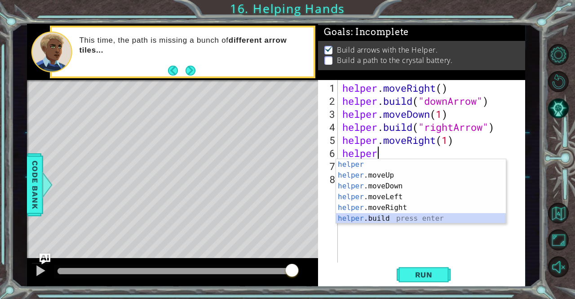
click at [387, 217] on div "helper press enter helper .moveUp press enter helper .moveDown press enter help…" at bounding box center [421, 202] width 170 height 86
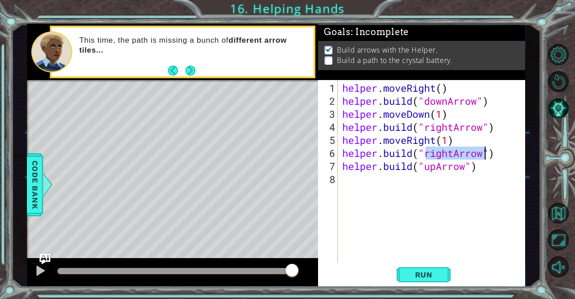
click at [343, 164] on div "helper . moveRight ( ) helper . build ( "downArrow" ) helper . moveDown ( 1 ) h…" at bounding box center [433, 185] width 187 height 208
type textarea "[DOMAIN_NAME]("upArrow")"
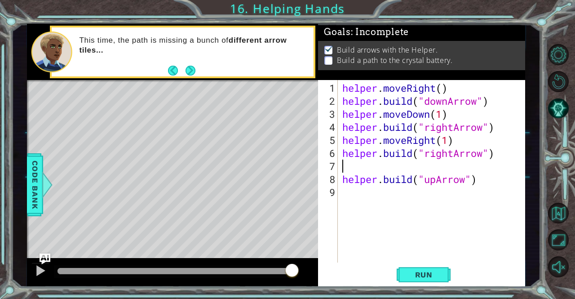
click at [342, 167] on div "helper . moveRight ( ) helper . build ( "downArrow" ) helper . moveDown ( 1 ) h…" at bounding box center [433, 185] width 187 height 208
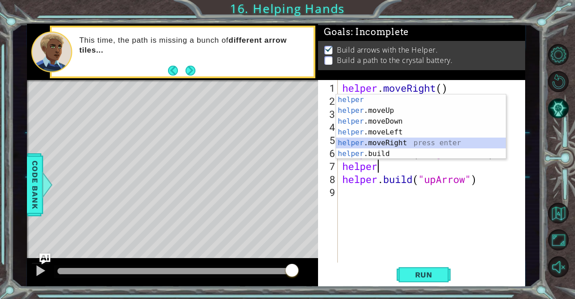
click at [400, 140] on div "helper press enter helper .moveUp press enter helper .moveDown press enter help…" at bounding box center [421, 137] width 170 height 86
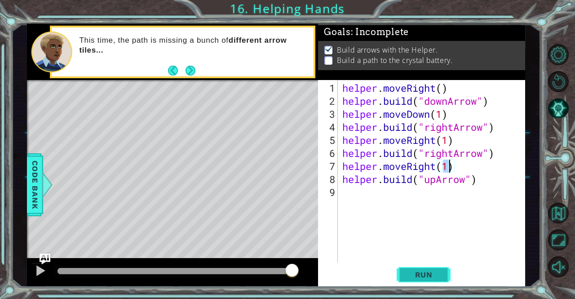
type textarea "helper.moveRight(1)"
click at [432, 278] on span "Run" at bounding box center [423, 274] width 35 height 9
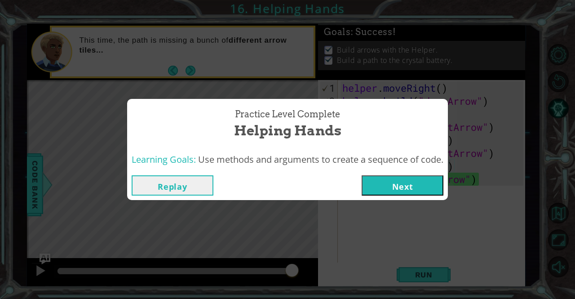
click at [423, 183] on button "Next" at bounding box center [402, 185] width 82 height 20
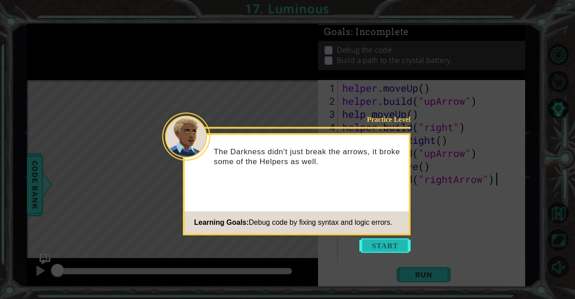
click at [401, 240] on button "Start" at bounding box center [384, 245] width 51 height 14
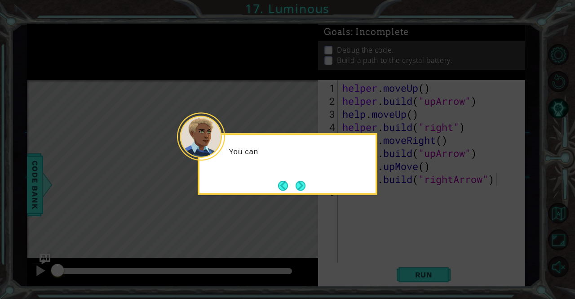
click at [401, 240] on icon at bounding box center [287, 149] width 575 height 299
click at [302, 185] on button "Next" at bounding box center [300, 186] width 10 height 10
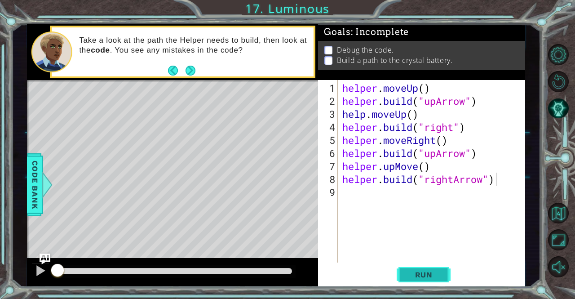
click at [431, 269] on button "Run" at bounding box center [424, 274] width 54 height 21
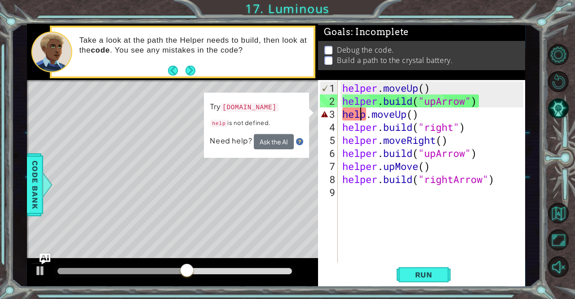
click at [362, 115] on div "helper . moveUp ( ) helper . build ( "upArrow" ) help . moveUp ( ) helper . bui…" at bounding box center [433, 185] width 187 height 208
click at [365, 115] on div "helper . moveUp ( ) helper . build ( "upArrow" ) help . moveUp ( ) helper . bui…" at bounding box center [433, 185] width 187 height 208
type textarea "helper.moveUp()"
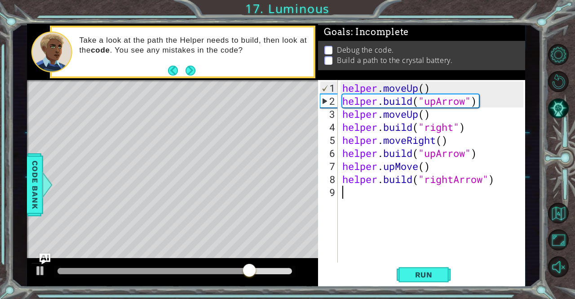
click at [426, 261] on div "helper . moveUp ( ) helper . build ( "upArrow" ) helper . moveUp ( ) helper . b…" at bounding box center [433, 185] width 187 height 208
click at [435, 279] on span "Run" at bounding box center [423, 274] width 35 height 9
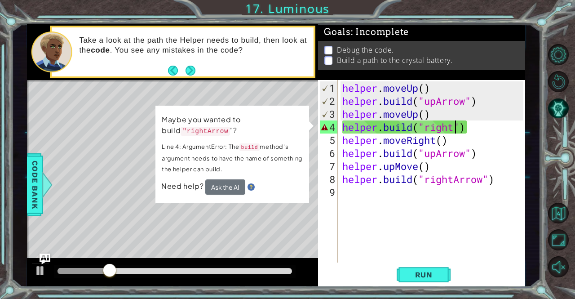
click at [456, 126] on div "helper . moveUp ( ) helper . build ( "upArrow" ) helper . moveUp ( ) helper . b…" at bounding box center [433, 185] width 187 height 208
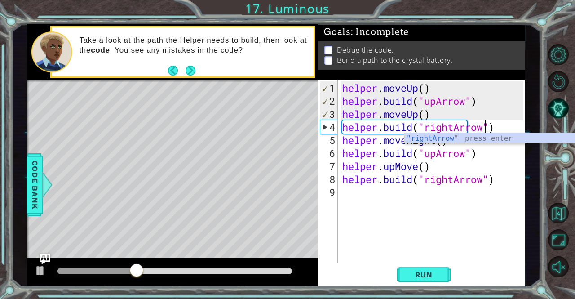
scroll to position [0, 6]
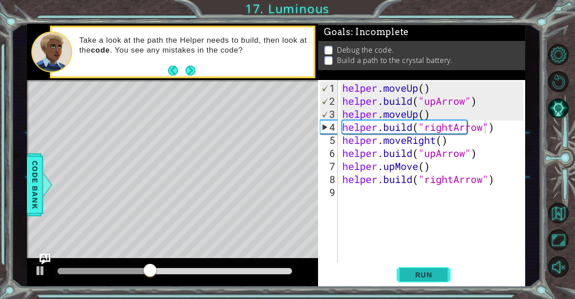
click at [430, 271] on span "Run" at bounding box center [423, 274] width 35 height 9
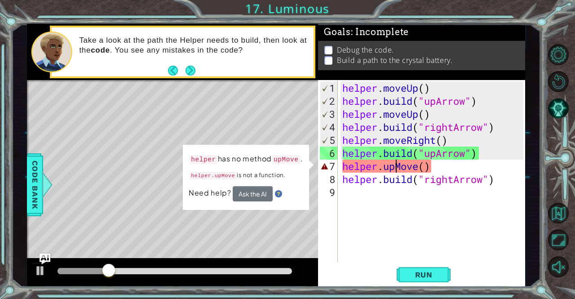
click at [393, 165] on div "helper . moveUp ( ) helper . build ( "upArrow" ) helper . moveUp ( ) helper . b…" at bounding box center [433, 185] width 187 height 208
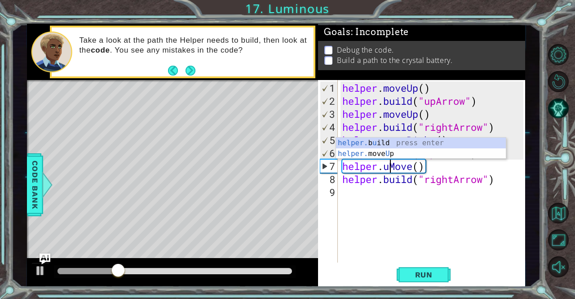
scroll to position [0, 3]
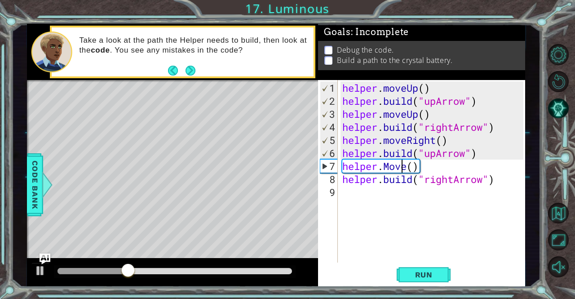
click at [403, 169] on div "helper . moveUp ( ) helper . build ( "upArrow" ) helper . moveUp ( ) helper . b…" at bounding box center [433, 185] width 187 height 208
click at [406, 170] on div "helper . moveUp ( ) helper . build ( "upArrow" ) helper . moveUp ( ) helper . b…" at bounding box center [433, 185] width 187 height 208
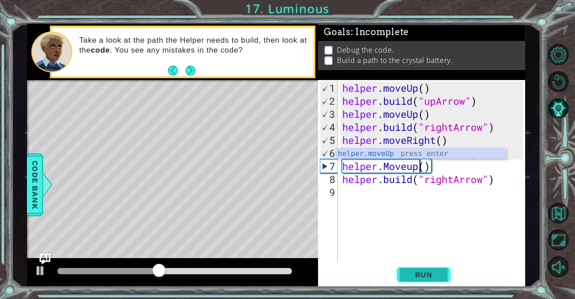
click at [425, 270] on span "Run" at bounding box center [423, 274] width 35 height 9
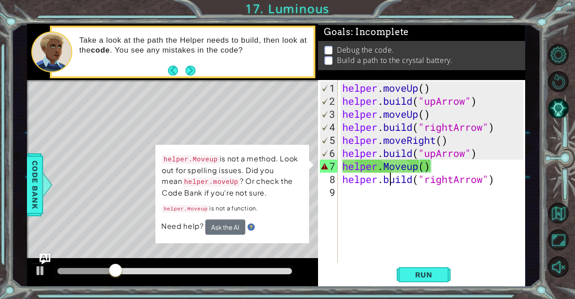
click at [390, 172] on div "helper . moveUp ( ) helper . build ( "upArrow" ) helper . moveUp ( ) helper . b…" at bounding box center [433, 185] width 187 height 208
click at [388, 169] on div "helper . moveUp ( ) helper . build ( "upArrow" ) helper . moveUp ( ) helper . b…" at bounding box center [433, 185] width 187 height 208
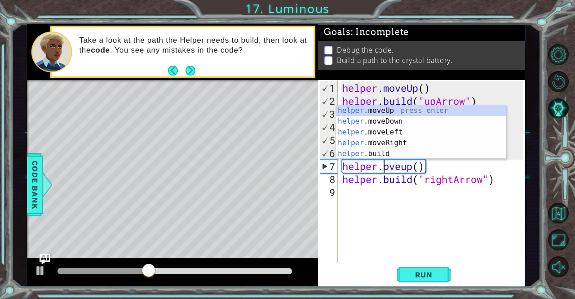
scroll to position [0, 2]
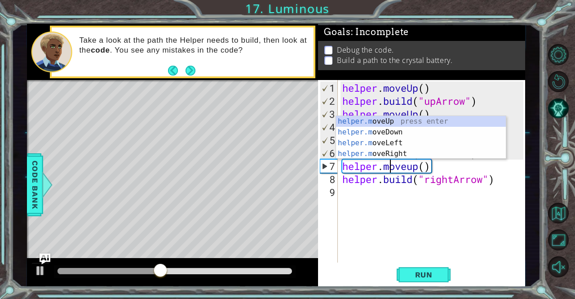
click at [412, 166] on div "helper . moveUp ( ) helper . build ( "upArrow" ) helper . moveUp ( ) helper . b…" at bounding box center [433, 185] width 187 height 208
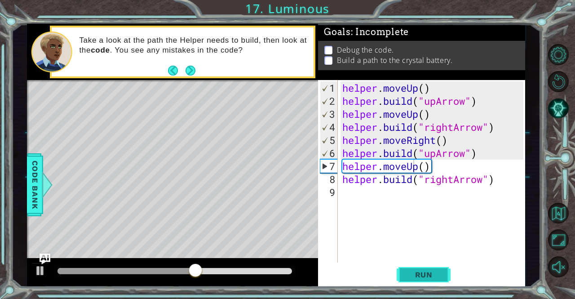
drag, startPoint x: 438, startPoint y: 272, endPoint x: 427, endPoint y: 253, distance: 22.1
click at [427, 253] on div "helper.moveUp() 1 2 3 4 5 6 7 8 9 helper . moveUp ( ) helper . build ( "upArrow…" at bounding box center [421, 183] width 207 height 207
click at [423, 268] on button "Run" at bounding box center [424, 274] width 54 height 21
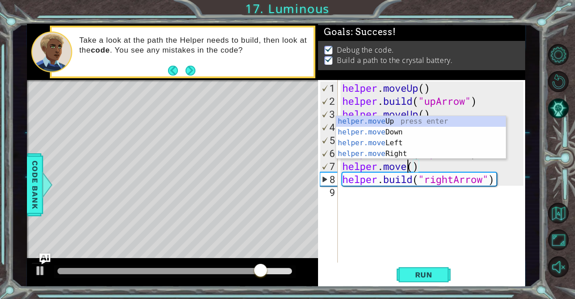
scroll to position [0, 3]
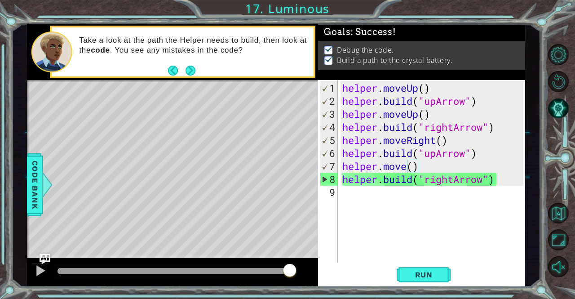
type textarea "[DOMAIN_NAME]("upArrow")"
click at [402, 152] on body "1 ההההההההההההההההההההההההההההההההההההההההההההההההההההההההההההההההההההההההההההה…" at bounding box center [287, 149] width 575 height 299
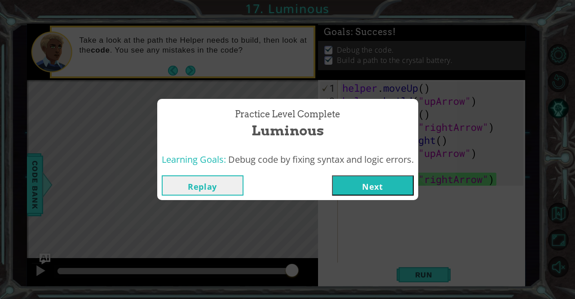
click at [376, 178] on button "Next" at bounding box center [373, 185] width 82 height 20
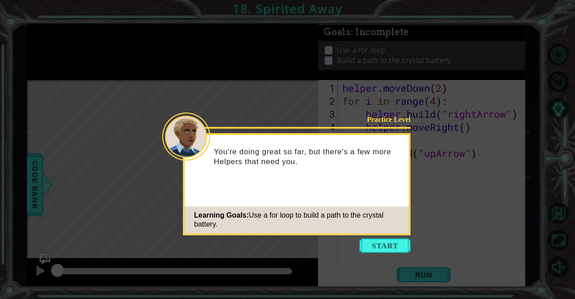
click at [391, 234] on div "Practice Level You're doing great so far, but there's a few more Helpers that n…" at bounding box center [297, 184] width 228 height 102
click at [395, 247] on button "Start" at bounding box center [384, 245] width 51 height 14
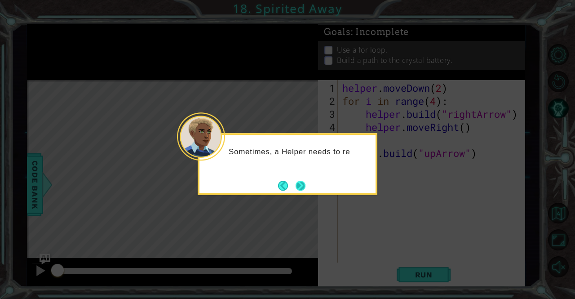
click at [304, 181] on button "Next" at bounding box center [300, 186] width 10 height 10
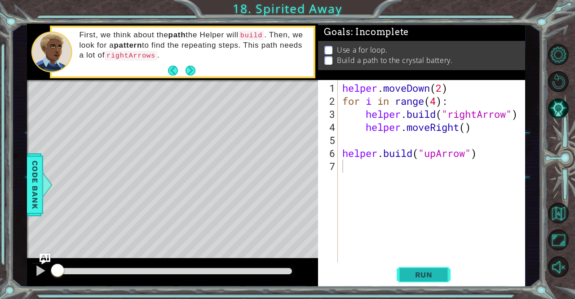
click at [415, 271] on span "Run" at bounding box center [423, 274] width 35 height 9
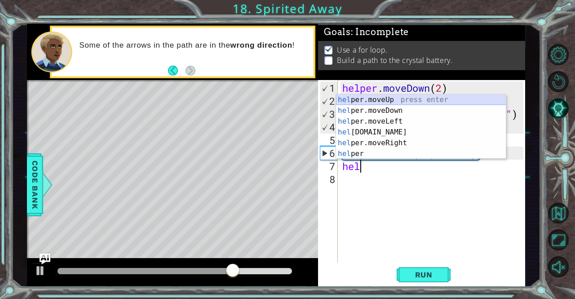
type textarea "helper.moveUp(1)"
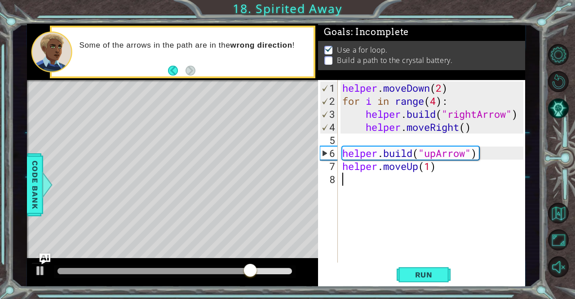
click at [354, 180] on div "helper . moveDown ( 2 ) for i in range ( 4 ) : helper . build ( "rightArrow" ) …" at bounding box center [433, 185] width 187 height 208
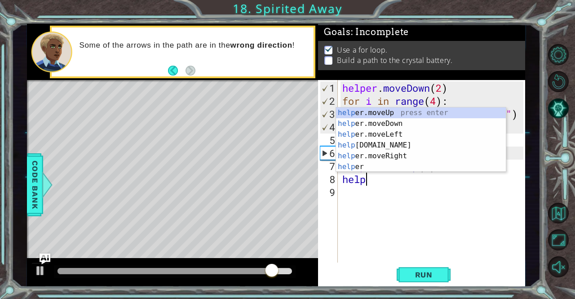
scroll to position [0, 1]
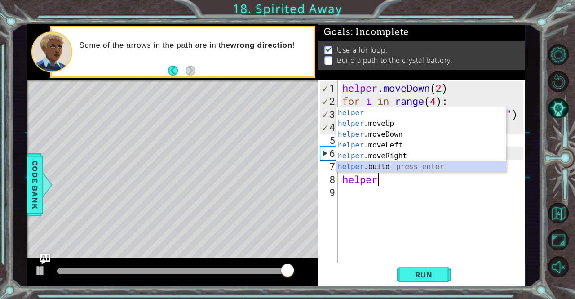
click at [371, 164] on div "helper press enter helper .moveUp press enter helper .moveDown press enter help…" at bounding box center [421, 150] width 170 height 86
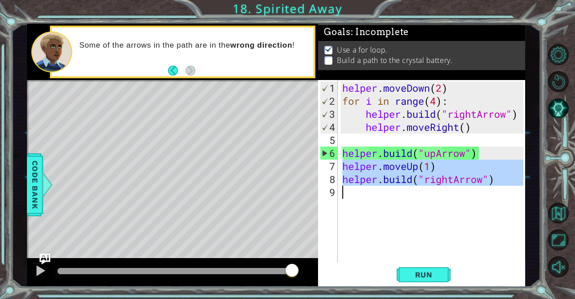
drag, startPoint x: 371, startPoint y: 164, endPoint x: 384, endPoint y: 203, distance: 40.5
click at [384, 203] on div "helper . moveDown ( 2 ) for i in range ( 4 ) : helper . build ( "rightArrow" ) …" at bounding box center [433, 185] width 187 height 208
type textarea "[DOMAIN_NAME]("rightArrow")"
click at [384, 203] on div "helper . moveDown ( 2 ) for i in range ( 4 ) : helper . build ( "rightArrow" ) …" at bounding box center [431, 171] width 182 height 182
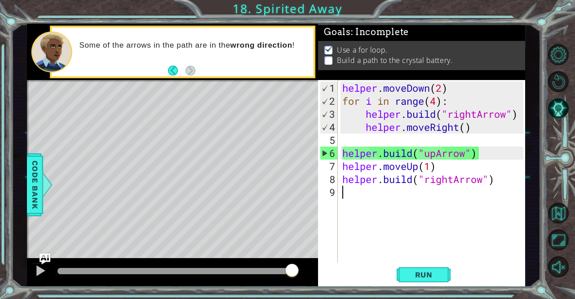
click at [384, 203] on div "helper . moveDown ( 2 ) for i in range ( 4 ) : helper . build ( "rightArrow" ) …" at bounding box center [433, 185] width 187 height 208
click at [453, 180] on div "helper . moveDown ( 2 ) for i in range ( 4 ) : helper . build ( "rightArrow" ) …" at bounding box center [433, 185] width 187 height 208
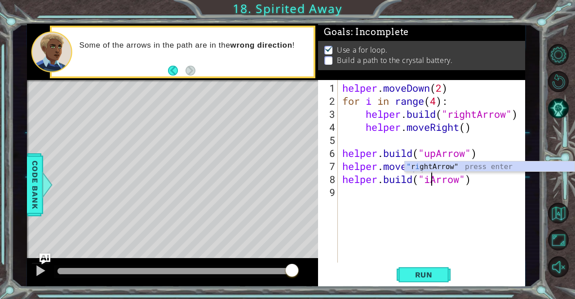
scroll to position [0, 4]
type textarea "[DOMAIN_NAME]("upArrow")"
click at [437, 270] on button "Run" at bounding box center [424, 274] width 54 height 21
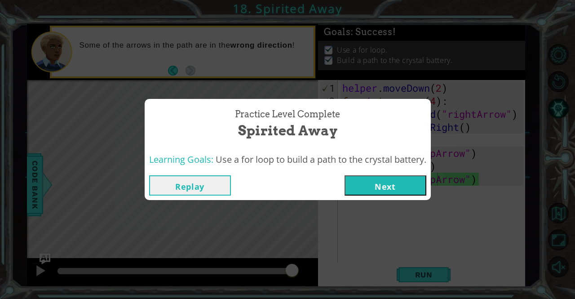
click at [373, 173] on div "Replay Next" at bounding box center [288, 185] width 286 height 29
drag, startPoint x: 375, startPoint y: 181, endPoint x: 370, endPoint y: 174, distance: 9.3
click at [370, 174] on div "Replay Next" at bounding box center [288, 185] width 286 height 29
drag, startPoint x: 371, startPoint y: 173, endPoint x: 373, endPoint y: 188, distance: 14.9
click at [373, 188] on div "Replay Next" at bounding box center [288, 185] width 286 height 29
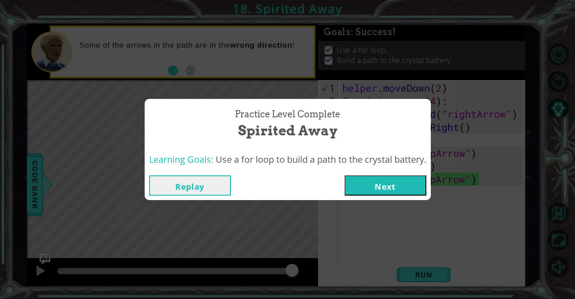
click at [372, 187] on button "Next" at bounding box center [385, 185] width 82 height 20
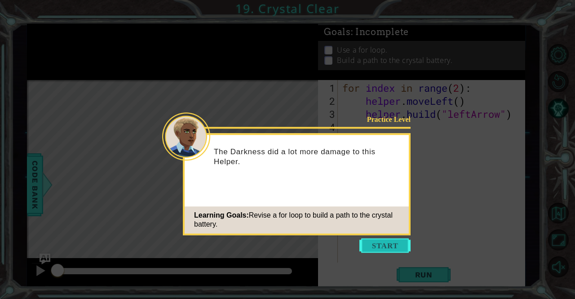
click at [398, 238] on button "Start" at bounding box center [384, 245] width 51 height 14
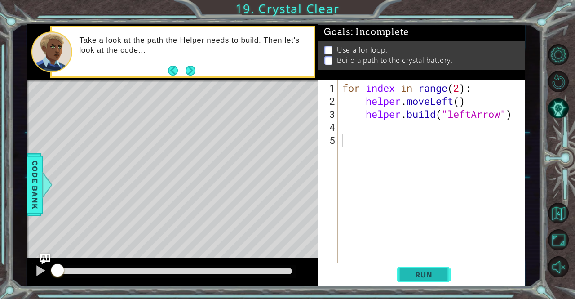
click at [423, 268] on button "Run" at bounding box center [424, 274] width 54 height 21
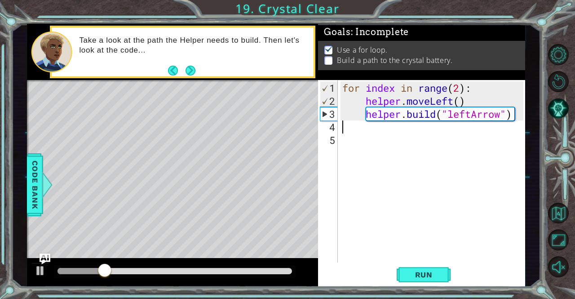
click at [364, 122] on div "for index in range ( 2 ) : helper . moveLeft ( ) helper . build ( "leftArrow" )" at bounding box center [433, 185] width 187 height 208
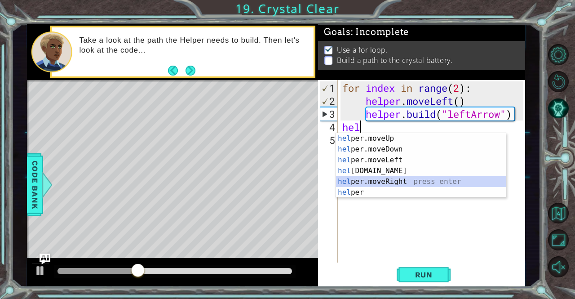
click at [393, 181] on div "hel per.moveUp press enter hel per.moveDown press enter hel per.moveLeft press …" at bounding box center [421, 176] width 170 height 86
type textarea "helper.moveRight(1)"
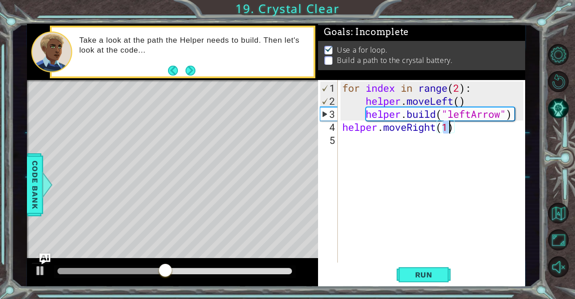
click at [346, 141] on div "for index in range ( 2 ) : helper . moveLeft ( ) helper . build ( "leftArrow" )…" at bounding box center [433, 185] width 187 height 208
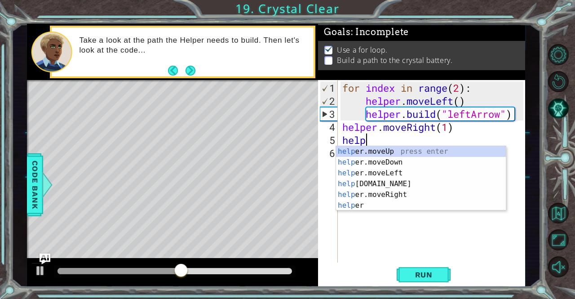
scroll to position [0, 0]
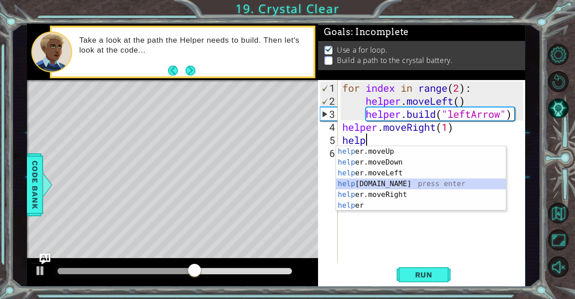
click at [388, 183] on div "help er.moveUp press enter help er.moveDown press enter help er.moveLeft press …" at bounding box center [421, 189] width 170 height 86
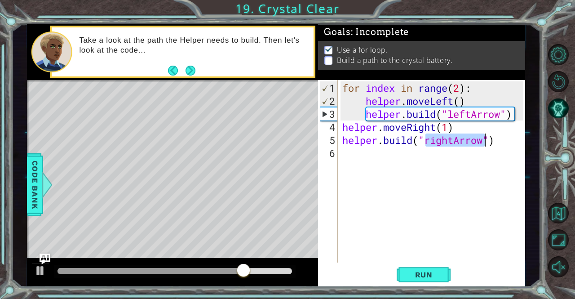
click at [433, 125] on div "for index in range ( 2 ) : helper . moveLeft ( ) helper . build ( "leftArrow" )…" at bounding box center [433, 185] width 187 height 208
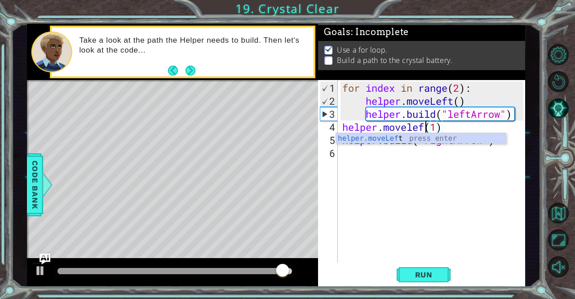
scroll to position [0, 4]
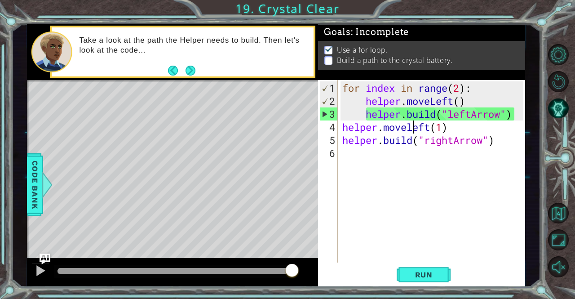
click at [413, 127] on div "for index in range ( 2 ) : helper . moveLeft ( ) helper . build ( "leftArrow" )…" at bounding box center [433, 185] width 187 height 208
click at [429, 142] on div "for index in range ( 2 ) : helper . moveLeft ( ) helper . build ( "leftArrow" )…" at bounding box center [433, 185] width 187 height 208
click at [447, 139] on div "for index in range ( 2 ) : helper . moveLeft ( ) helper . build ( "leftArrow" )…" at bounding box center [433, 185] width 187 height 208
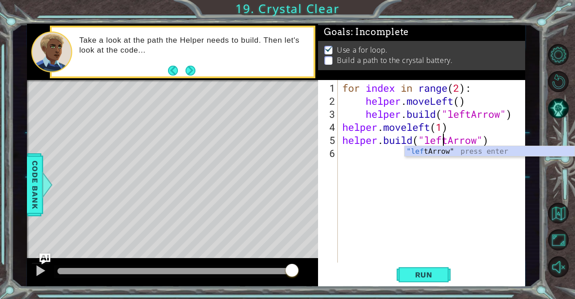
scroll to position [0, 4]
type textarea "[DOMAIN_NAME]("lefttArrow")"
click at [362, 164] on div "for index in range ( 2 ) : helper . moveLeft ( ) helper . build ( "leftArrow" )…" at bounding box center [433, 185] width 187 height 208
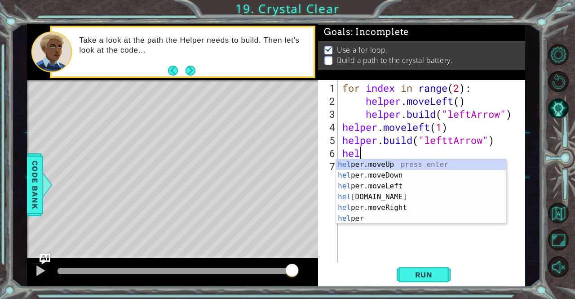
scroll to position [0, 0]
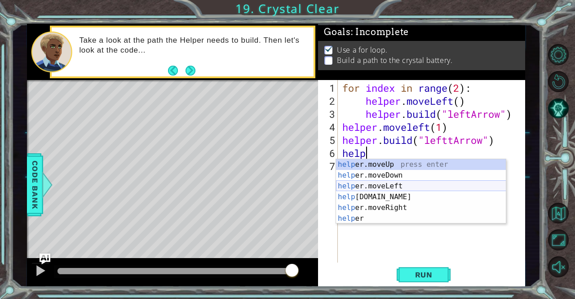
click at [384, 184] on div "help er.moveUp press enter help er.moveDown press enter help er.moveLeft press …" at bounding box center [421, 202] width 170 height 86
type textarea "helper.moveLeft(1)"
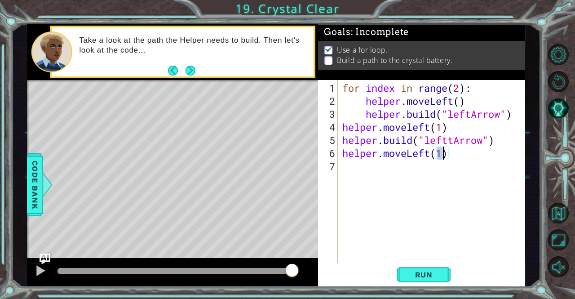
click at [365, 174] on div "for index in range ( 2 ) : helper . moveLeft ( ) helper . build ( "leftArrow" )…" at bounding box center [433, 185] width 187 height 208
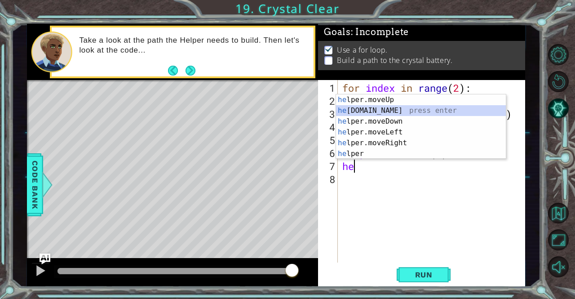
click at [375, 110] on div "he lper.moveUp press enter he [DOMAIN_NAME] press enter he lper.moveDown press …" at bounding box center [421, 137] width 170 height 86
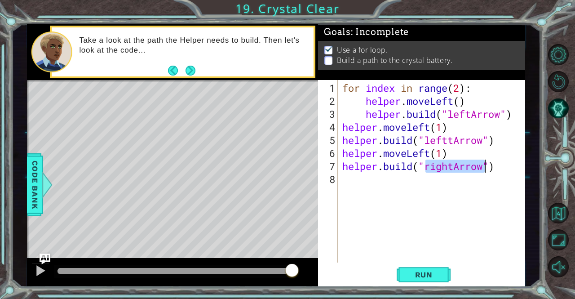
click at [451, 168] on div "for index in range ( 2 ) : helper . moveLeft ( ) helper . build ( "leftArrow" )…" at bounding box center [431, 171] width 182 height 182
click at [454, 167] on div "for index in range ( 2 ) : helper . moveLeft ( ) helper . build ( "leftArrow" )…" at bounding box center [433, 185] width 187 height 208
click at [447, 276] on button "Run" at bounding box center [424, 274] width 54 height 21
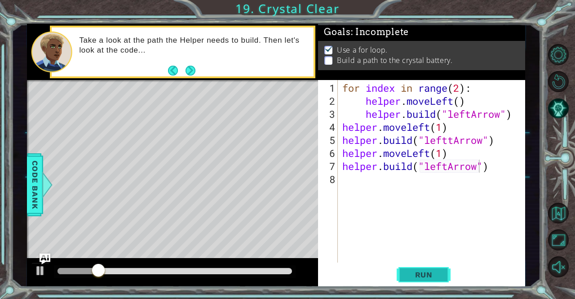
click at [442, 269] on button "Run" at bounding box center [424, 274] width 54 height 21
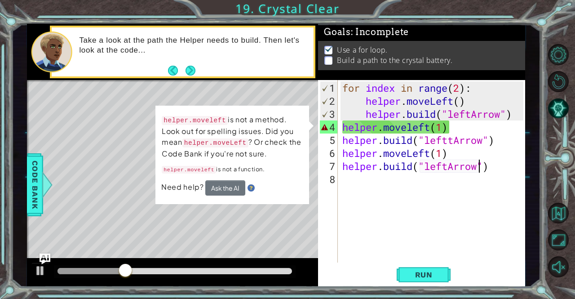
click at [410, 128] on div "for index in range ( 2 ) : helper . moveLeft ( ) helper . build ( "leftArrow" )…" at bounding box center [433, 185] width 187 height 208
click at [412, 123] on div "for index in range ( 2 ) : helper . moveLeft ( ) helper . build ( "leftArrow" )…" at bounding box center [431, 171] width 182 height 182
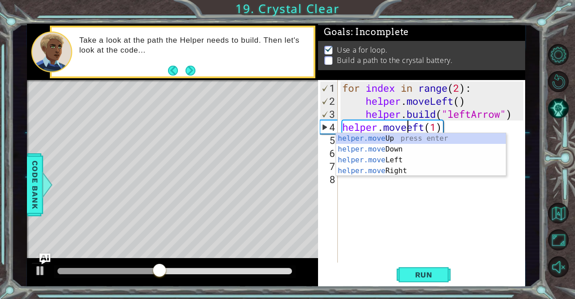
scroll to position [0, 3]
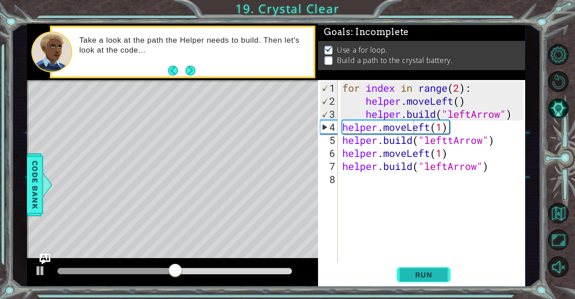
click at [433, 273] on span "Run" at bounding box center [423, 274] width 35 height 9
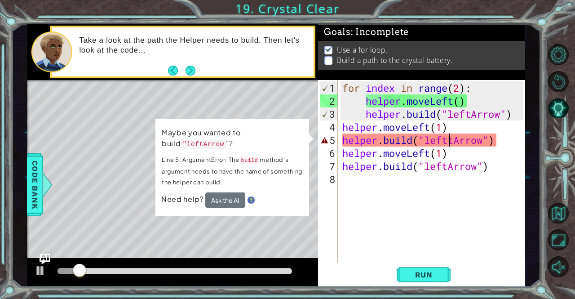
click at [448, 142] on div "for index in range ( 2 ) : helper . moveLeft ( ) helper . build ( "leftArrow" )…" at bounding box center [433, 185] width 187 height 208
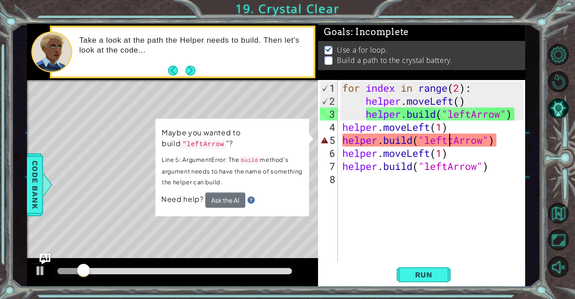
type textarea "[DOMAIN_NAME]("leftArrow")"
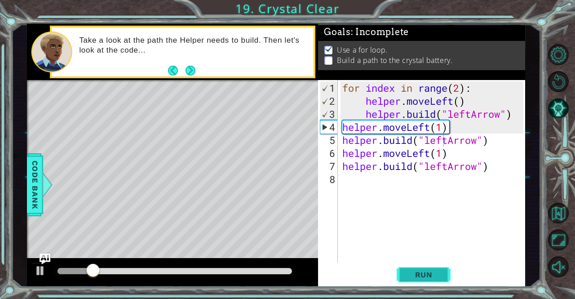
click at [438, 268] on button "Run" at bounding box center [424, 274] width 54 height 21
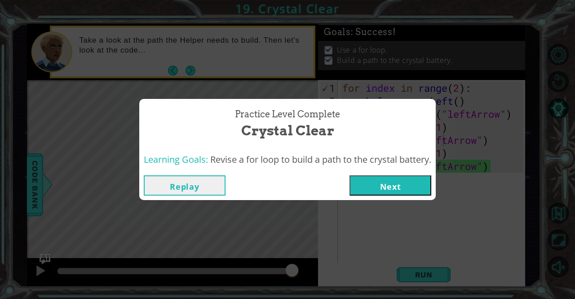
click at [415, 185] on button "Next" at bounding box center [390, 185] width 82 height 20
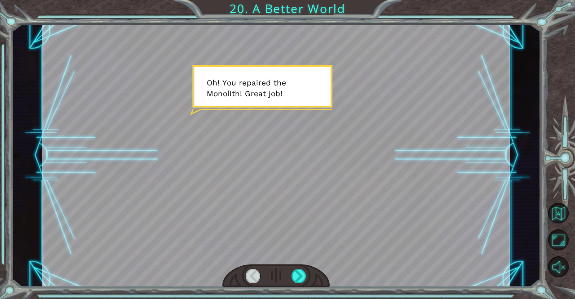
click at [290, 275] on div at bounding box center [276, 276] width 108 height 24
click at [294, 277] on div at bounding box center [276, 276] width 108 height 24
click at [294, 277] on div at bounding box center [298, 276] width 15 height 14
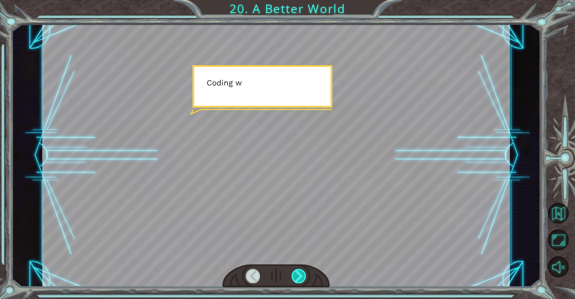
click at [294, 277] on div at bounding box center [298, 276] width 15 height 14
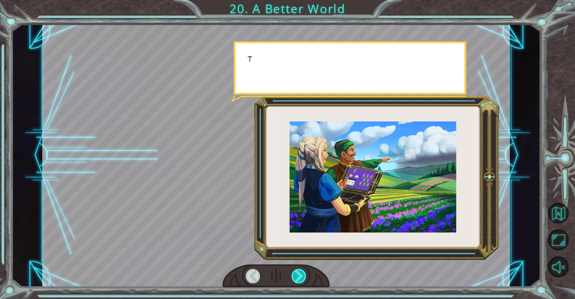
click at [294, 277] on div at bounding box center [298, 276] width 15 height 14
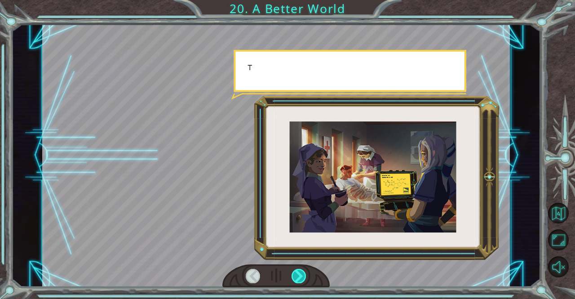
click at [294, 277] on div at bounding box center [298, 276] width 15 height 14
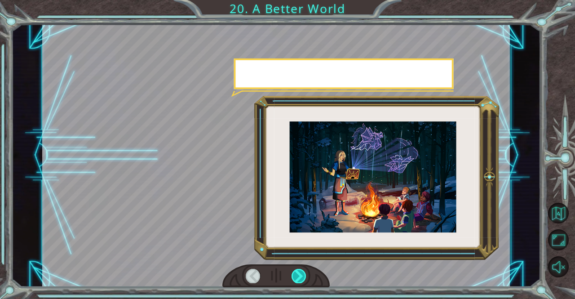
click at [294, 277] on div at bounding box center [298, 276] width 15 height 14
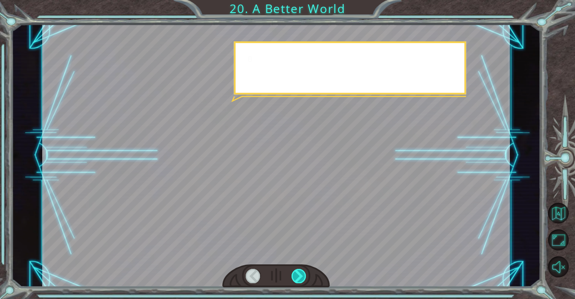
click at [294, 277] on div at bounding box center [298, 276] width 15 height 14
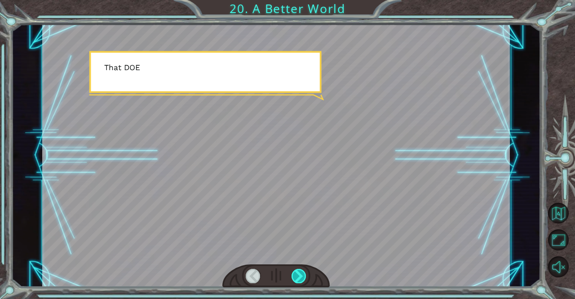
click at [294, 277] on div at bounding box center [298, 276] width 15 height 14
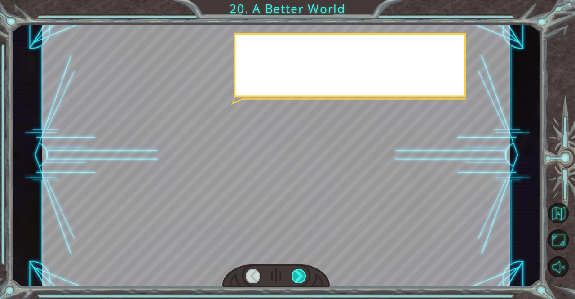
click at [294, 277] on div at bounding box center [298, 276] width 15 height 14
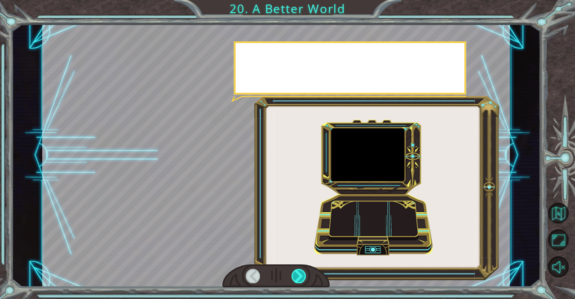
click at [294, 277] on div at bounding box center [298, 276] width 15 height 14
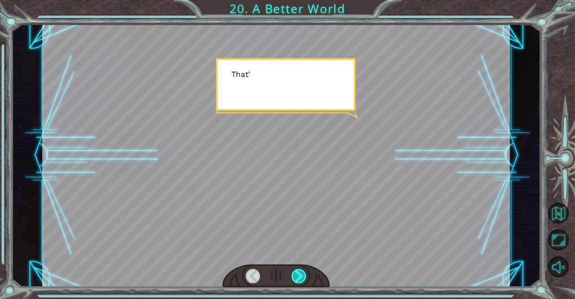
click at [294, 277] on div at bounding box center [298, 276] width 15 height 14
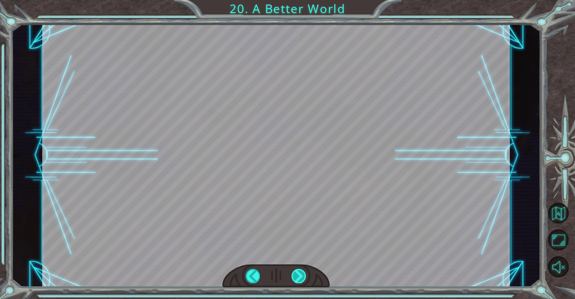
click at [294, 277] on div at bounding box center [298, 276] width 15 height 14
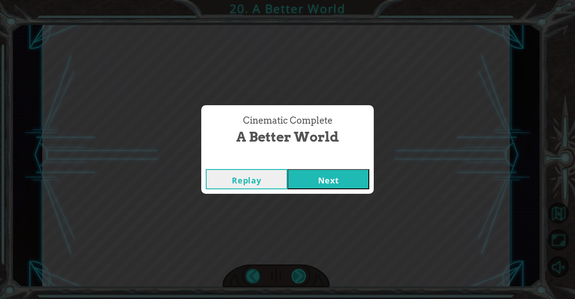
click at [294, 277] on div "Cinematic Complete A Better World Replay Next" at bounding box center [287, 149] width 575 height 299
click at [302, 179] on button "Next" at bounding box center [328, 179] width 82 height 20
